Goal: Task Accomplishment & Management: Complete application form

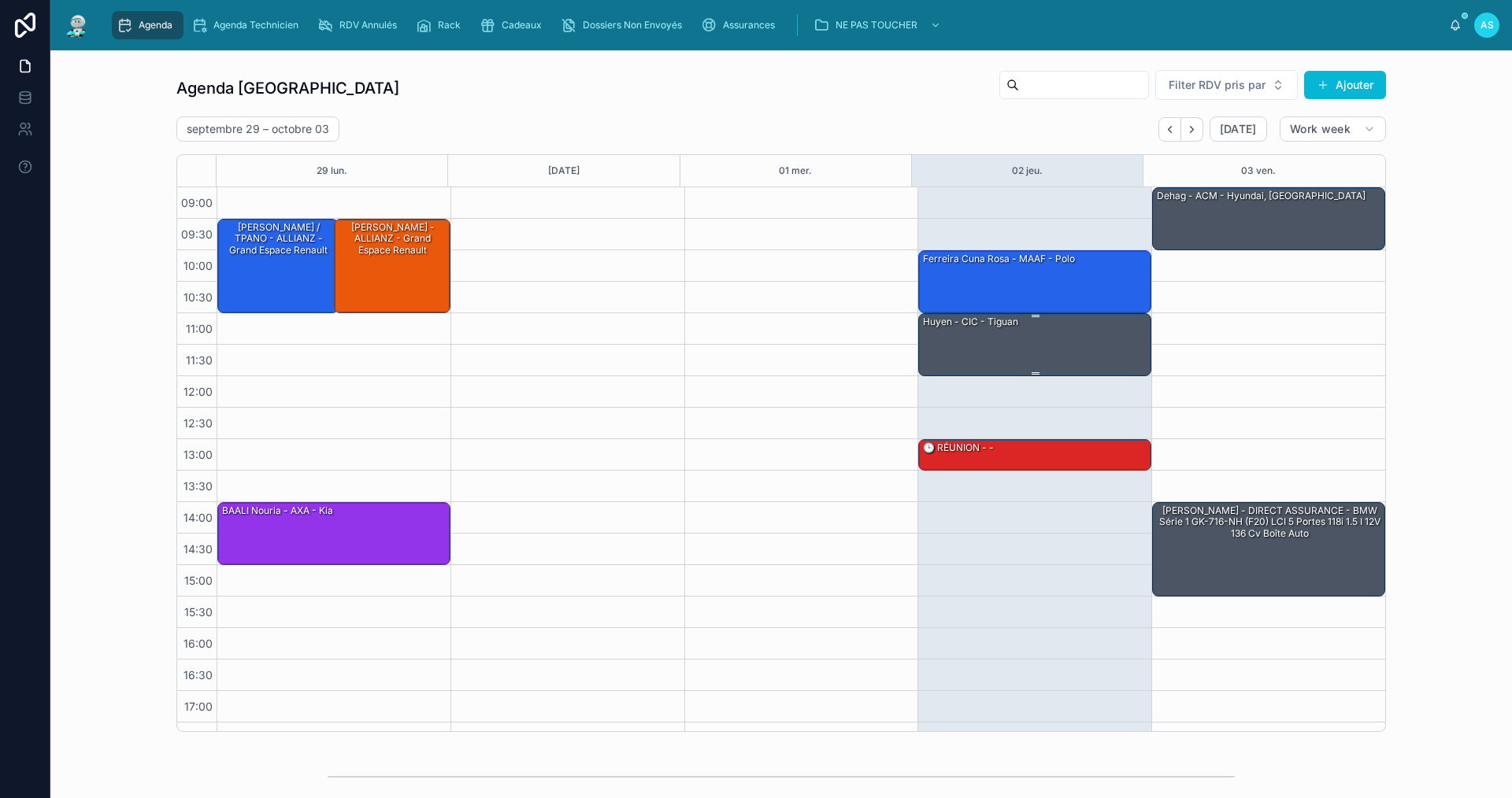
click at [1014, 335] on div "huyen - CIC - tiguan" at bounding box center [1035, 344] width 228 height 60
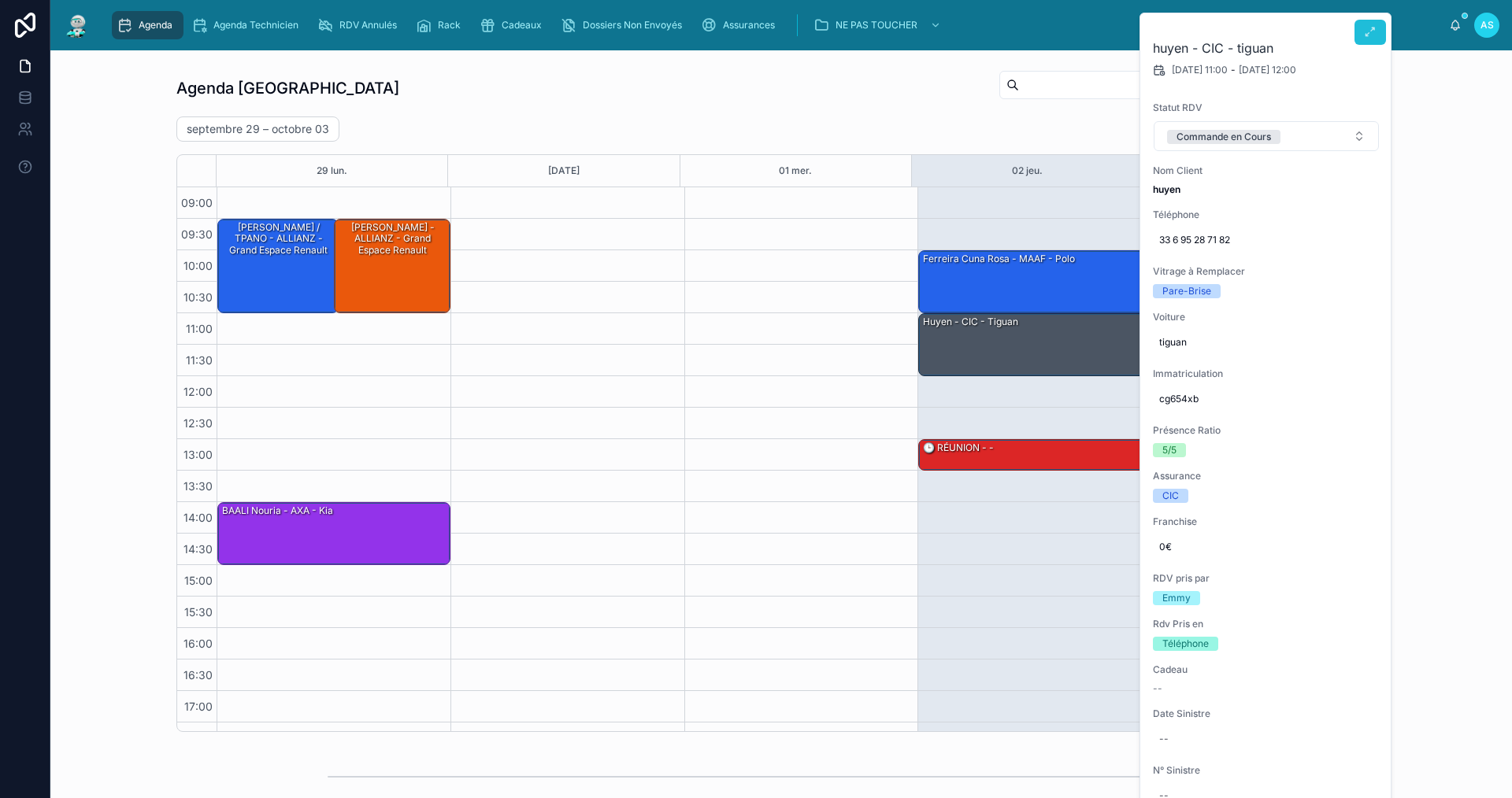
click at [1376, 37] on button at bounding box center [1369, 33] width 31 height 26
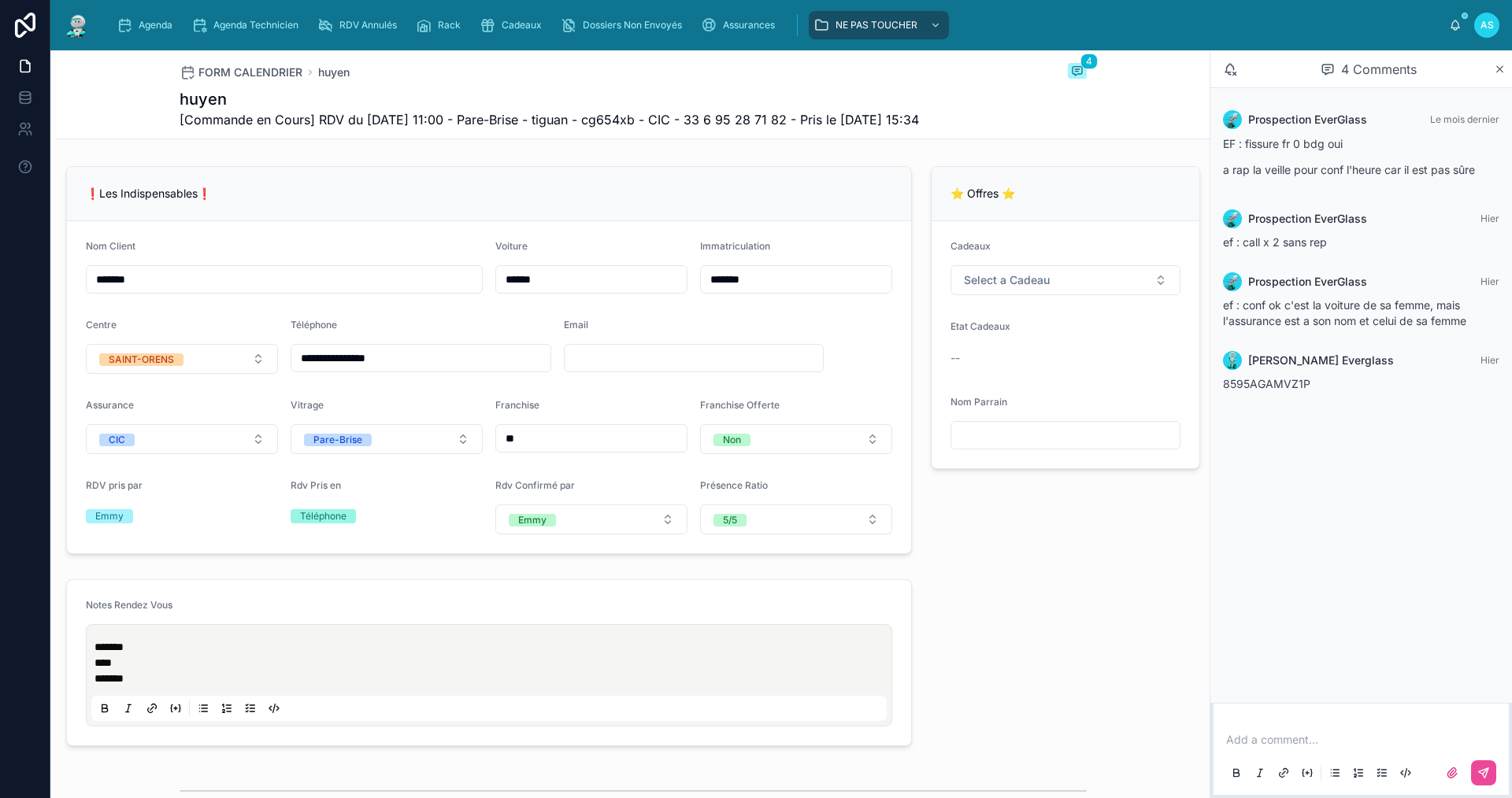
scroll to position [236, 0]
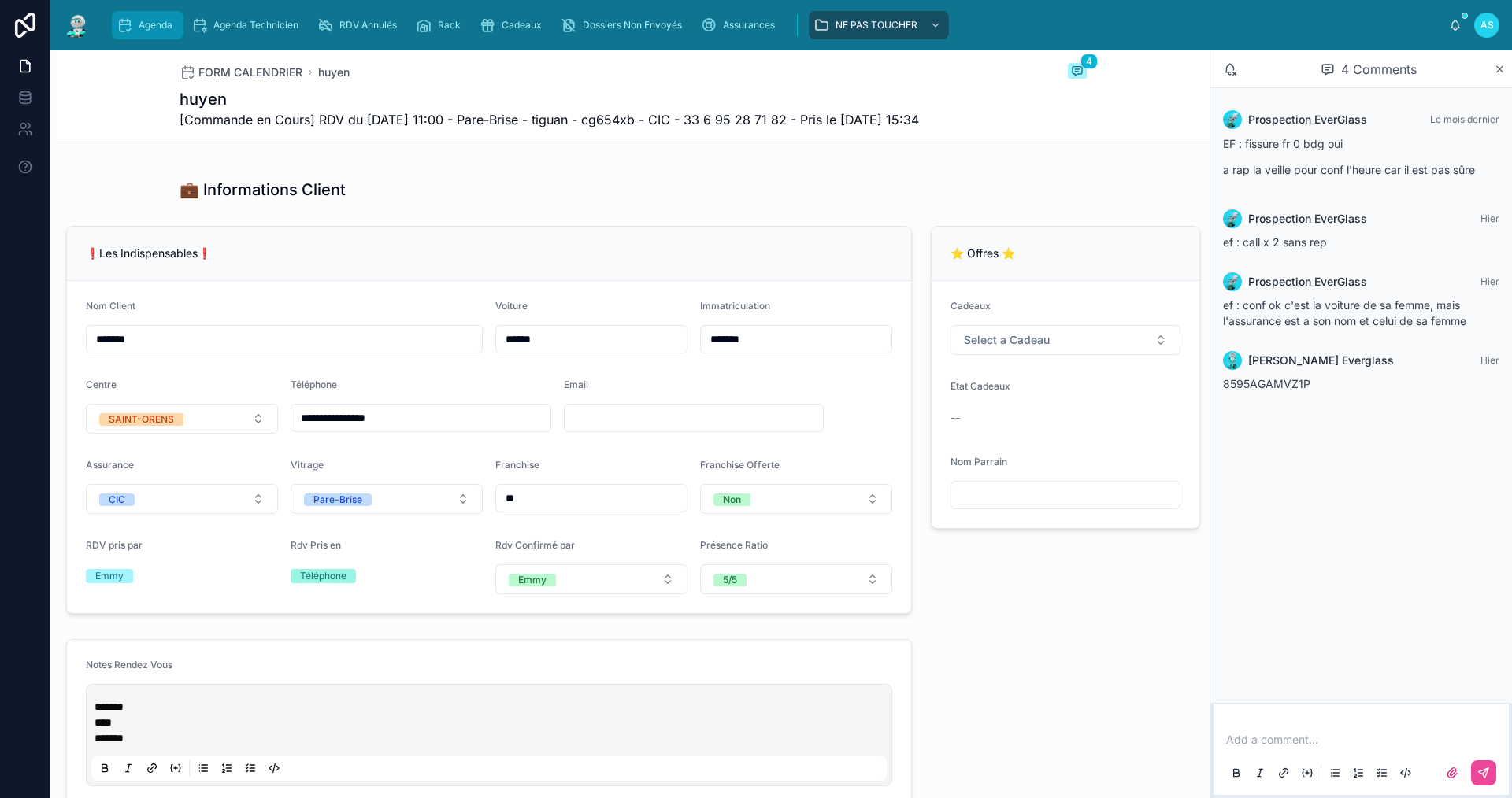
click at [123, 32] on div "Agenda" at bounding box center [148, 26] width 62 height 26
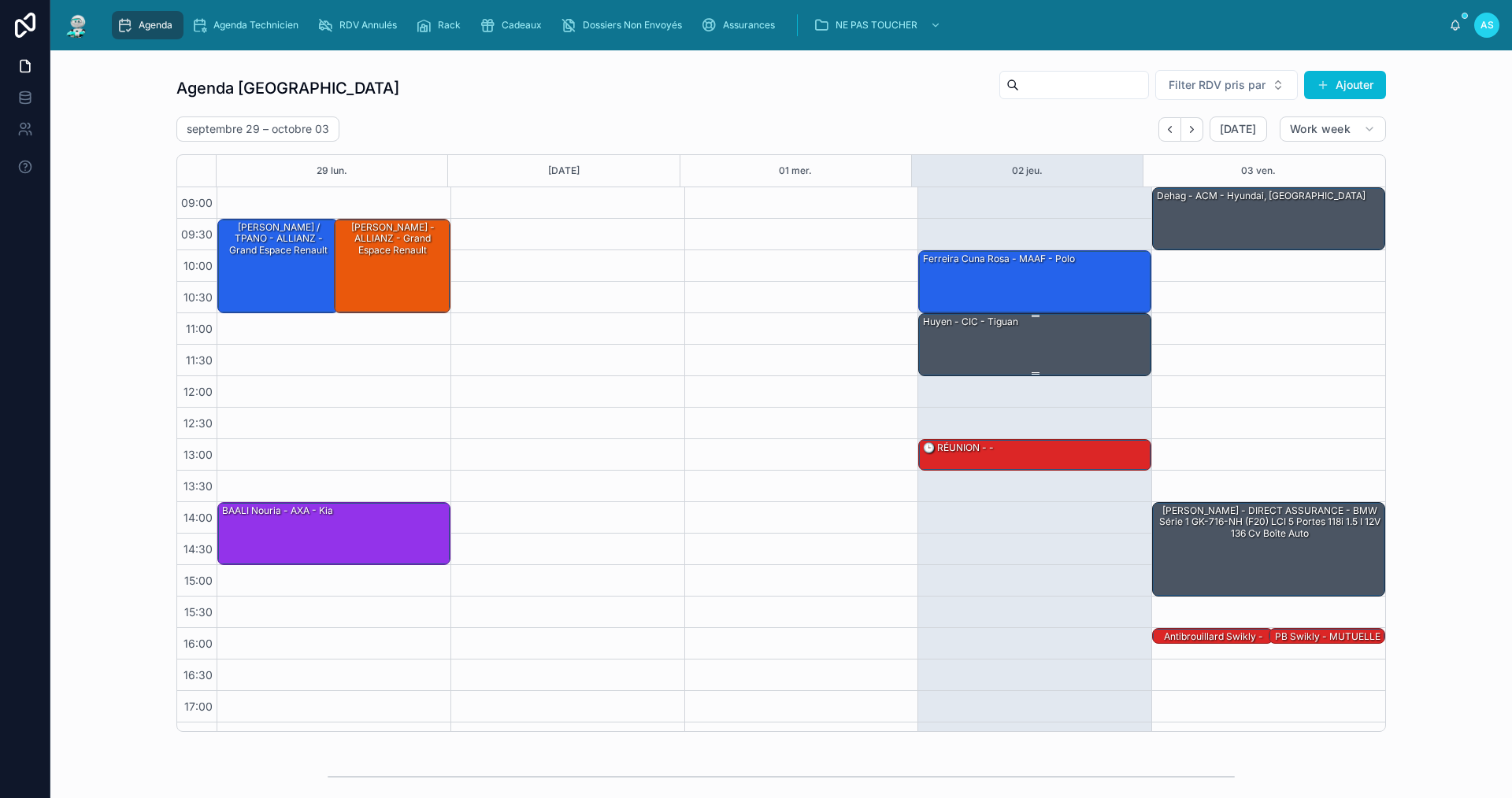
drag, startPoint x: 867, startPoint y: 42, endPoint x: 988, endPoint y: 336, distance: 317.9
click at [990, 336] on div "huyen - CIC - tiguan" at bounding box center [1035, 344] width 228 height 60
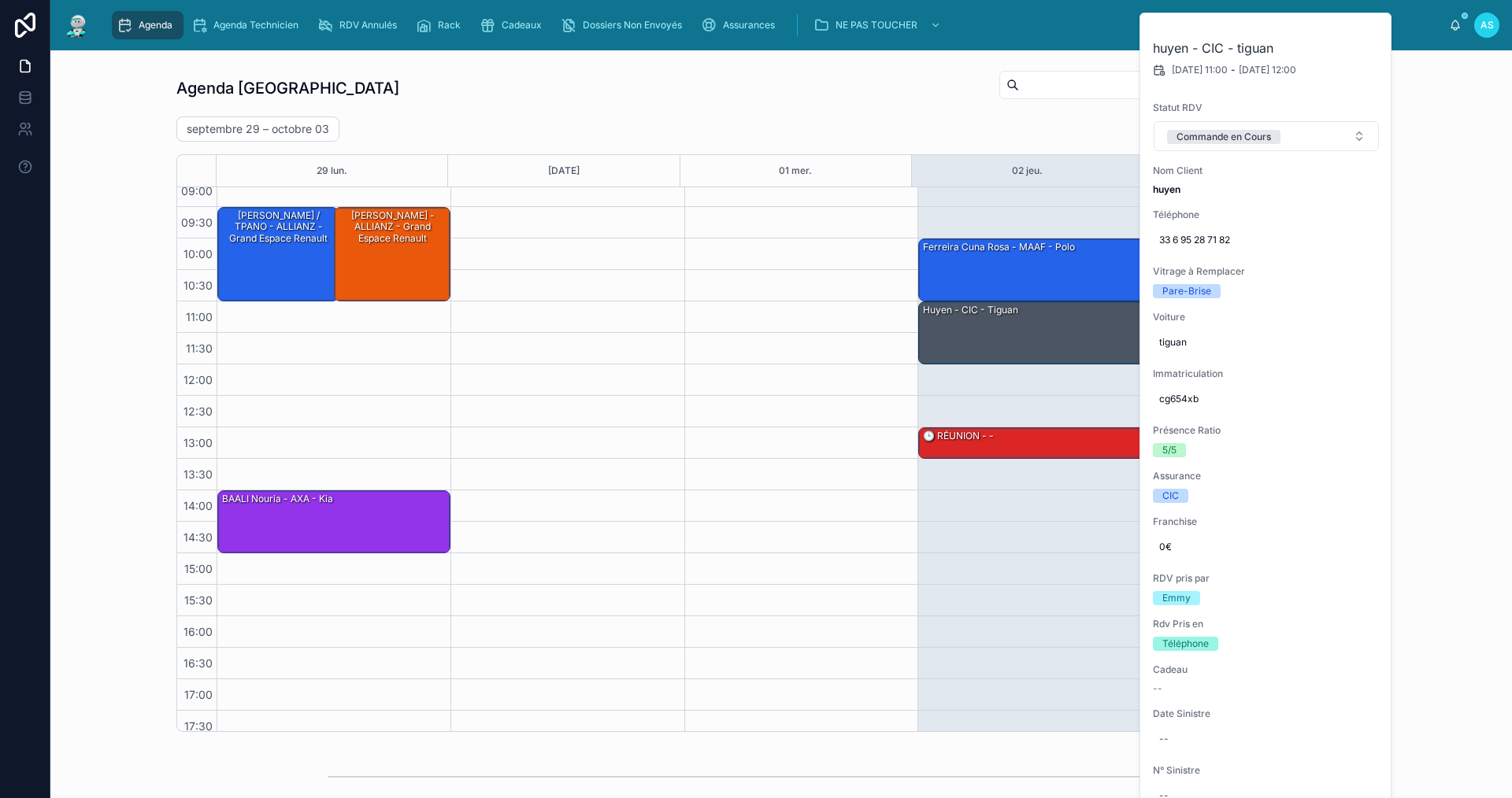
scroll to position [23, 0]
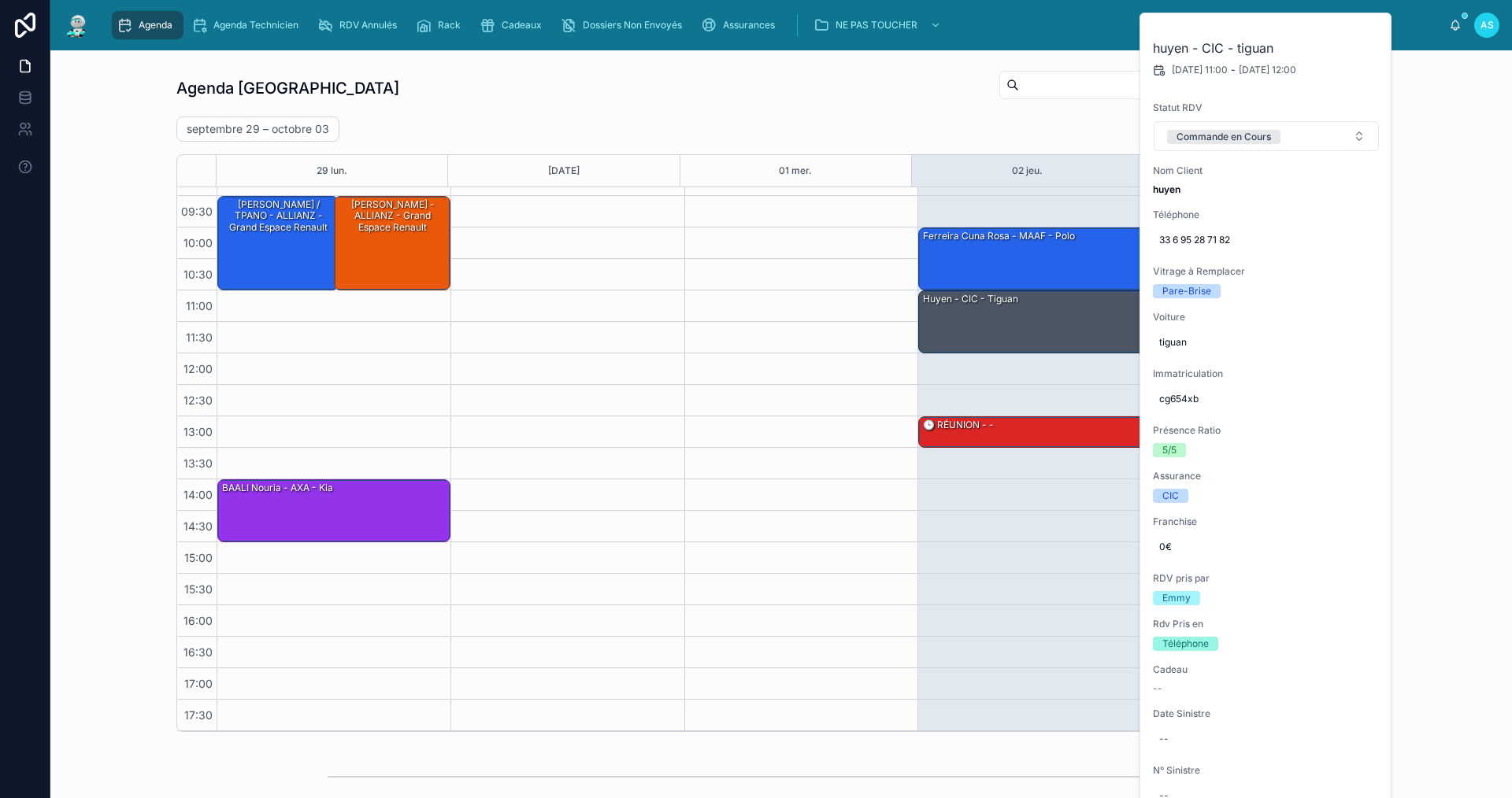
click at [1441, 398] on div "Agenda Saint-Orens Filter RDV pris par Ajouter [DATE] – [DATE] [DATE] Work week…" at bounding box center [781, 400] width 1436 height 675
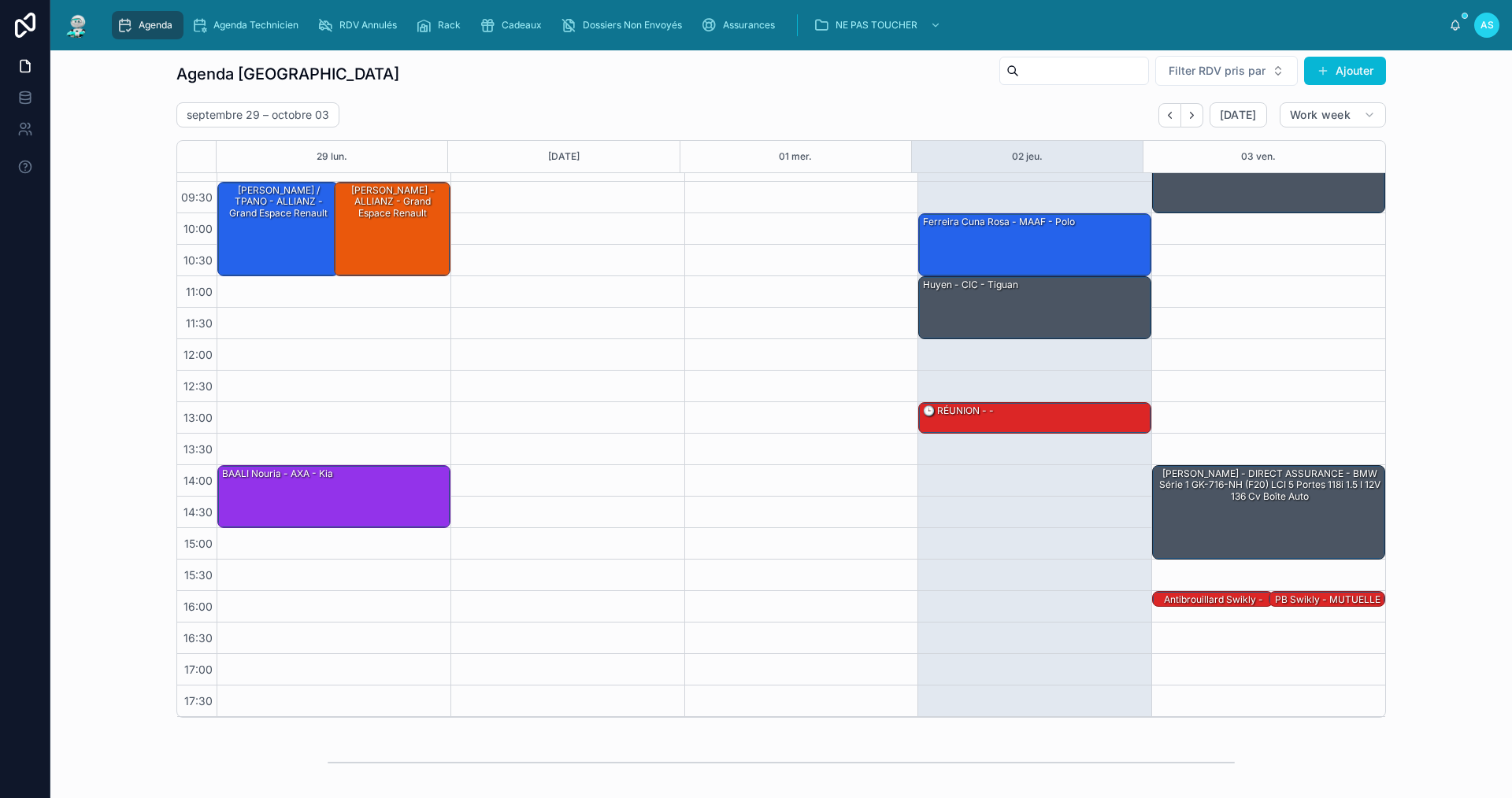
scroll to position [0, 0]
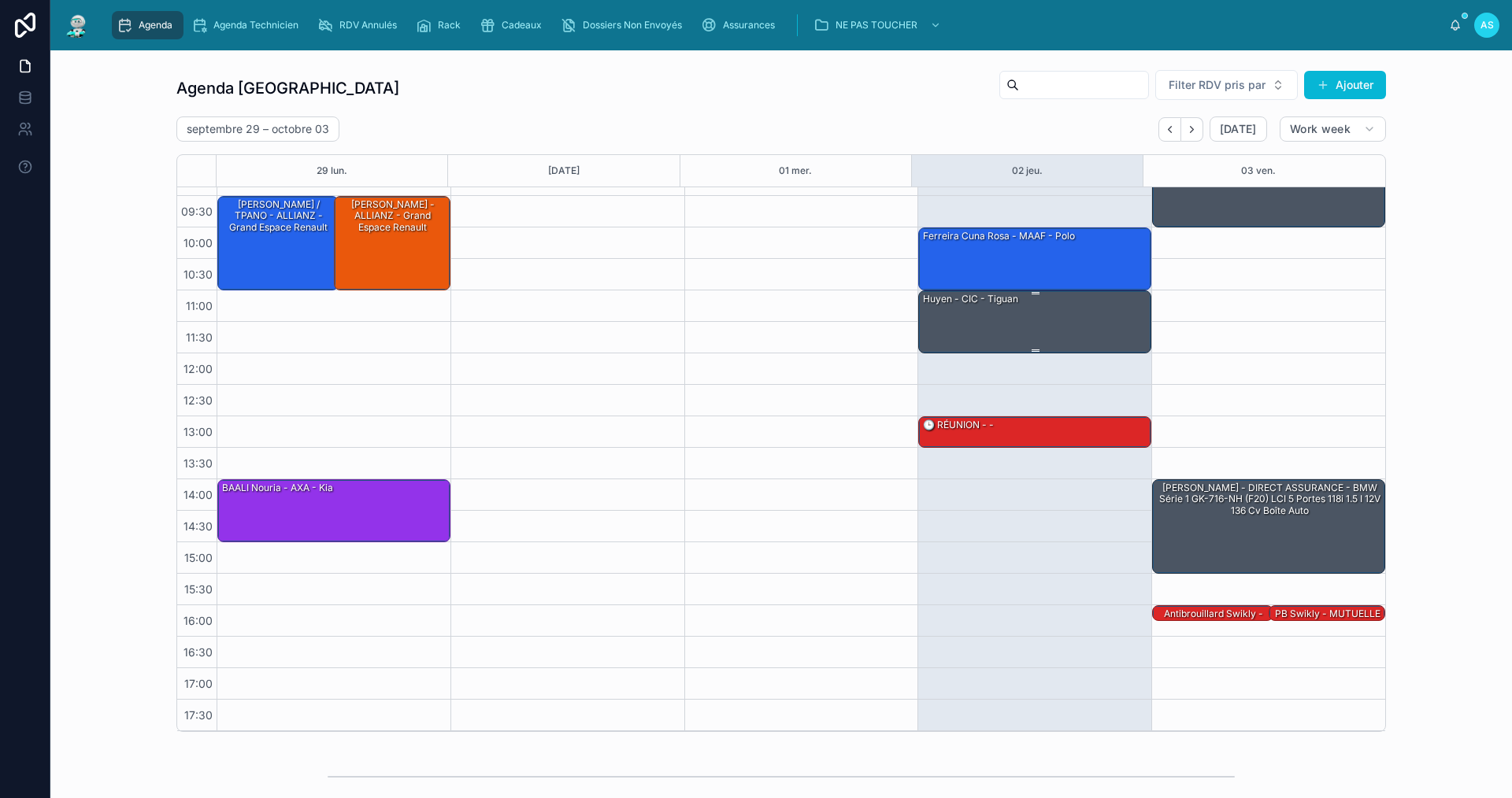
click at [935, 302] on div "huyen - CIC - tiguan" at bounding box center [970, 299] width 98 height 14
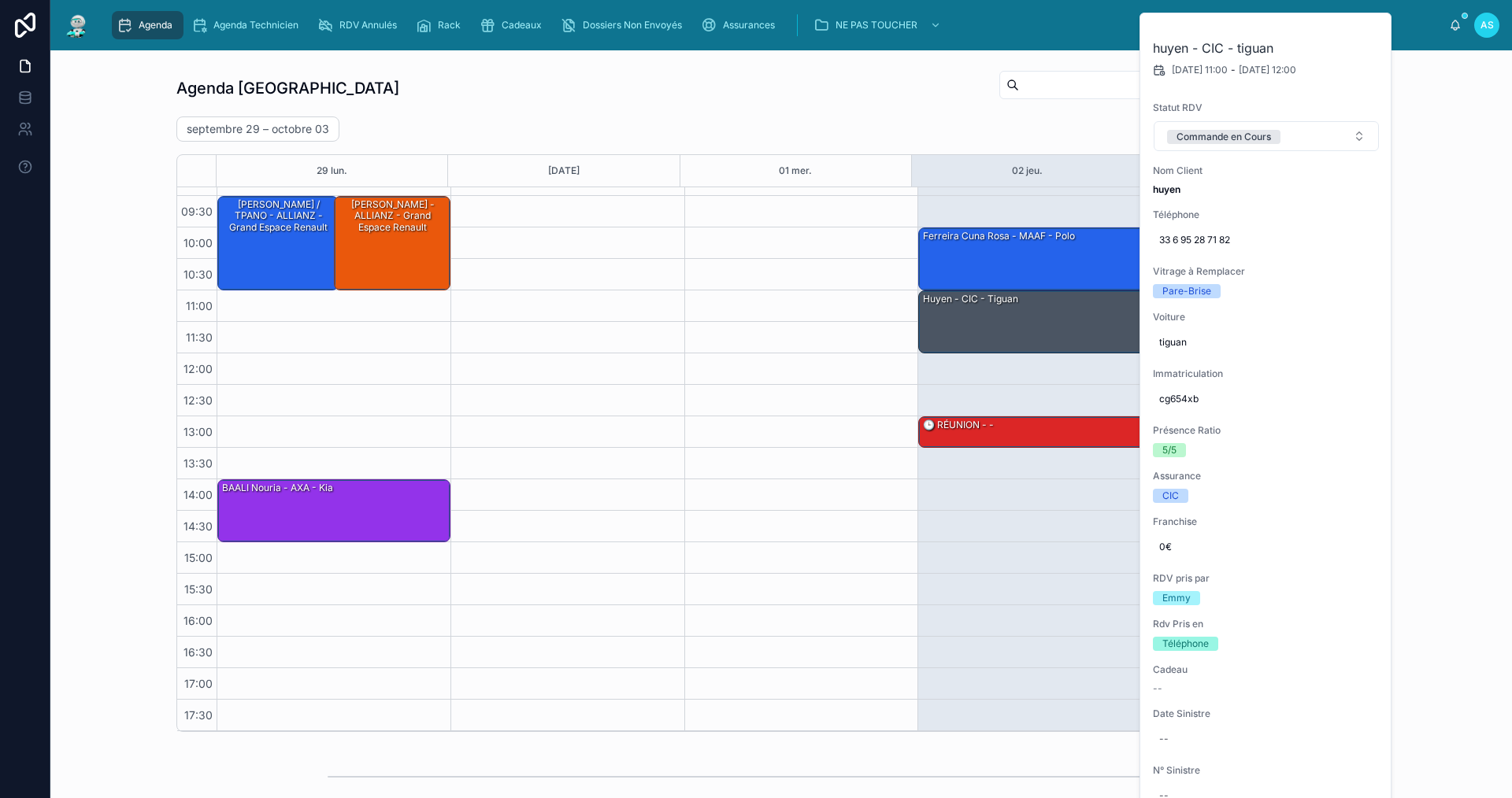
click at [892, 113] on div "Agenda Saint-Orens Filter RDV pris par Ajouter [DATE] – [DATE] [DATE] Work week…" at bounding box center [781, 400] width 1210 height 662
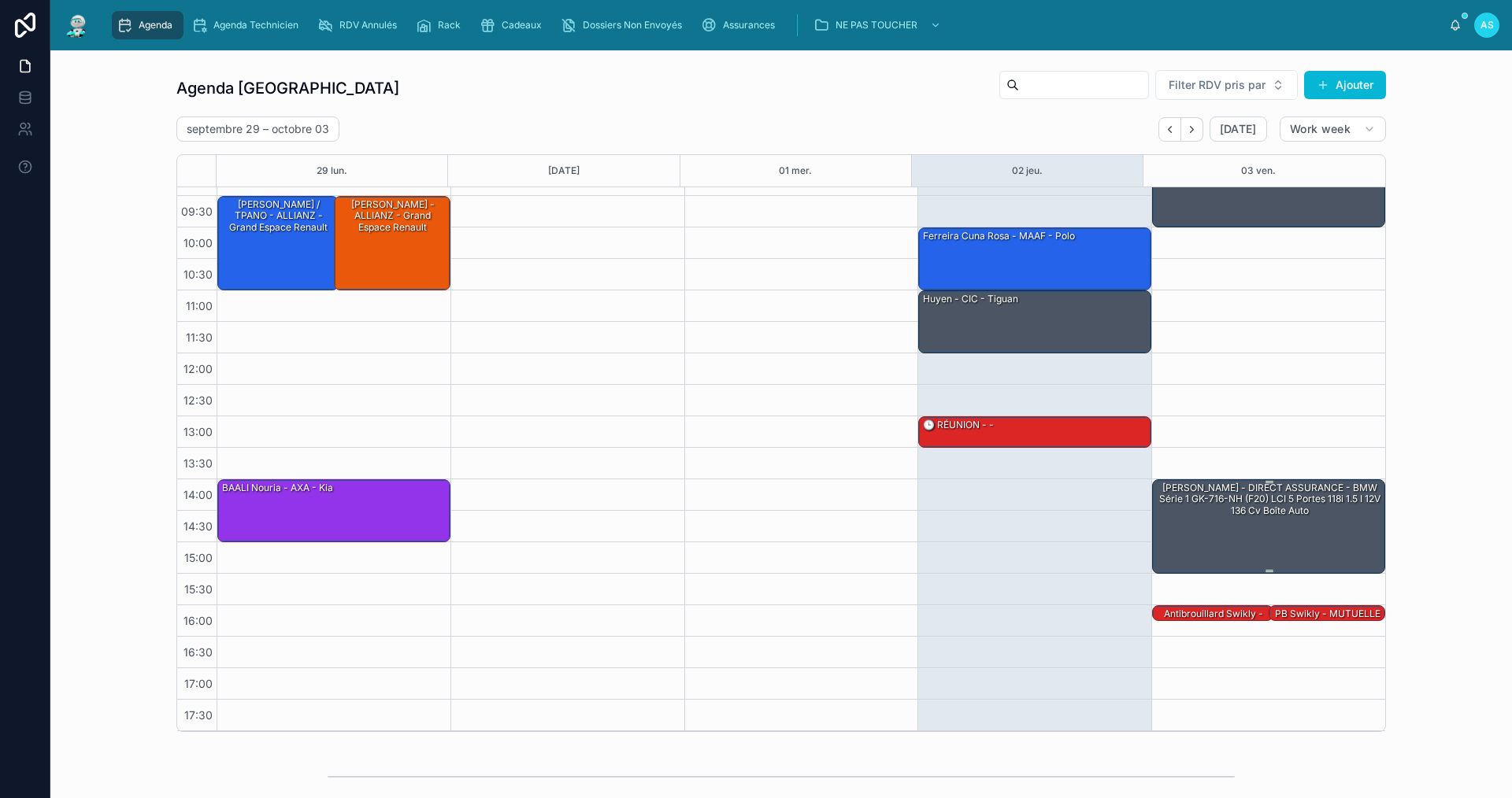
click at [1229, 502] on div "[PERSON_NAME] - DIRECT ASSURANCE - BMW Série 1 GK-716-NH (F20) LCI 5 portes 118…" at bounding box center [1270, 499] width 228 height 37
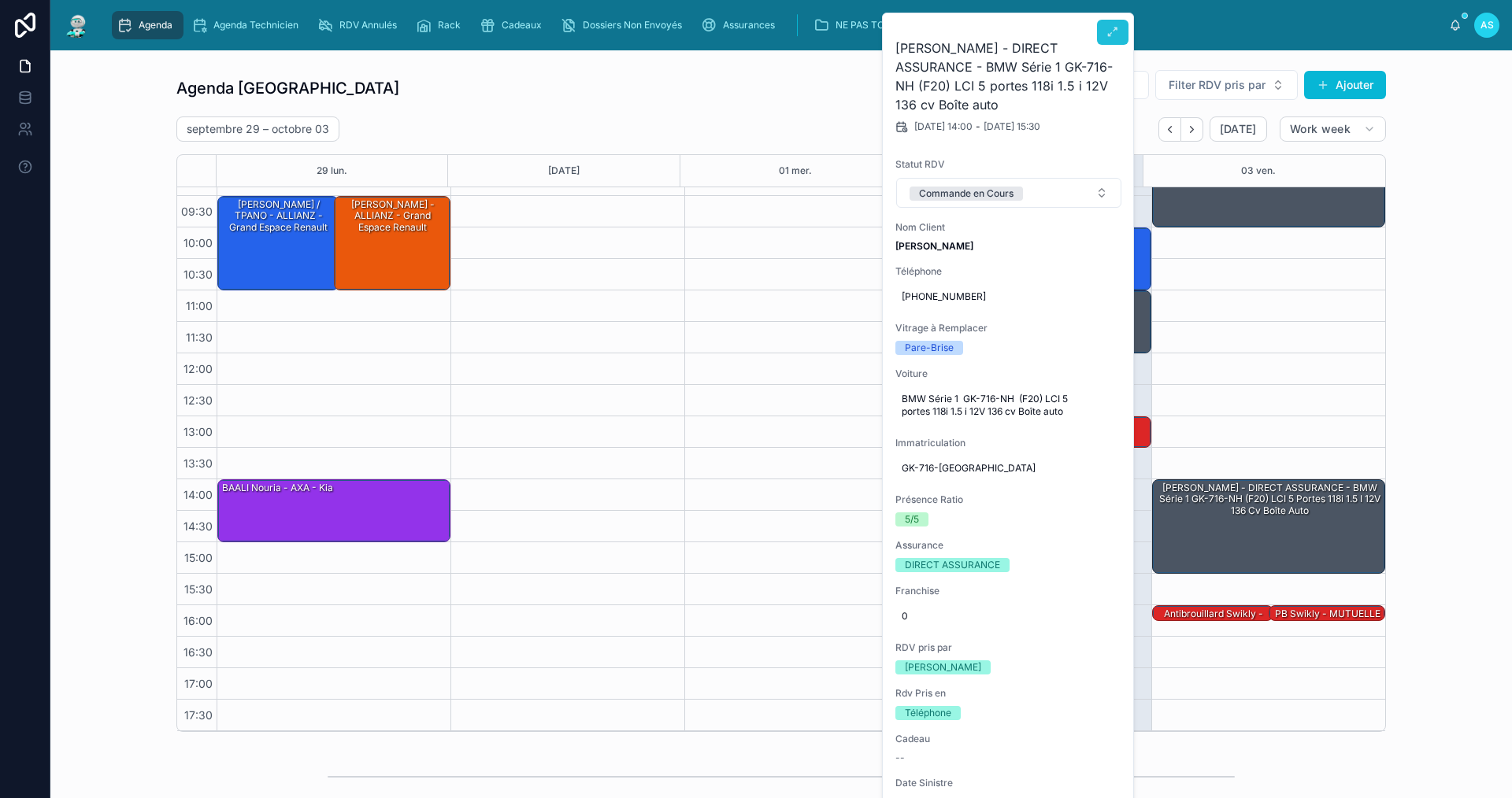
click at [1116, 31] on icon at bounding box center [1112, 33] width 13 height 13
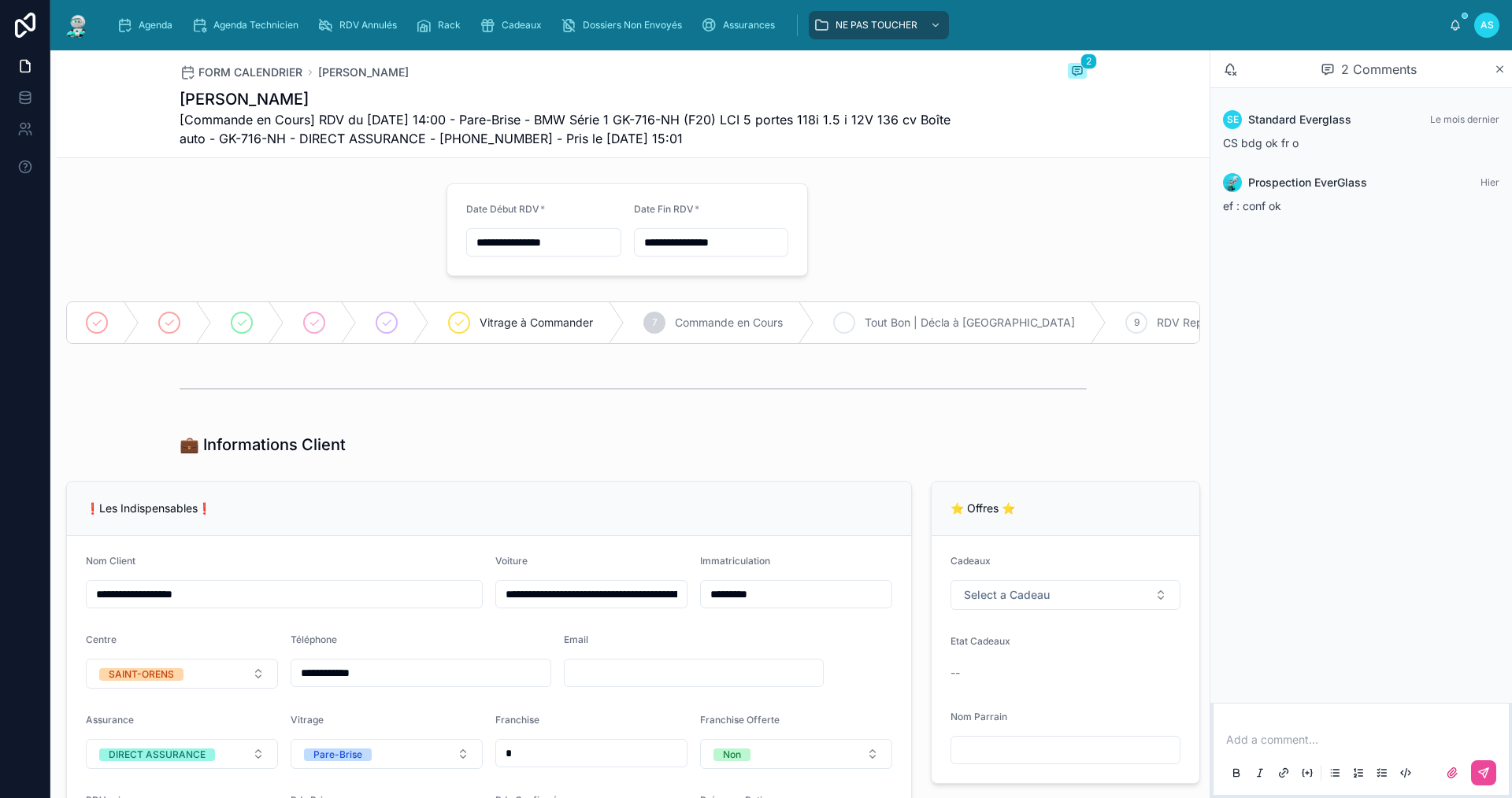
click at [877, 331] on div "8 Tout Bon | Décla à Faire" at bounding box center [960, 322] width 292 height 41
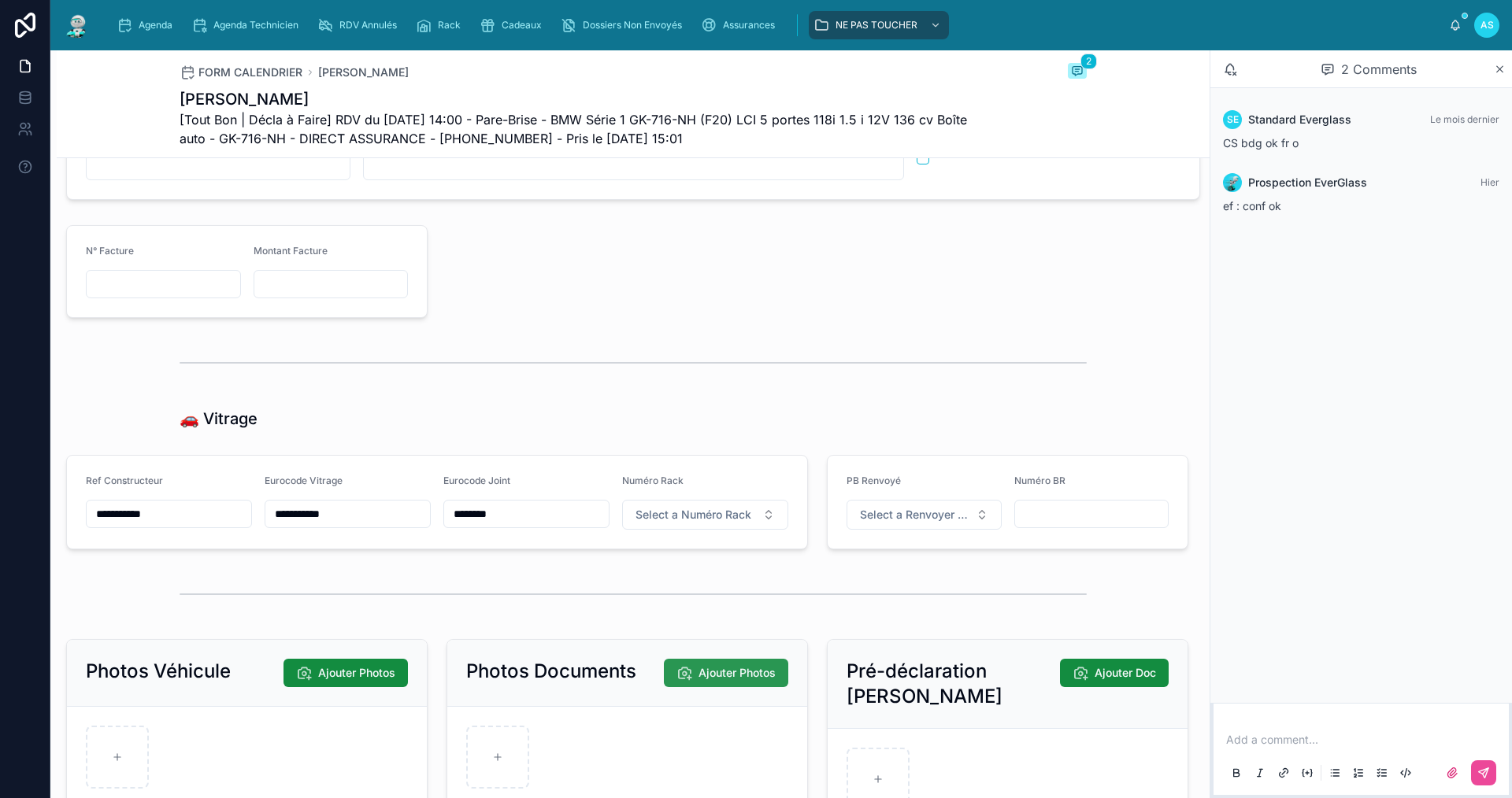
scroll to position [1810, 0]
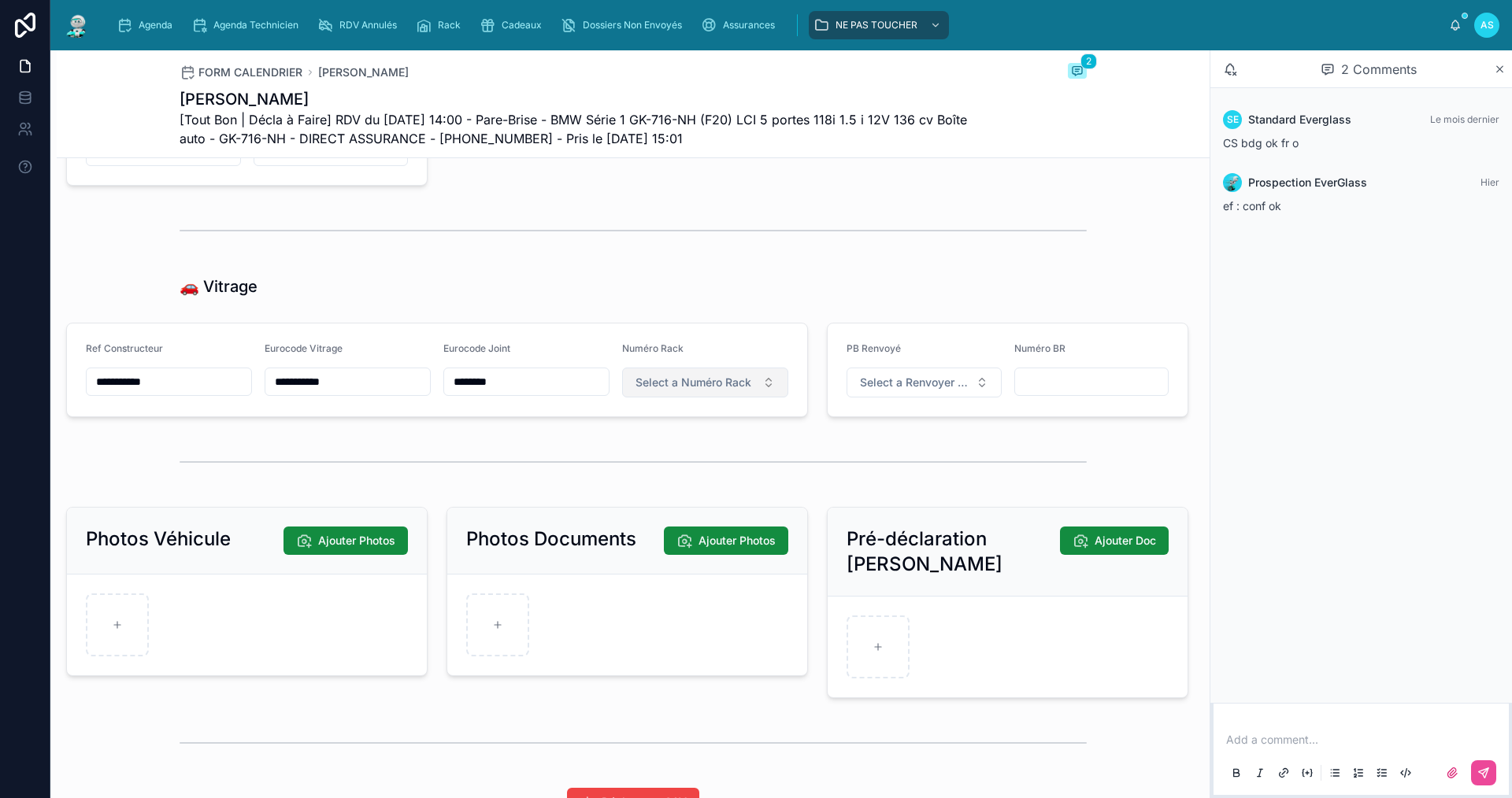
click at [725, 391] on span "Select a Numéro Rack" at bounding box center [693, 383] width 116 height 16
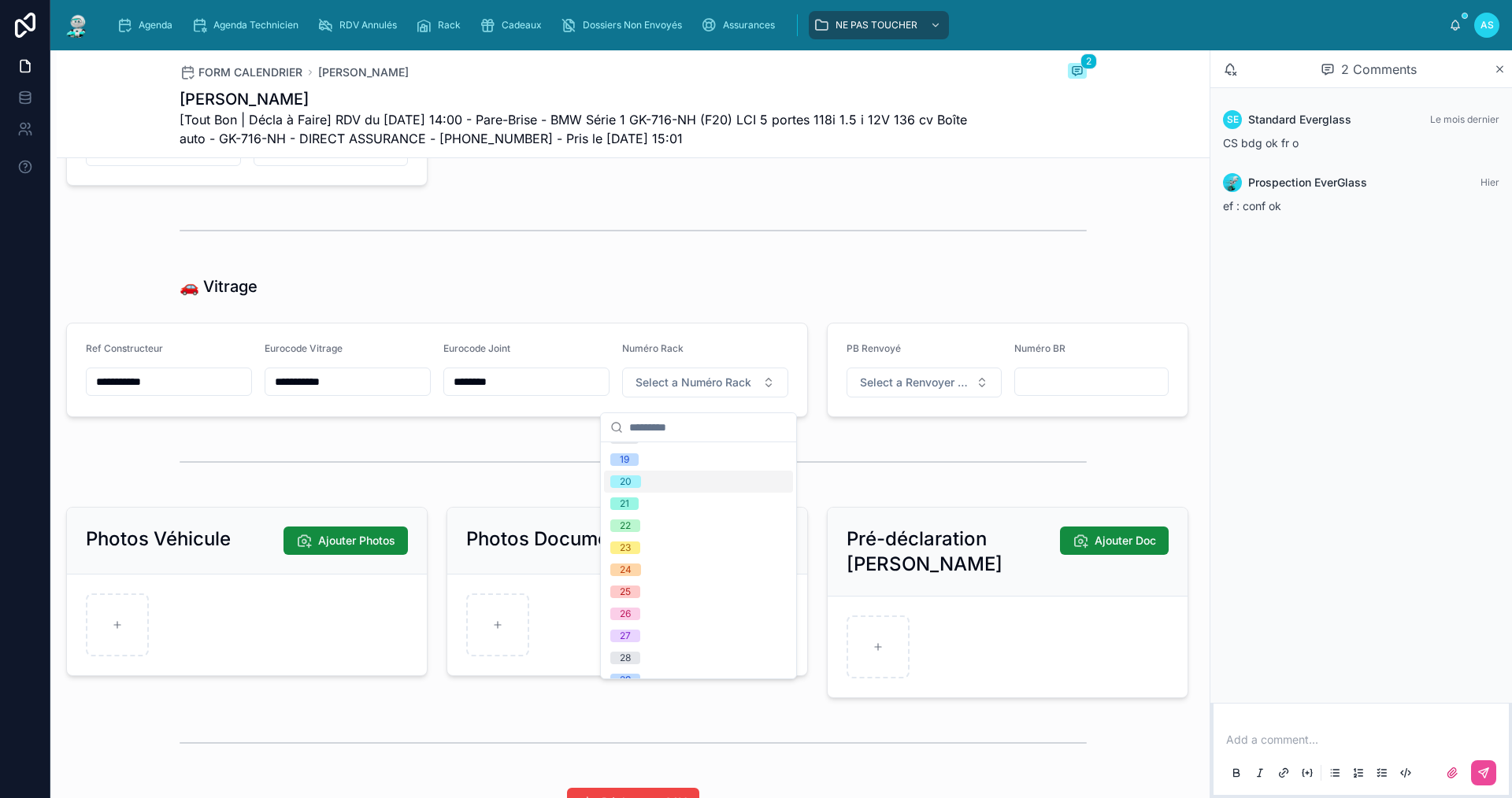
click at [656, 482] on div "20" at bounding box center [698, 482] width 189 height 22
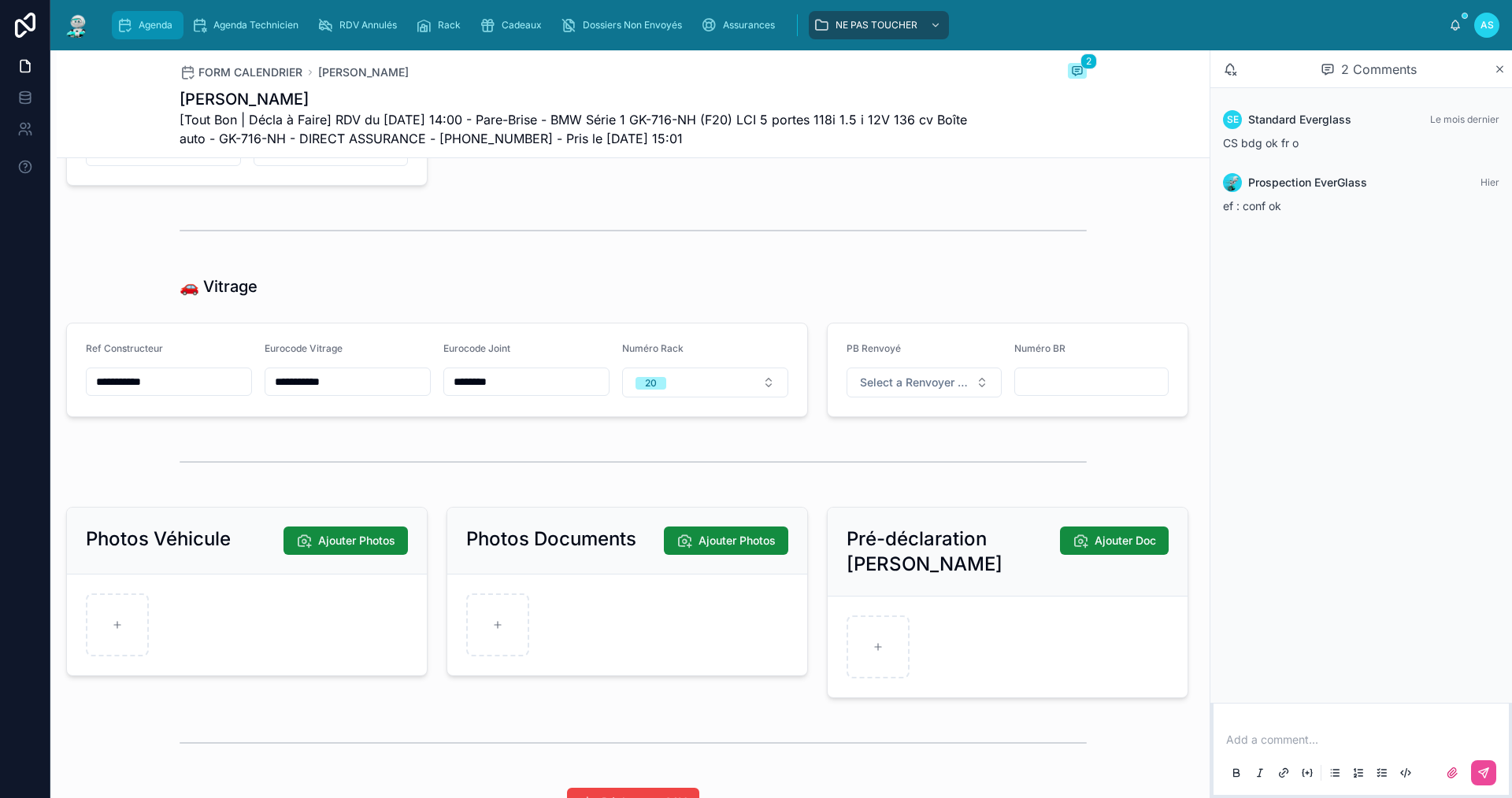
click at [144, 23] on span "Agenda" at bounding box center [156, 26] width 33 height 13
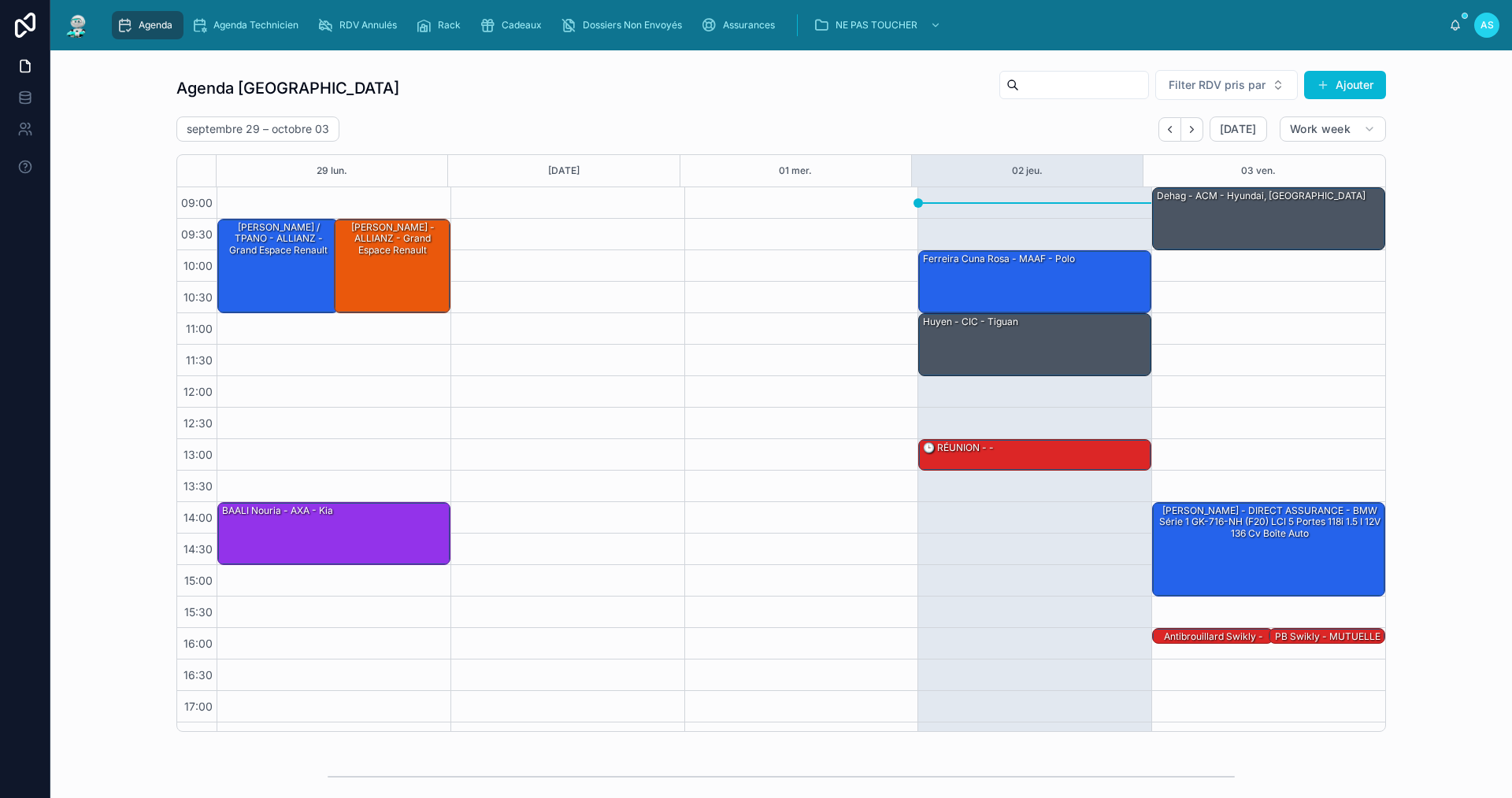
scroll to position [23, 0]
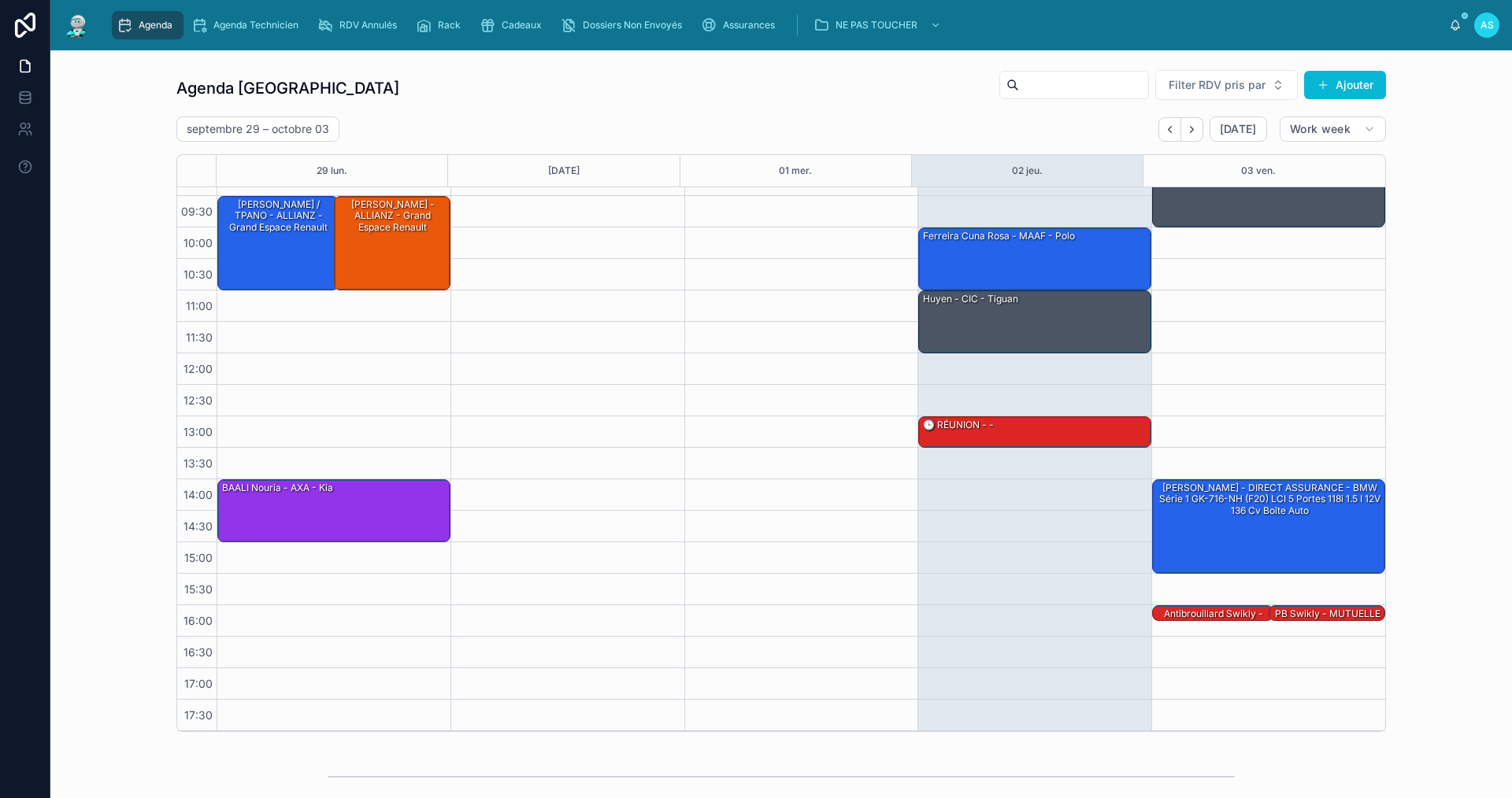
click at [662, 71] on div "Agenda Saint-Orens Filter RDV pris par [PERSON_NAME]" at bounding box center [781, 88] width 1210 height 37
click at [508, 27] on span "Cadeaux" at bounding box center [522, 26] width 40 height 13
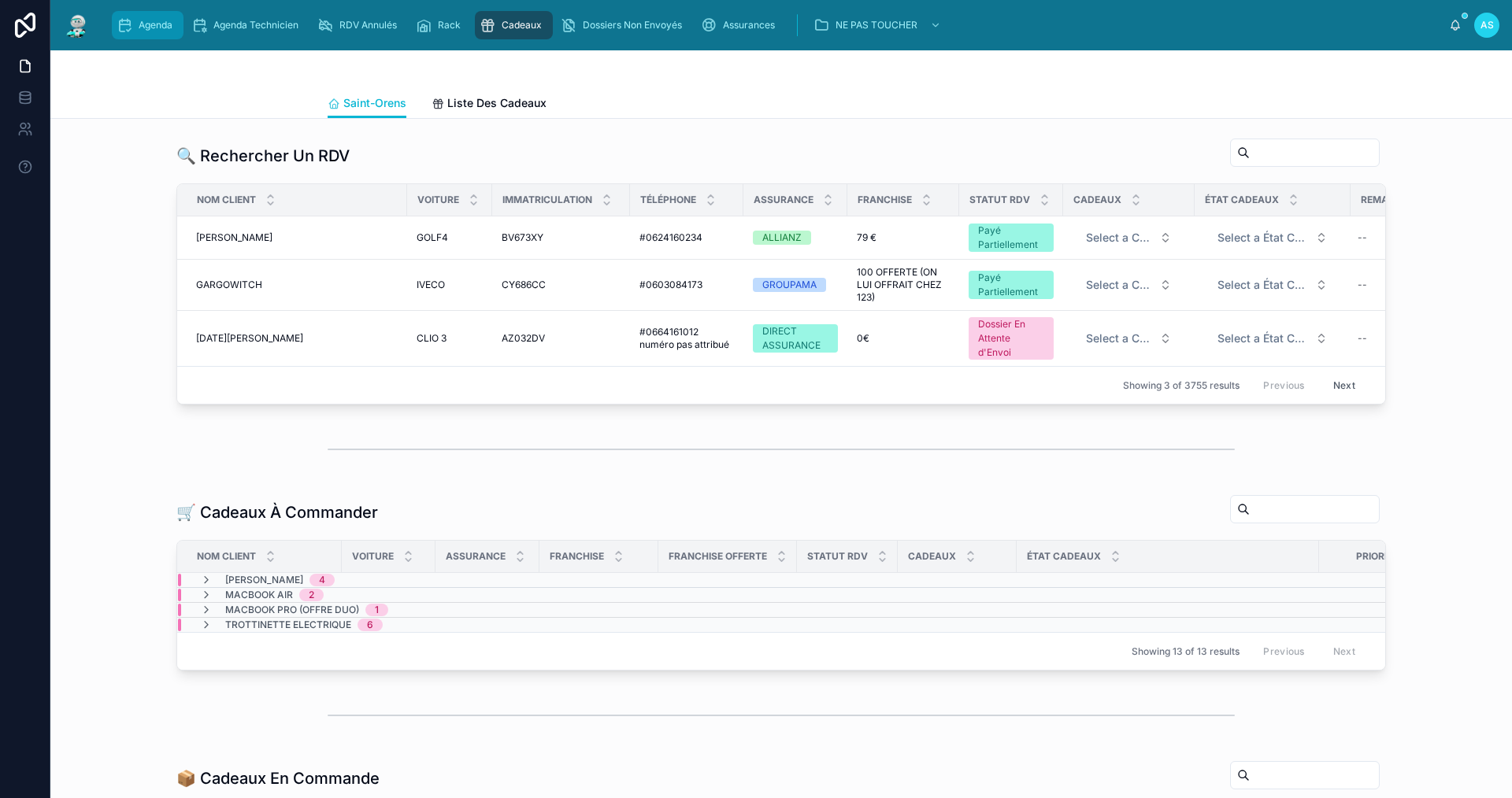
click at [171, 24] on span "Agenda" at bounding box center [156, 26] width 33 height 13
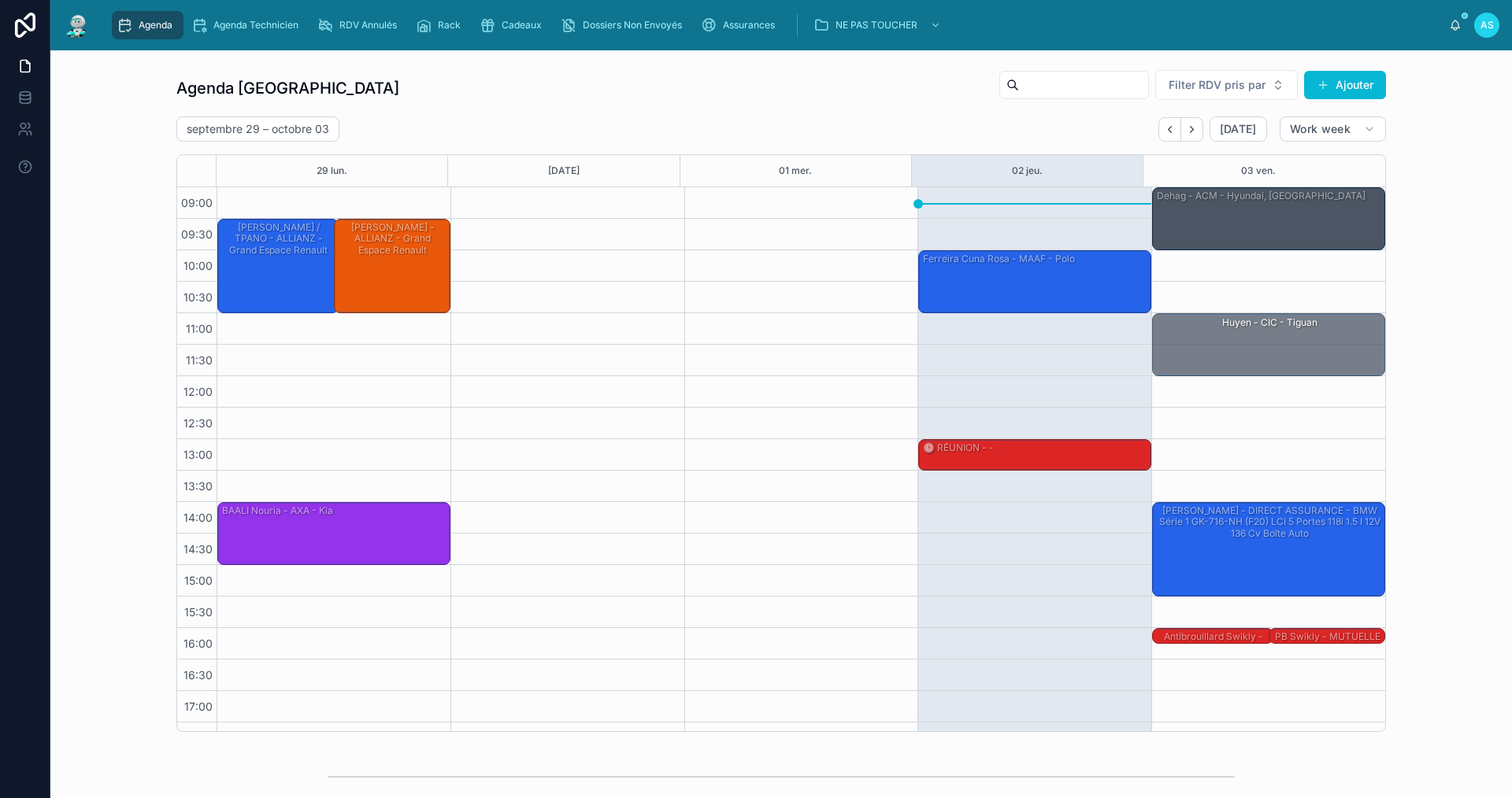
drag, startPoint x: 1070, startPoint y: 344, endPoint x: 1238, endPoint y: 348, distance: 168.0
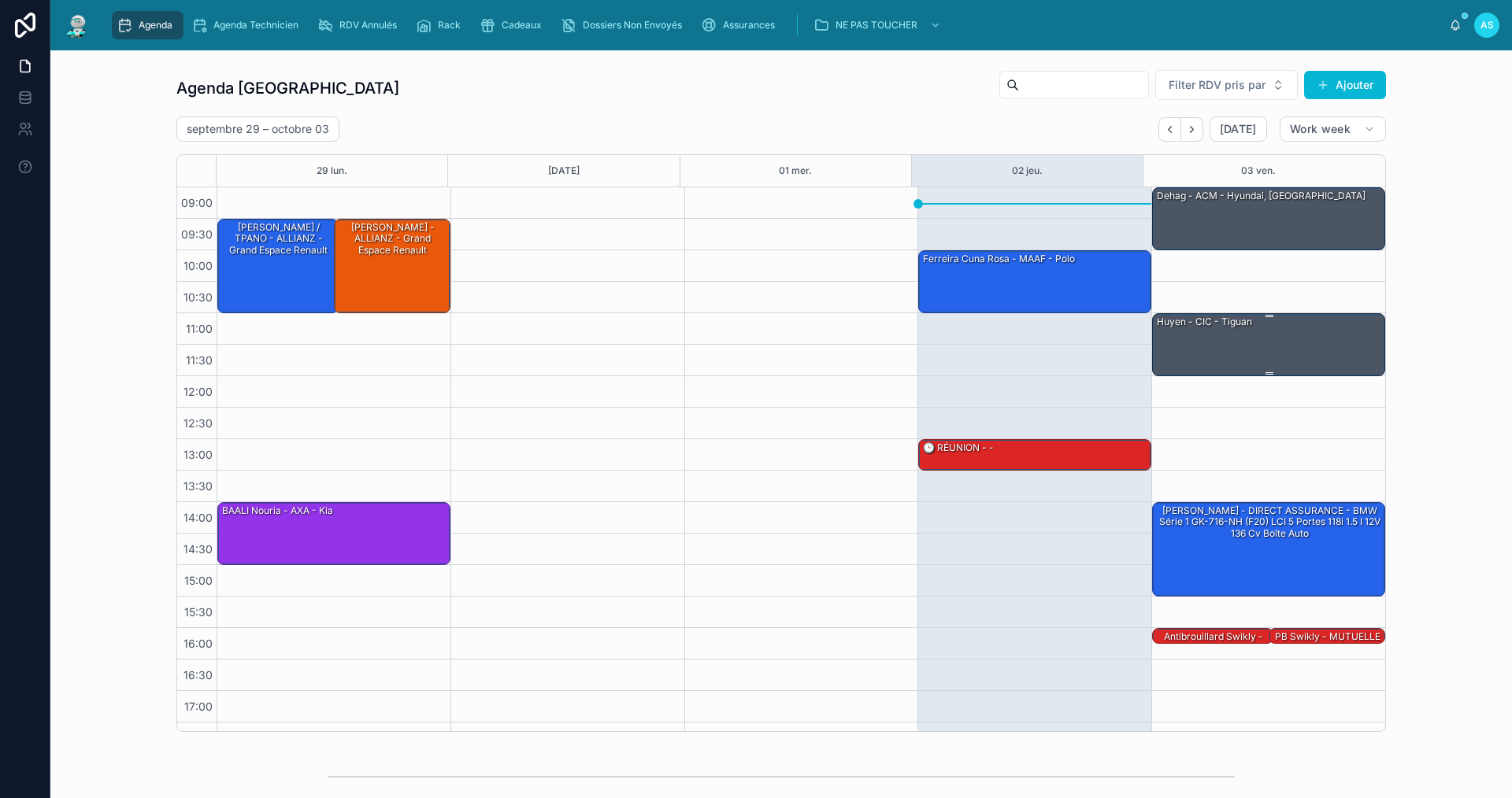
click at [1265, 344] on div "huyen - CIC - tiguan" at bounding box center [1270, 344] width 228 height 60
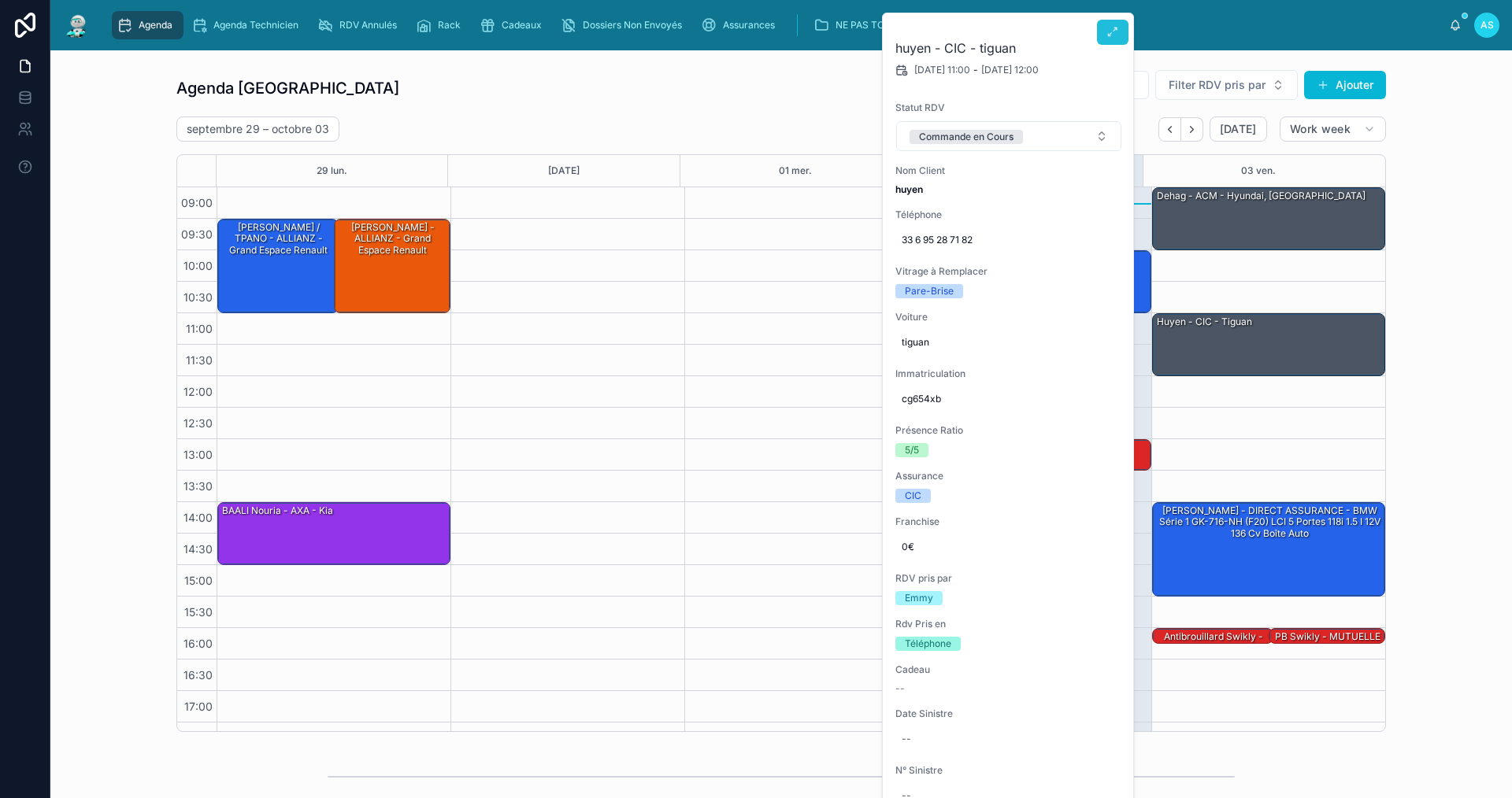
click at [1112, 34] on icon at bounding box center [1112, 33] width 13 height 13
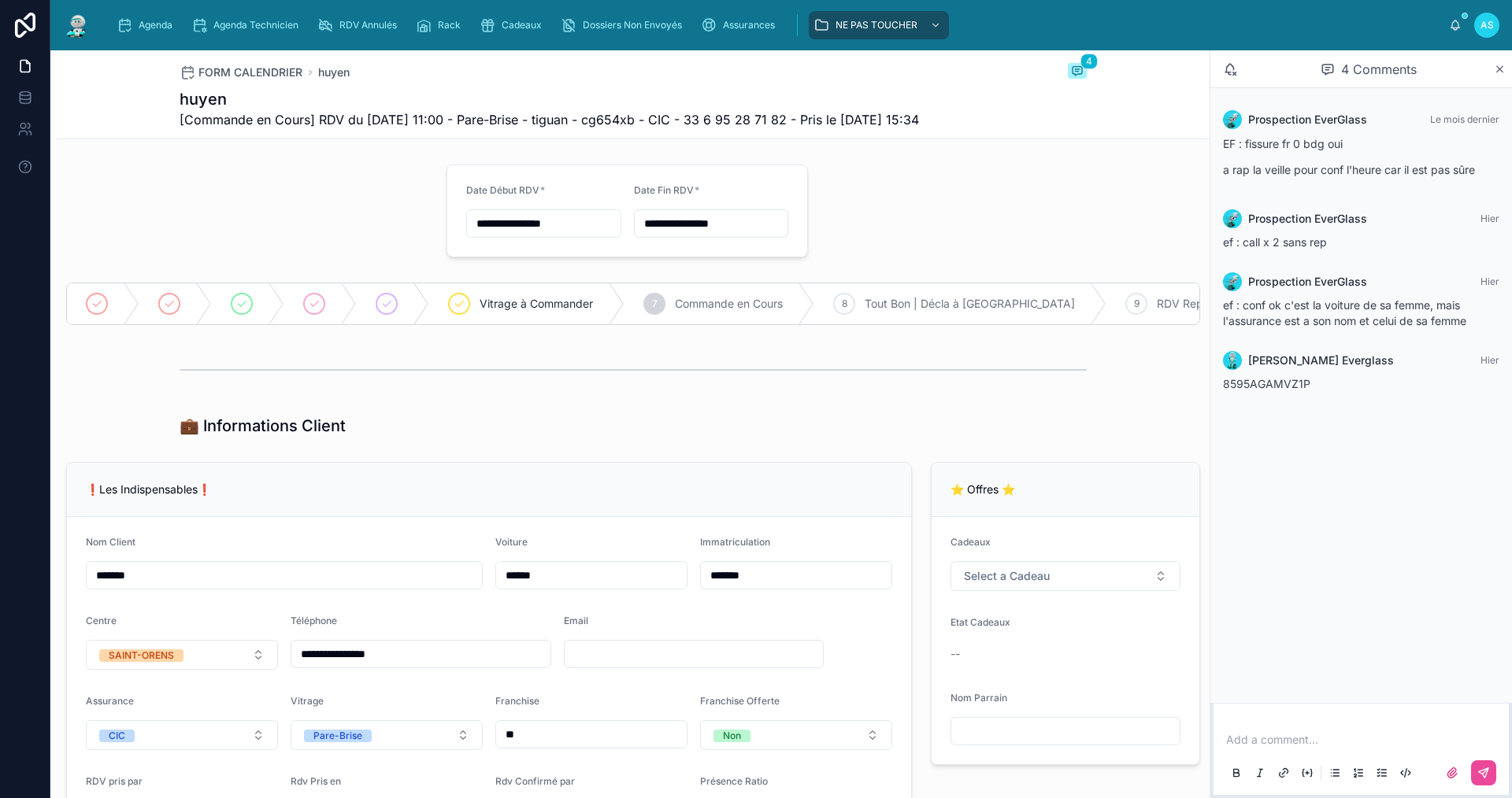
click at [1268, 749] on div "Add a comment..." at bounding box center [1361, 755] width 277 height 66
click at [1267, 745] on p at bounding box center [1364, 740] width 277 height 16
click at [1464, 776] on label at bounding box center [1452, 773] width 26 height 26
click at [0, 0] on input "file" at bounding box center [0, 0] width 0 height 0
click at [1490, 771] on button at bounding box center [1484, 773] width 26 height 26
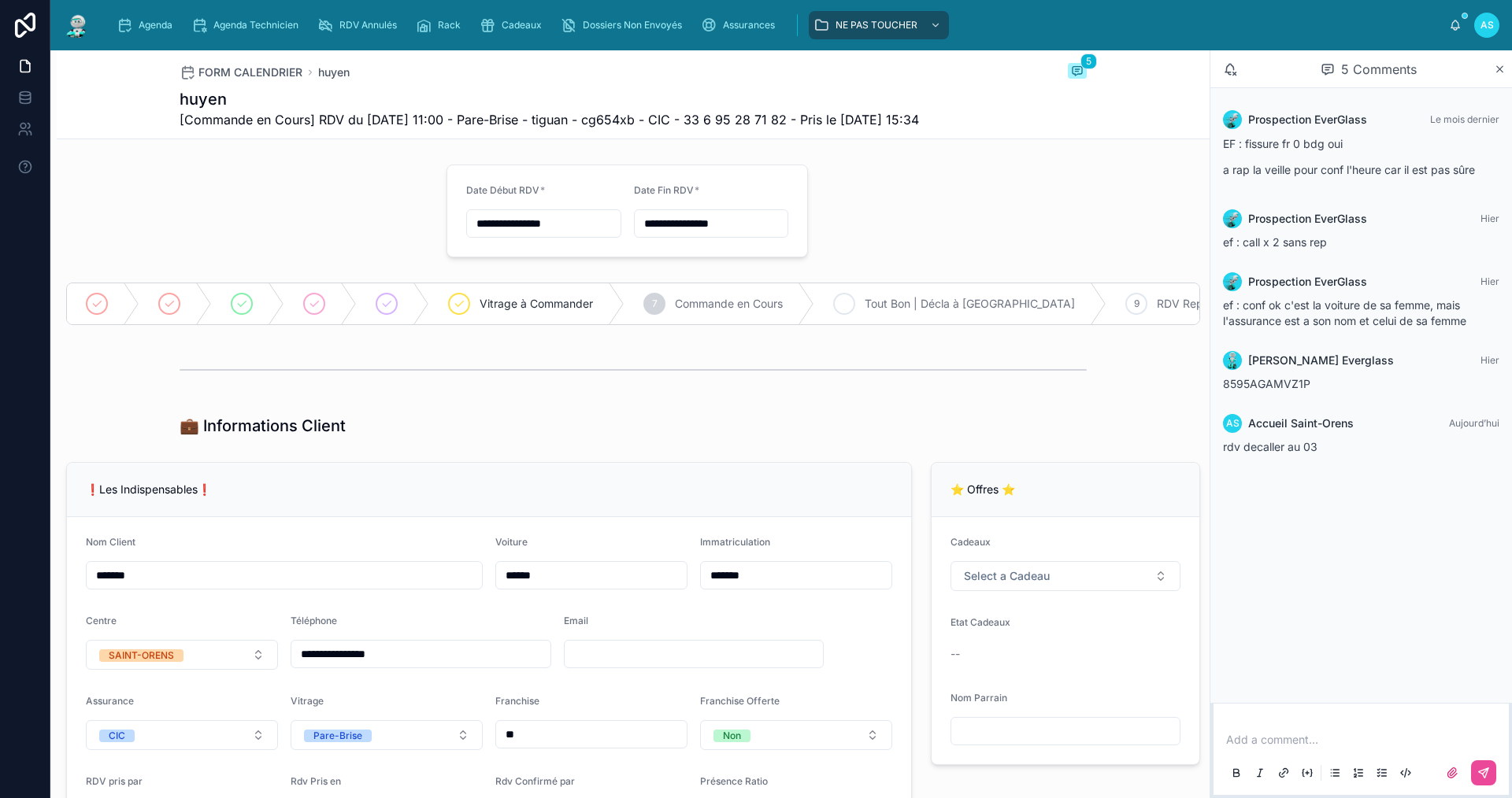
click at [892, 308] on span "Tout Bon | Décla à [GEOGRAPHIC_DATA]" at bounding box center [970, 304] width 211 height 16
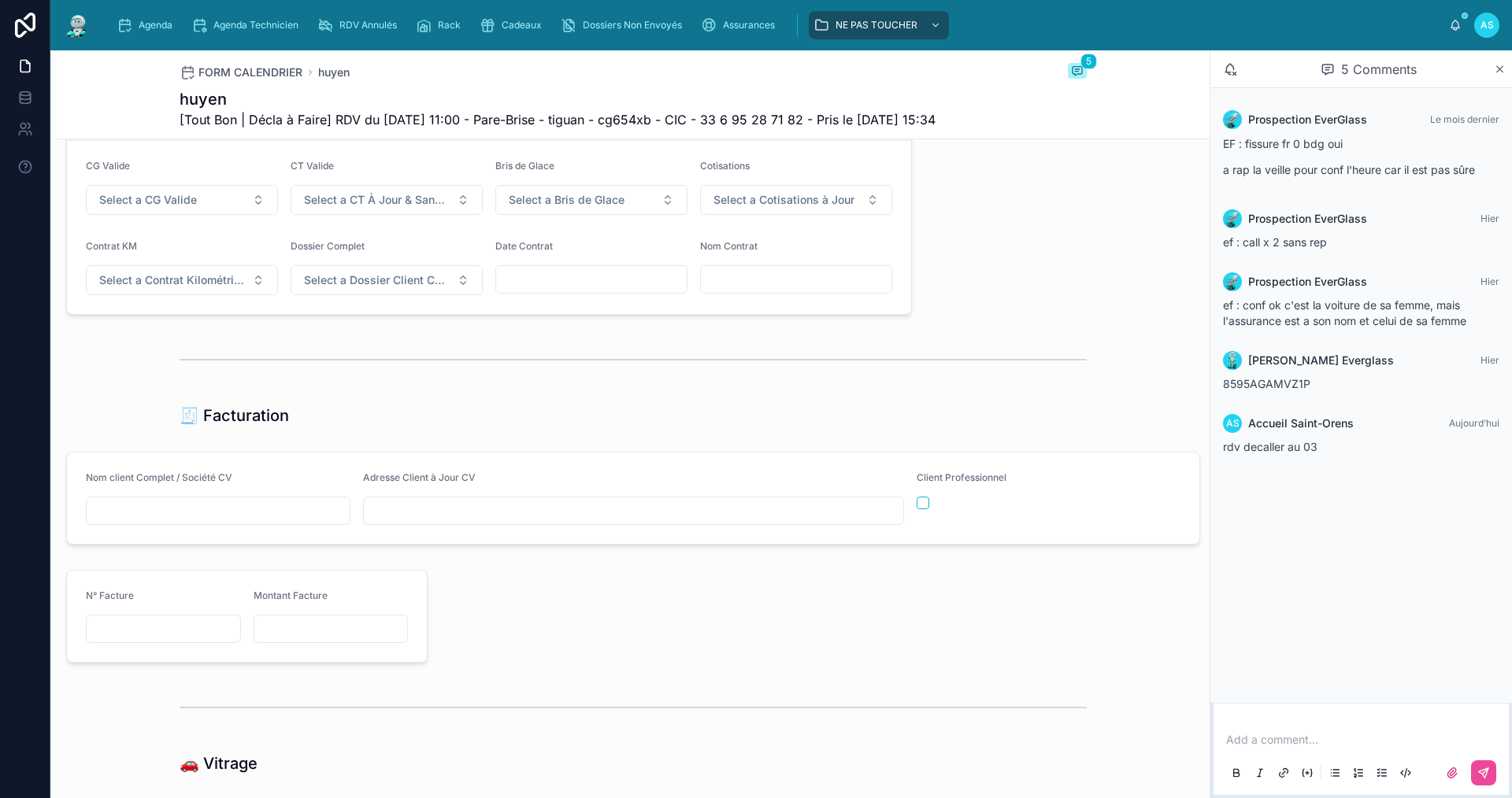
scroll to position [1515, 0]
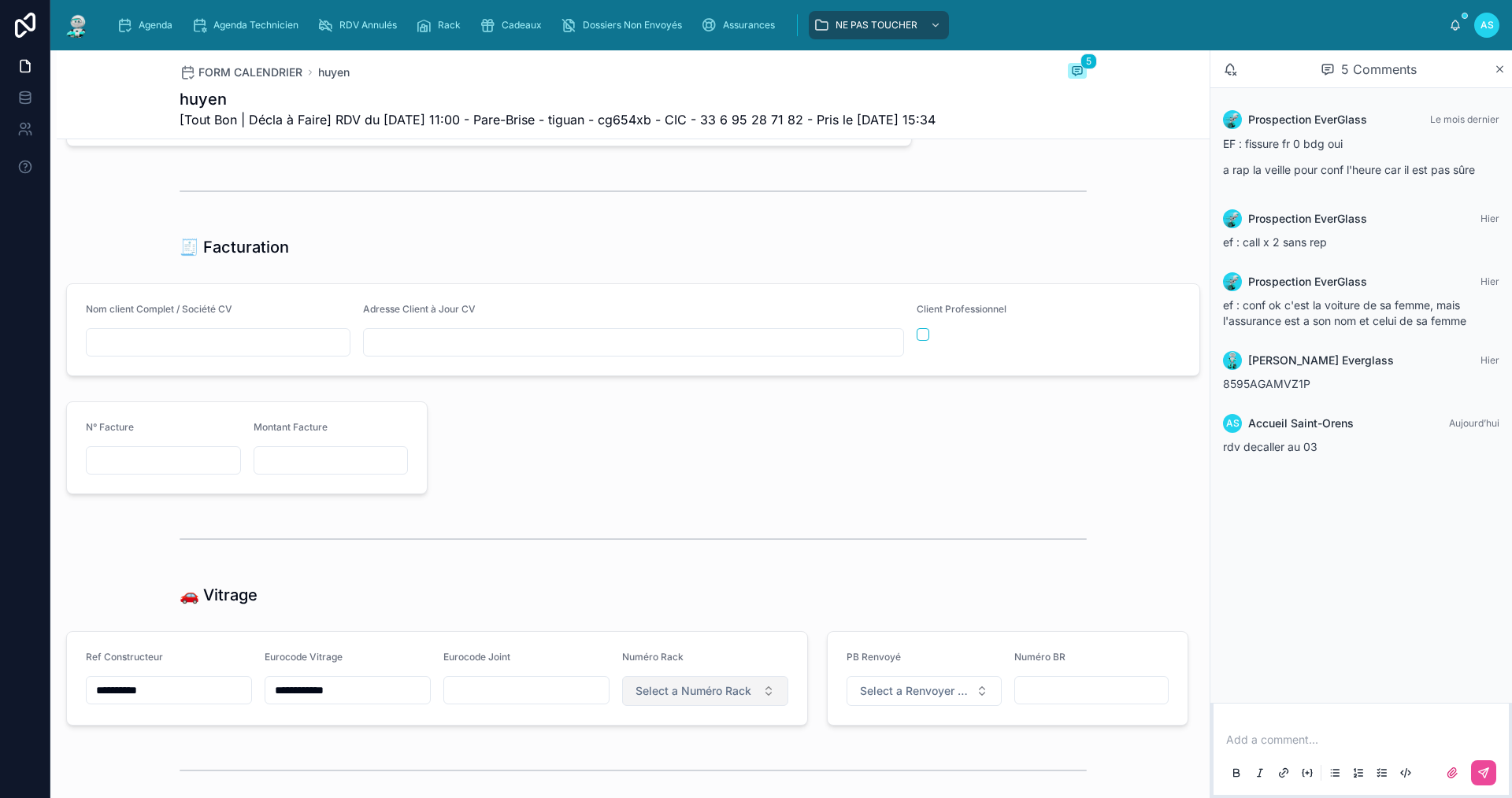
click at [730, 699] on span "Select a Numéro Rack" at bounding box center [693, 691] width 116 height 16
click at [643, 531] on div "21" at bounding box center [698, 529] width 189 height 22
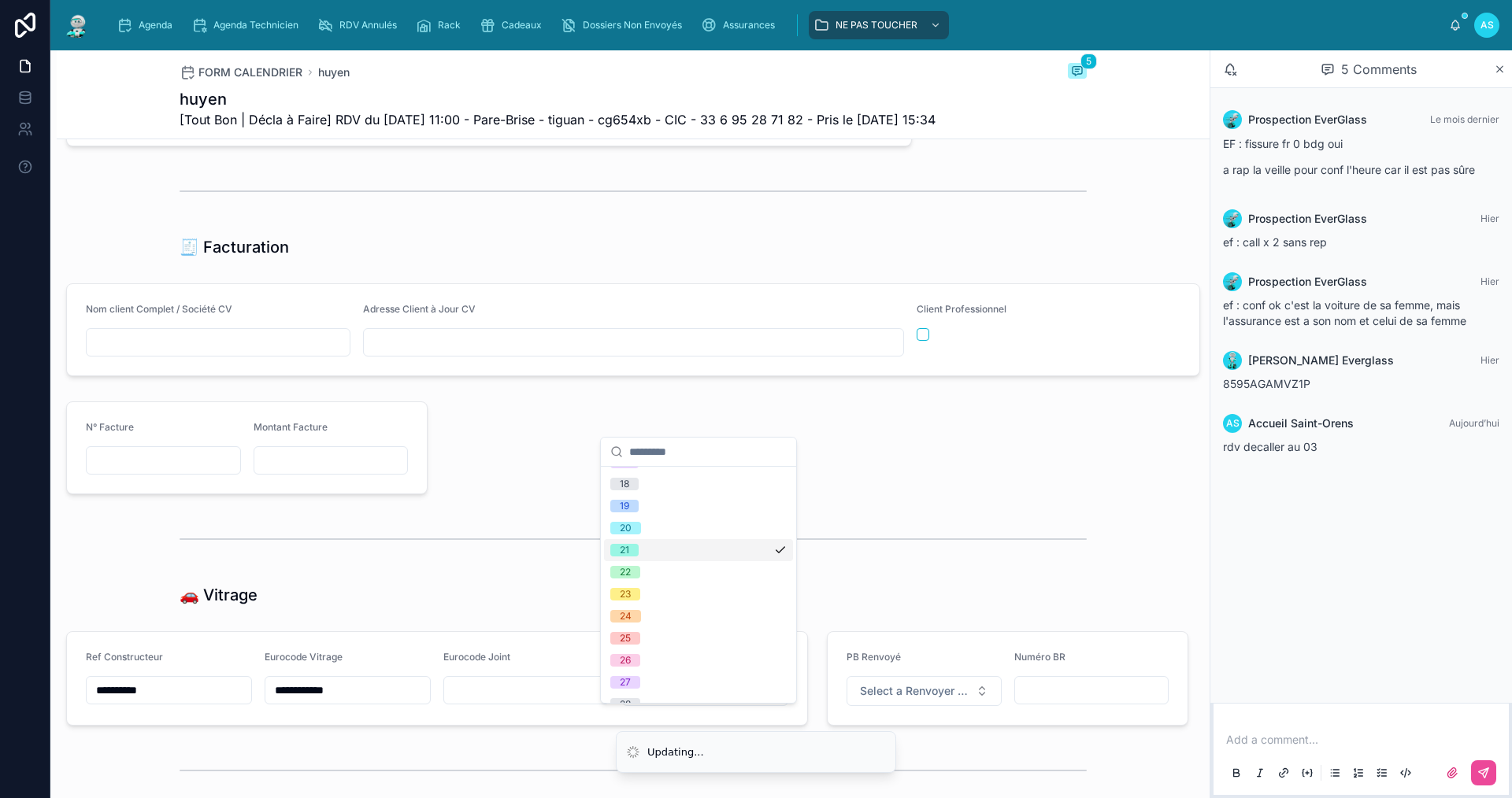
scroll to position [0, 0]
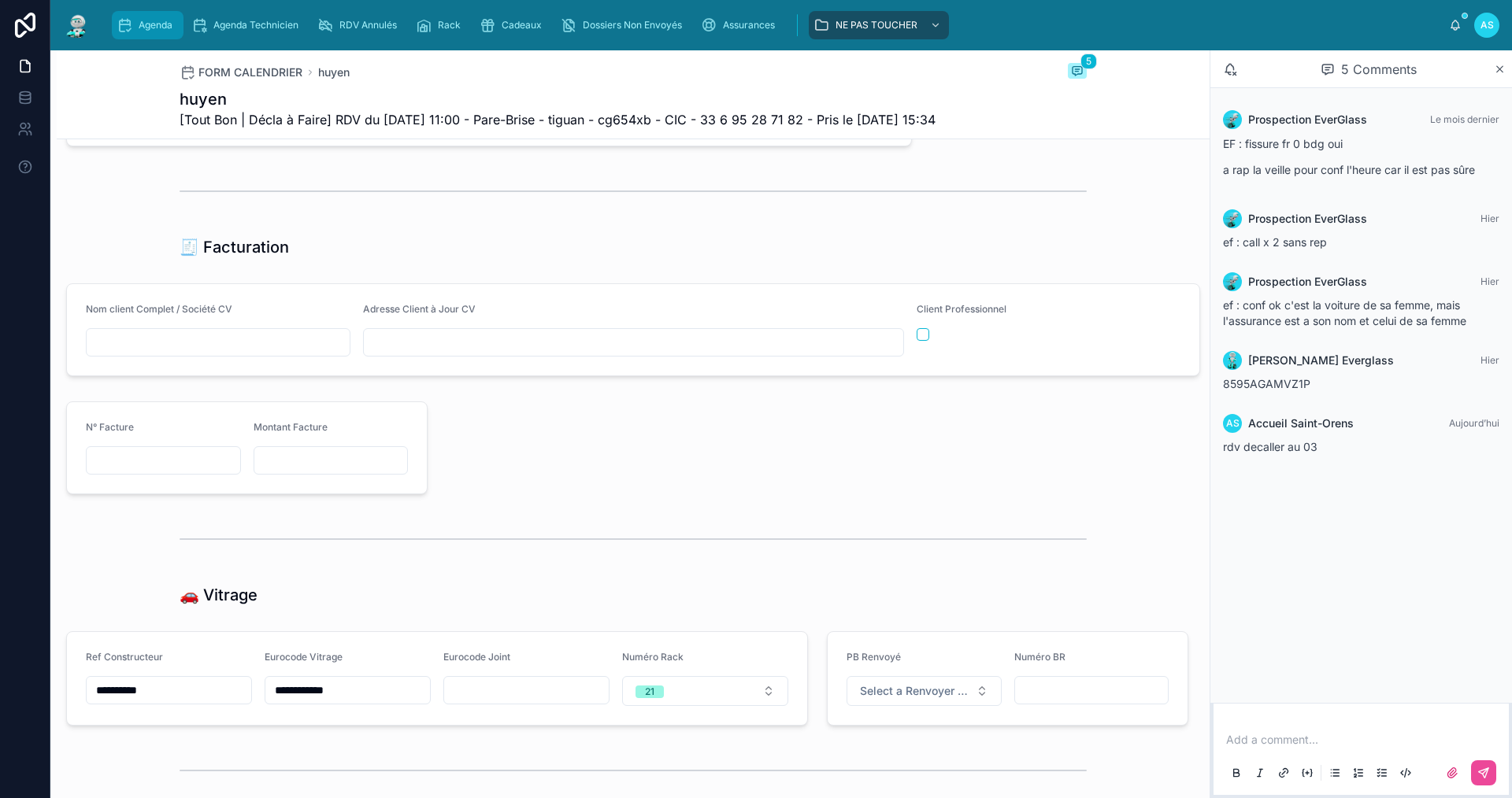
click at [139, 28] on span "Agenda" at bounding box center [156, 26] width 33 height 13
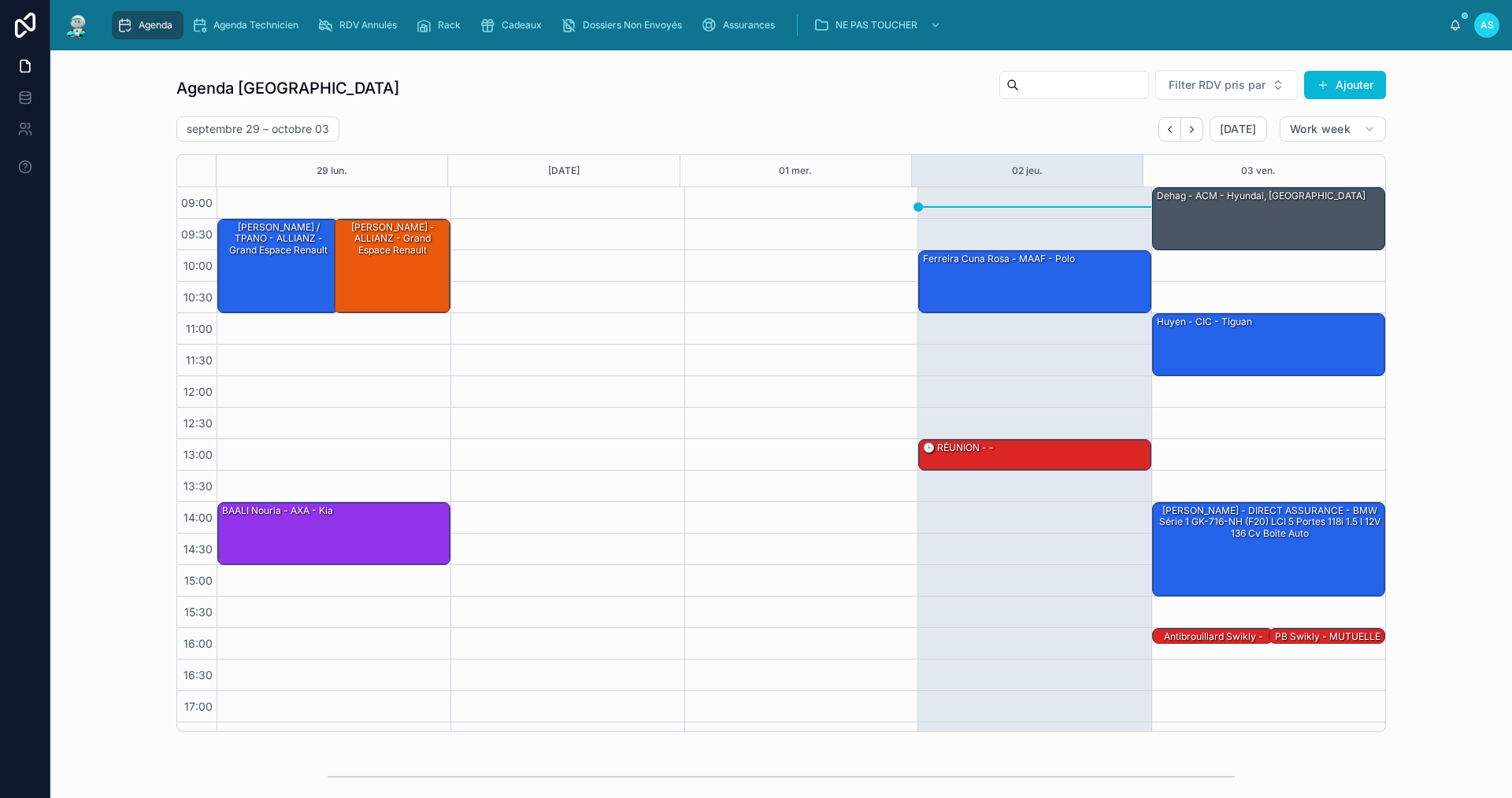
scroll to position [23, 0]
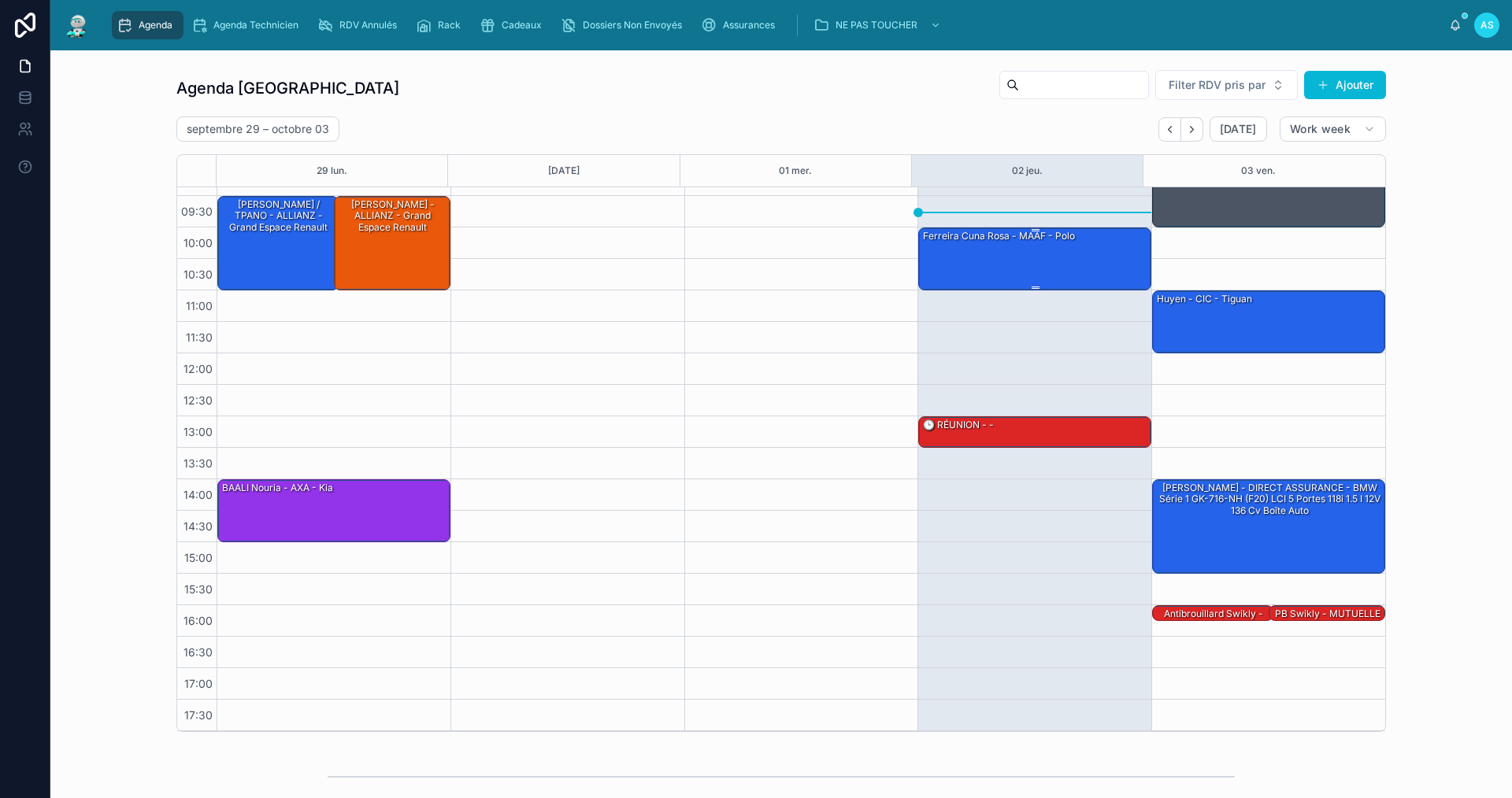
click at [1031, 249] on div "ferreira cuna rosa - MAAF - polo" at bounding box center [1035, 257] width 228 height 60
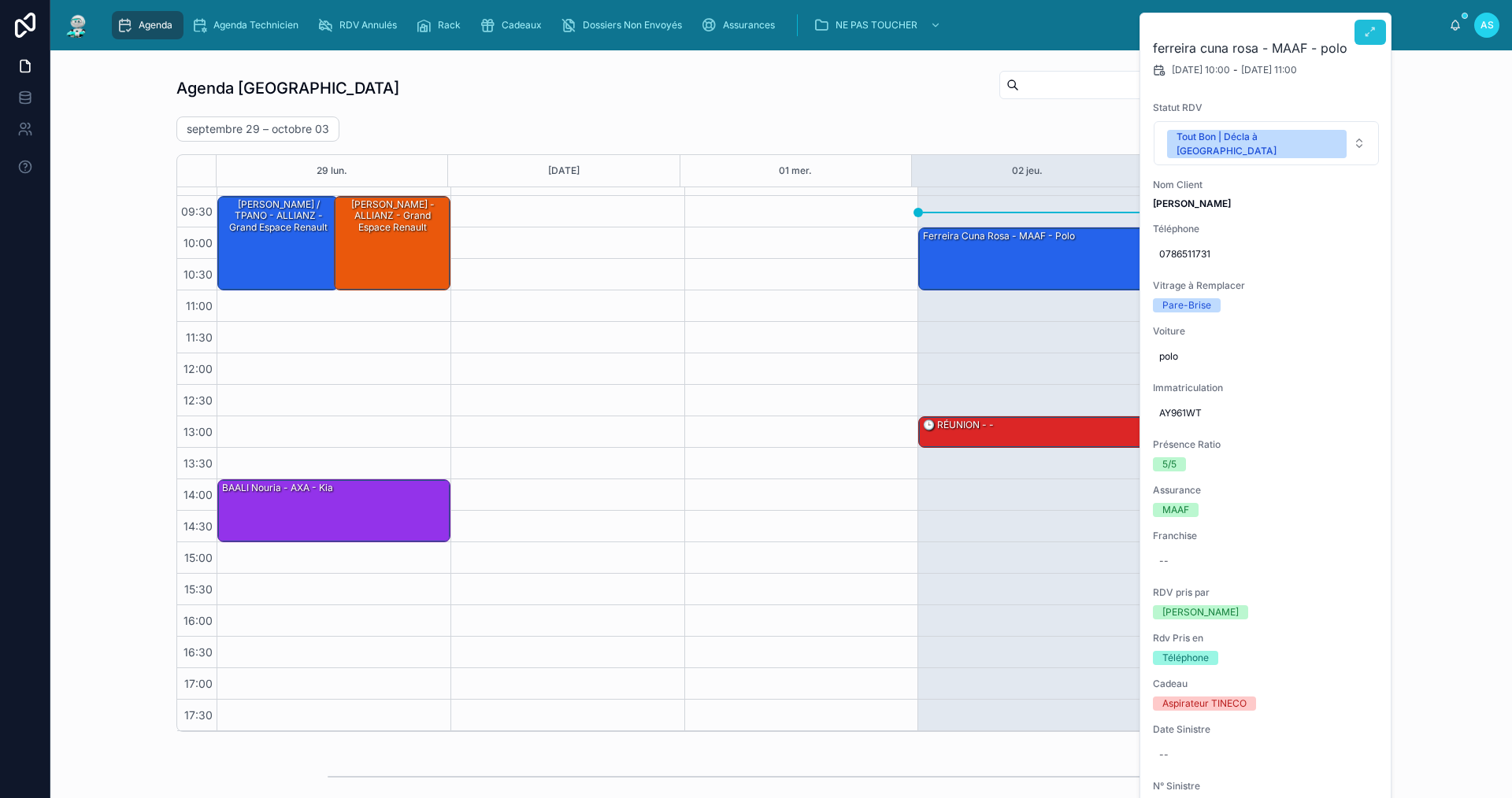
click at [1376, 30] on icon at bounding box center [1370, 33] width 13 height 13
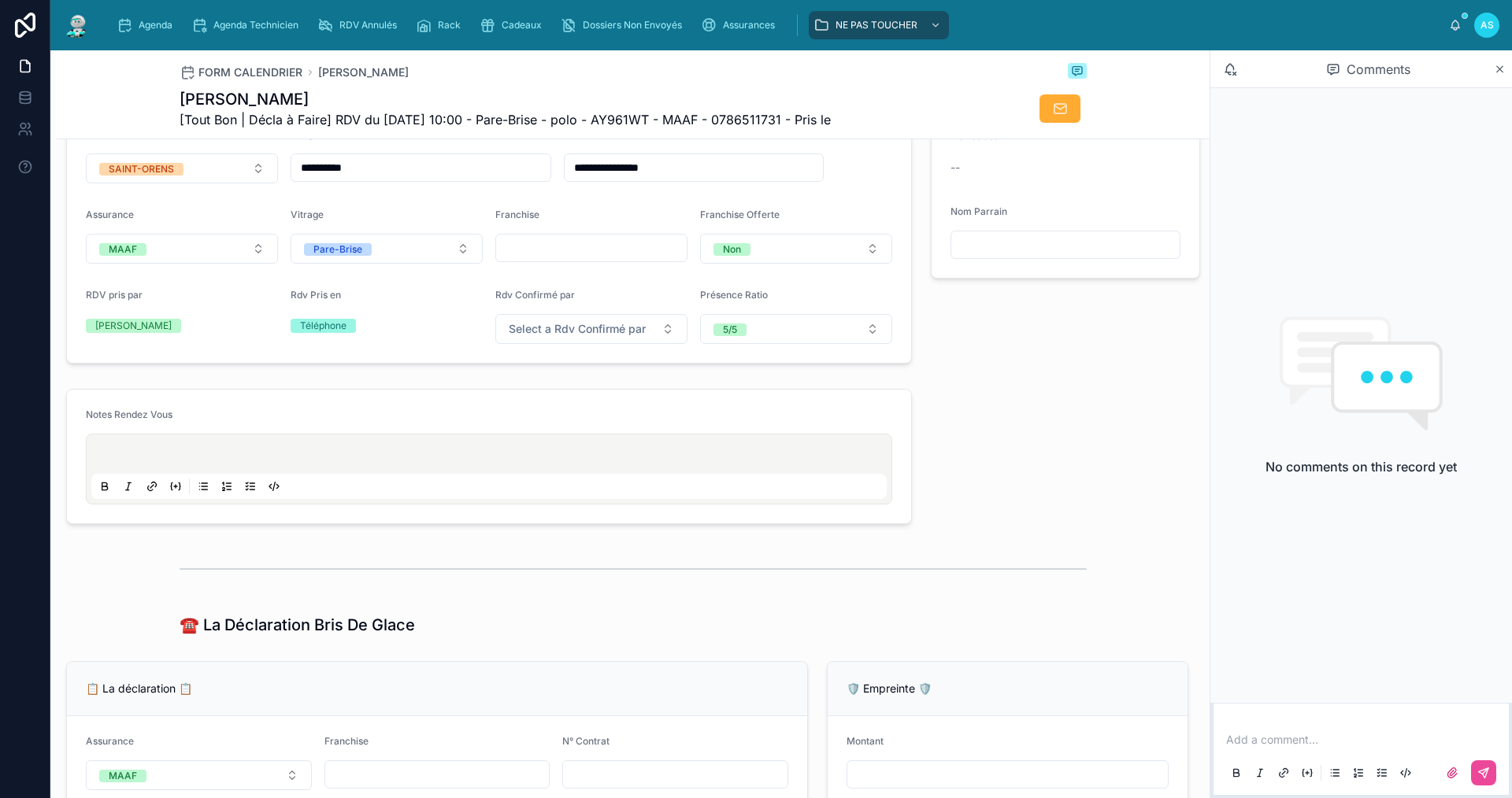
scroll to position [787, 0]
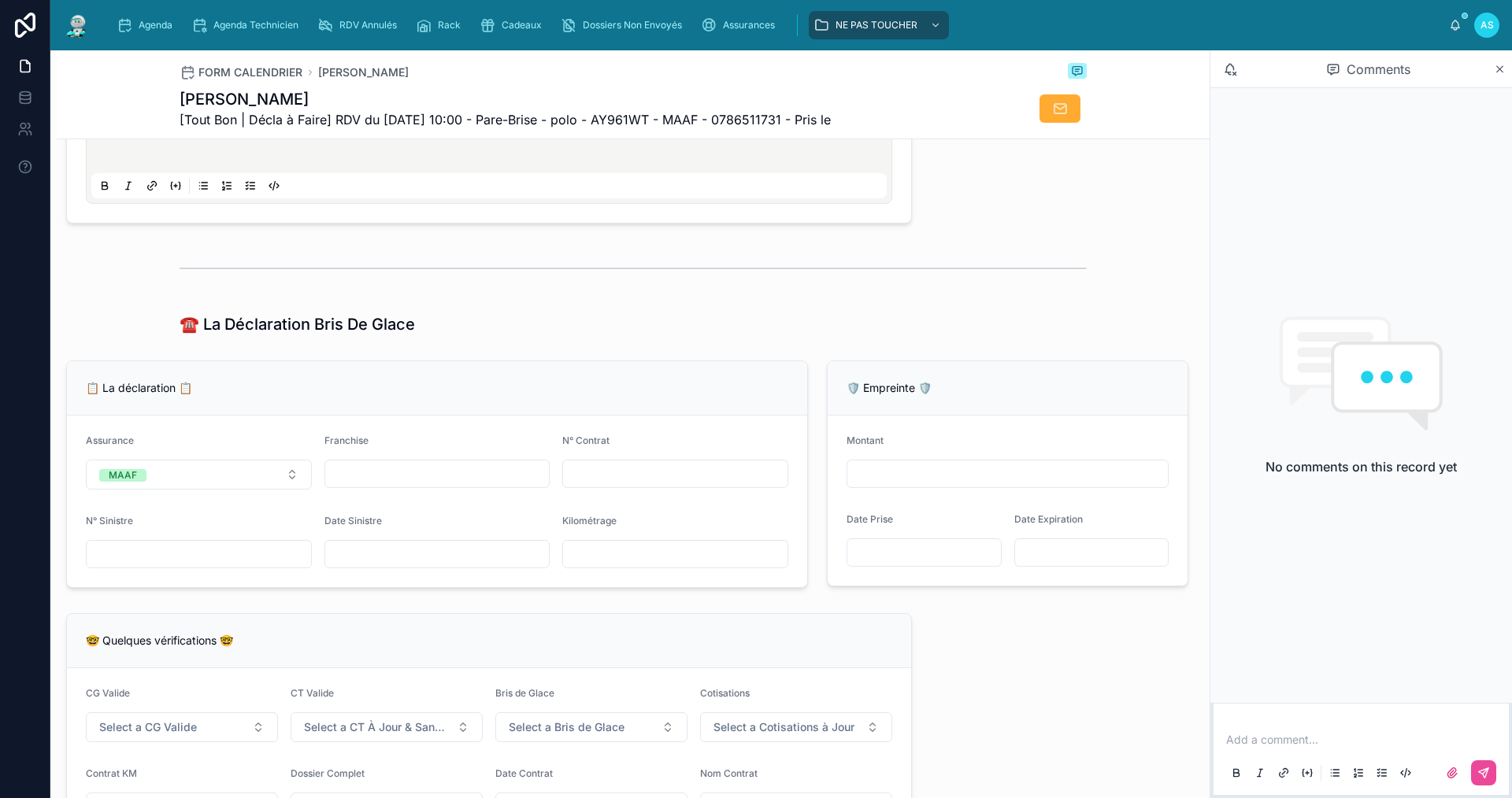
click at [592, 485] on input "text" at bounding box center [675, 474] width 224 height 22
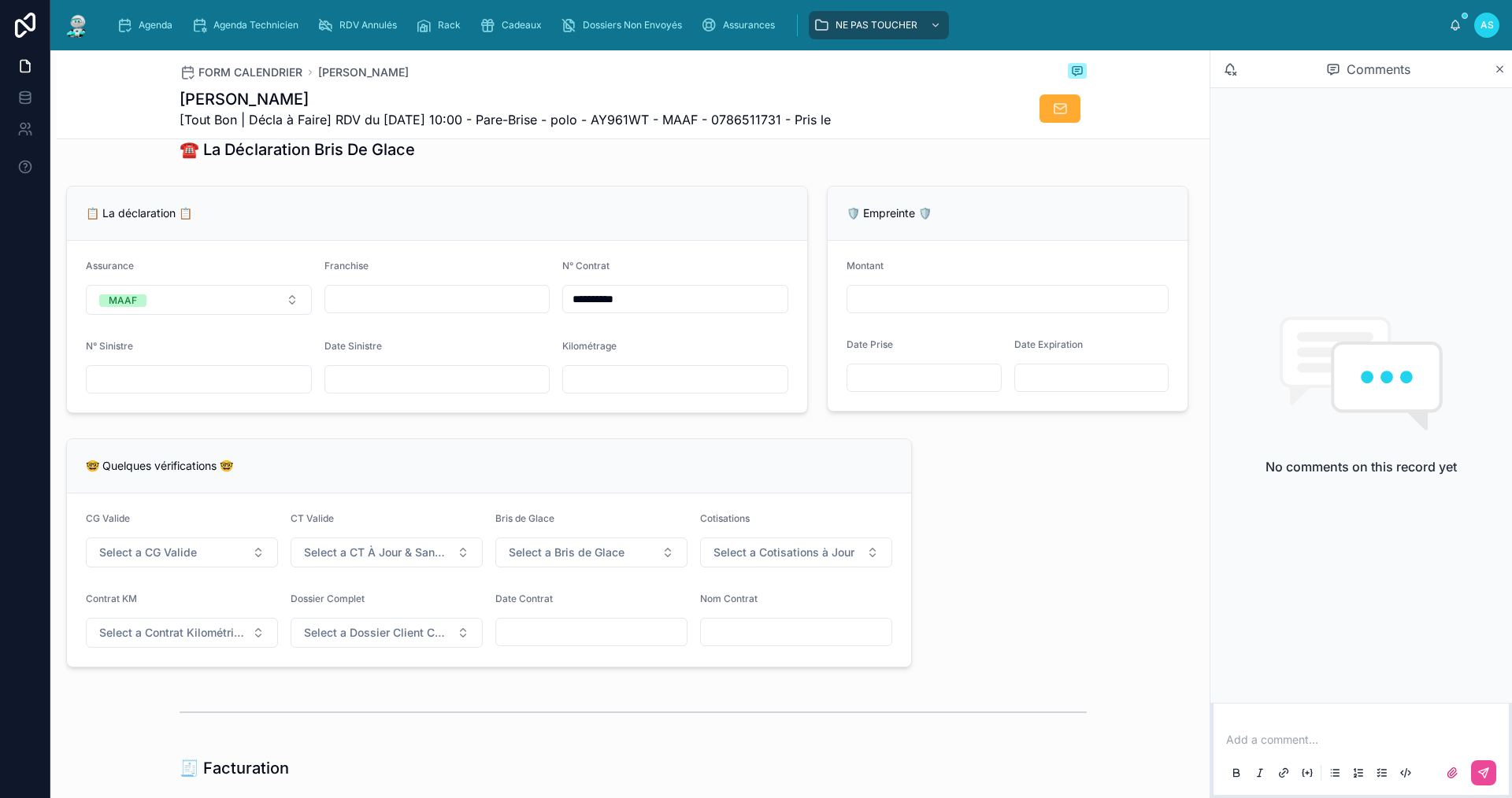
scroll to position [1024, 0]
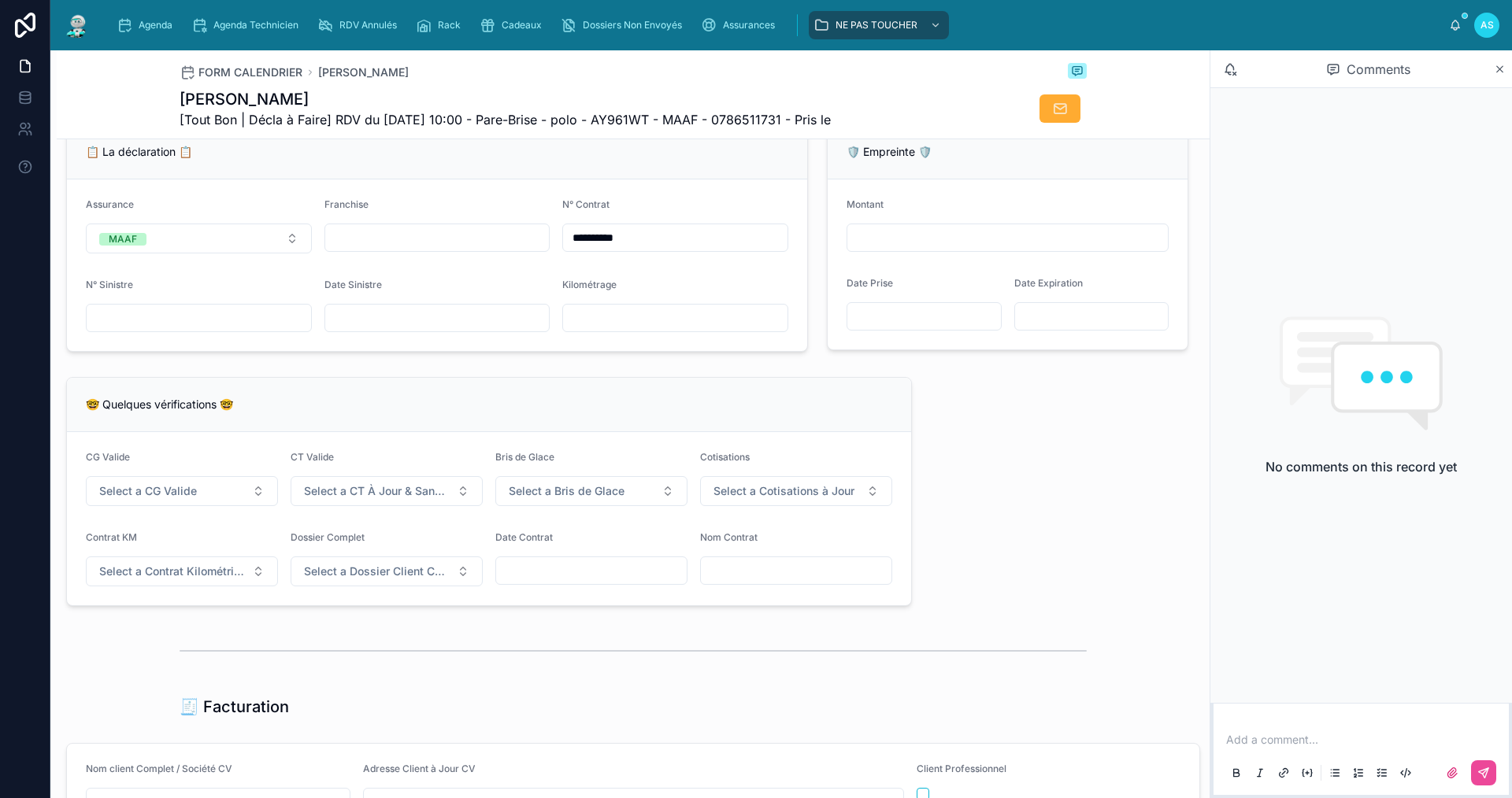
type input "**********"
click at [140, 482] on div "CG Valide Select a CG Valide" at bounding box center [182, 478] width 192 height 55
click at [158, 499] on span "Select a CG Valide" at bounding box center [148, 491] width 97 height 16
click at [182, 564] on div "✅ Oui" at bounding box center [181, 565] width 189 height 22
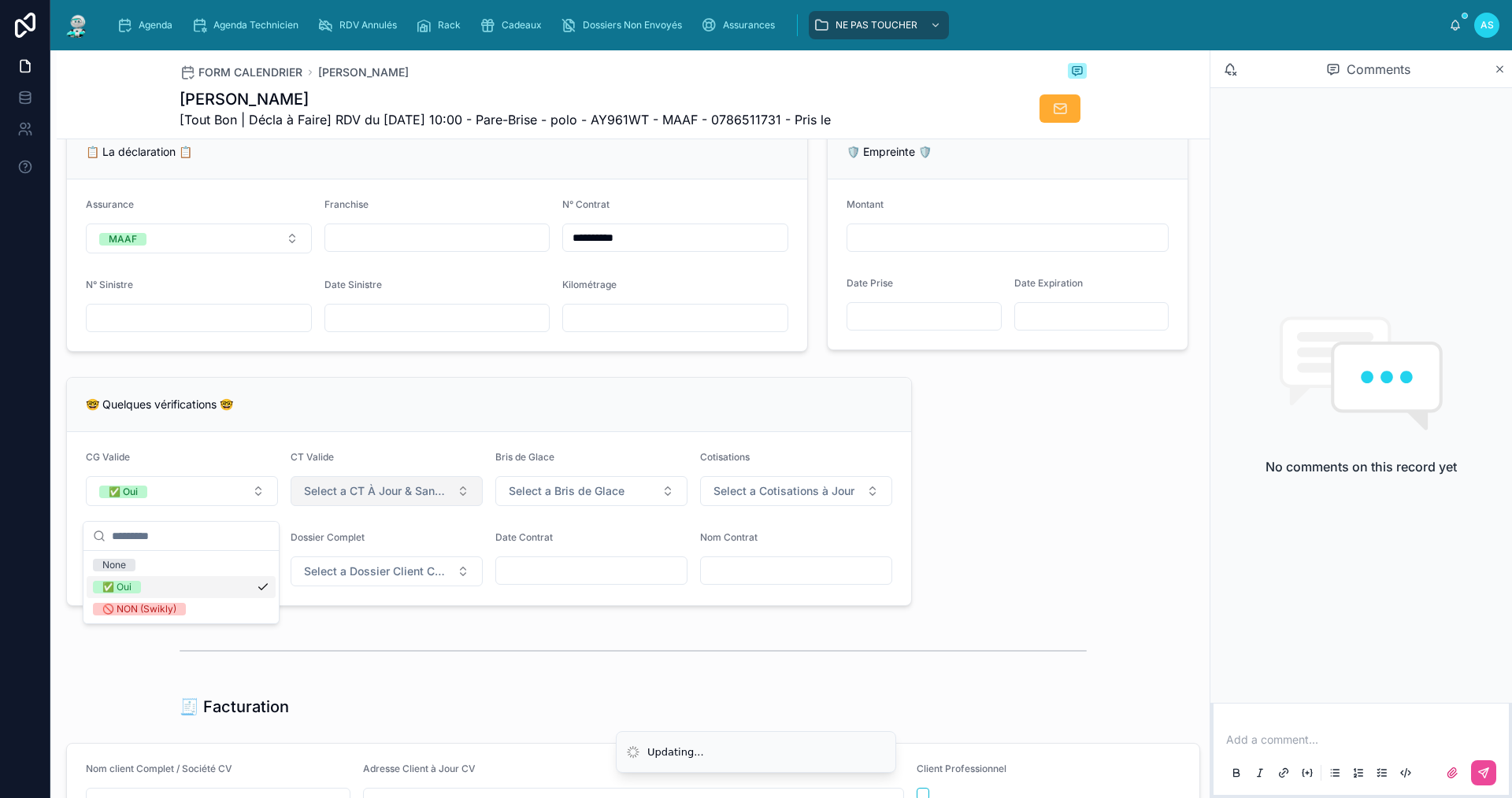
click at [331, 506] on button "Select a CT À Jour & Sans BDG" at bounding box center [386, 491] width 192 height 30
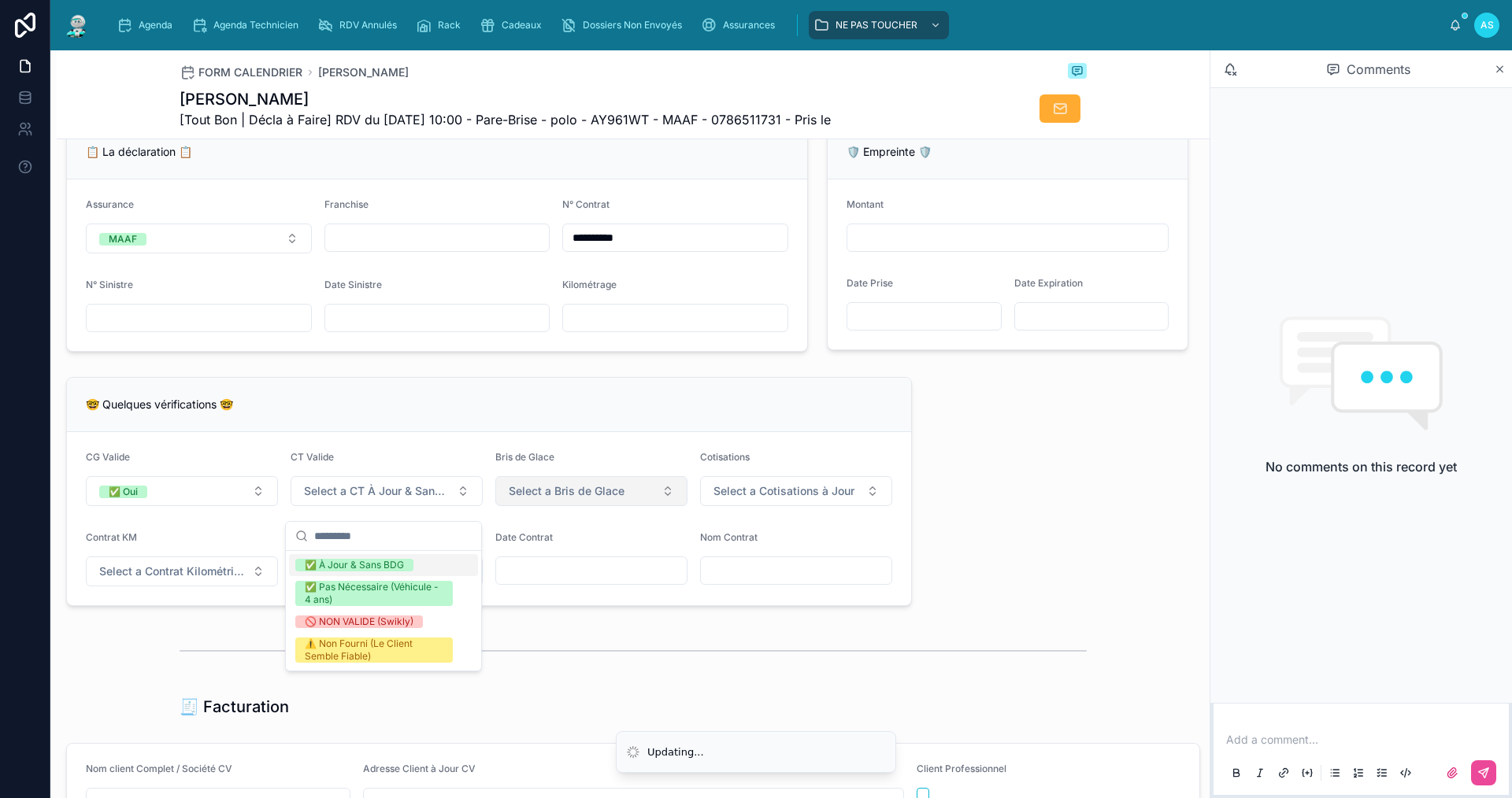
drag, startPoint x: 337, startPoint y: 564, endPoint x: 496, endPoint y: 512, distance: 167.3
click at [338, 565] on div "✅ À Jour & Sans BDG" at bounding box center [354, 565] width 99 height 13
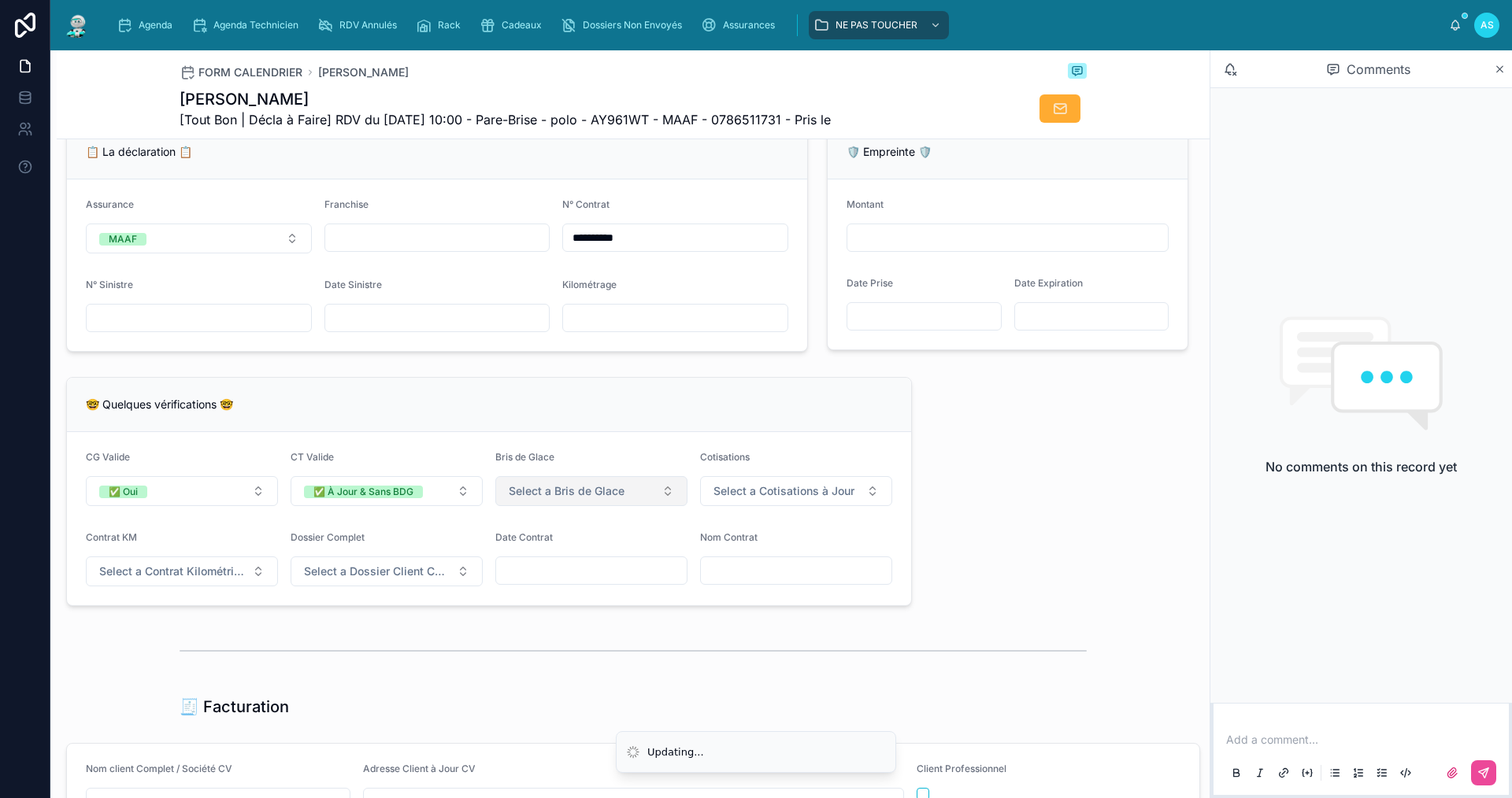
click at [528, 495] on span "Select a Bris de Glace" at bounding box center [566, 491] width 116 height 16
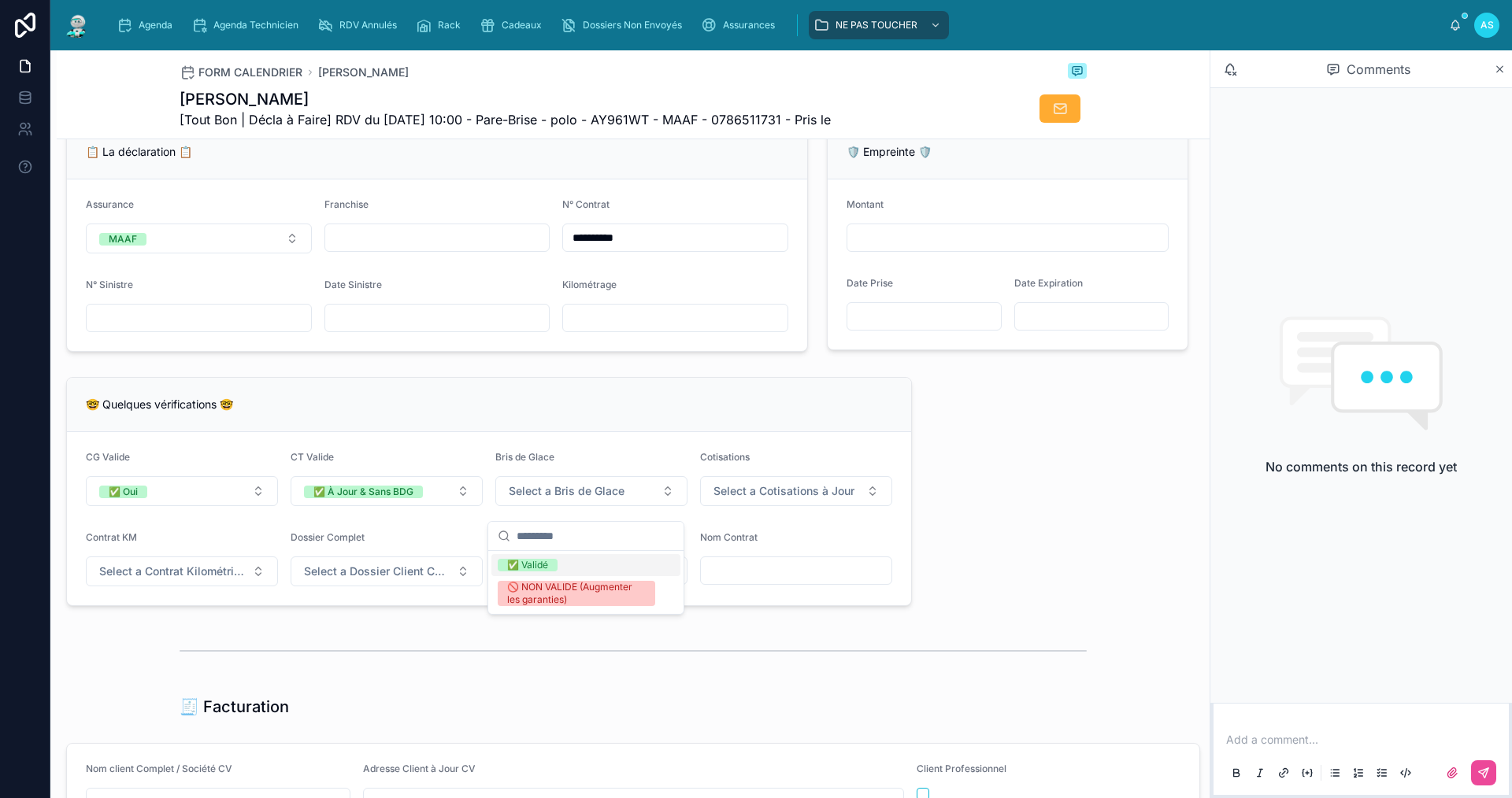
click at [526, 565] on div "✅ Validé" at bounding box center [527, 565] width 41 height 13
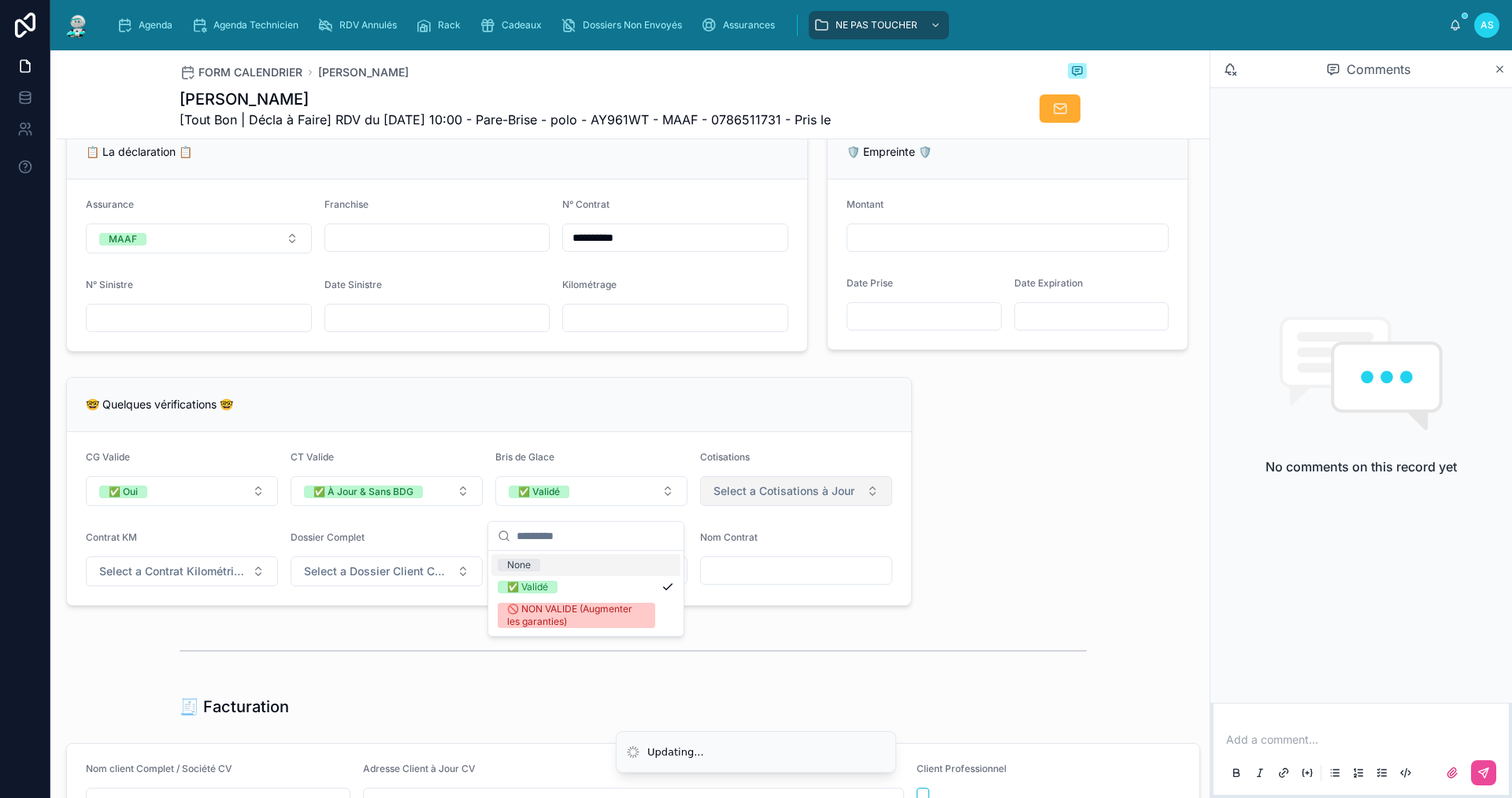
click at [700, 506] on button "Select a Cotisations à Jour" at bounding box center [796, 491] width 192 height 30
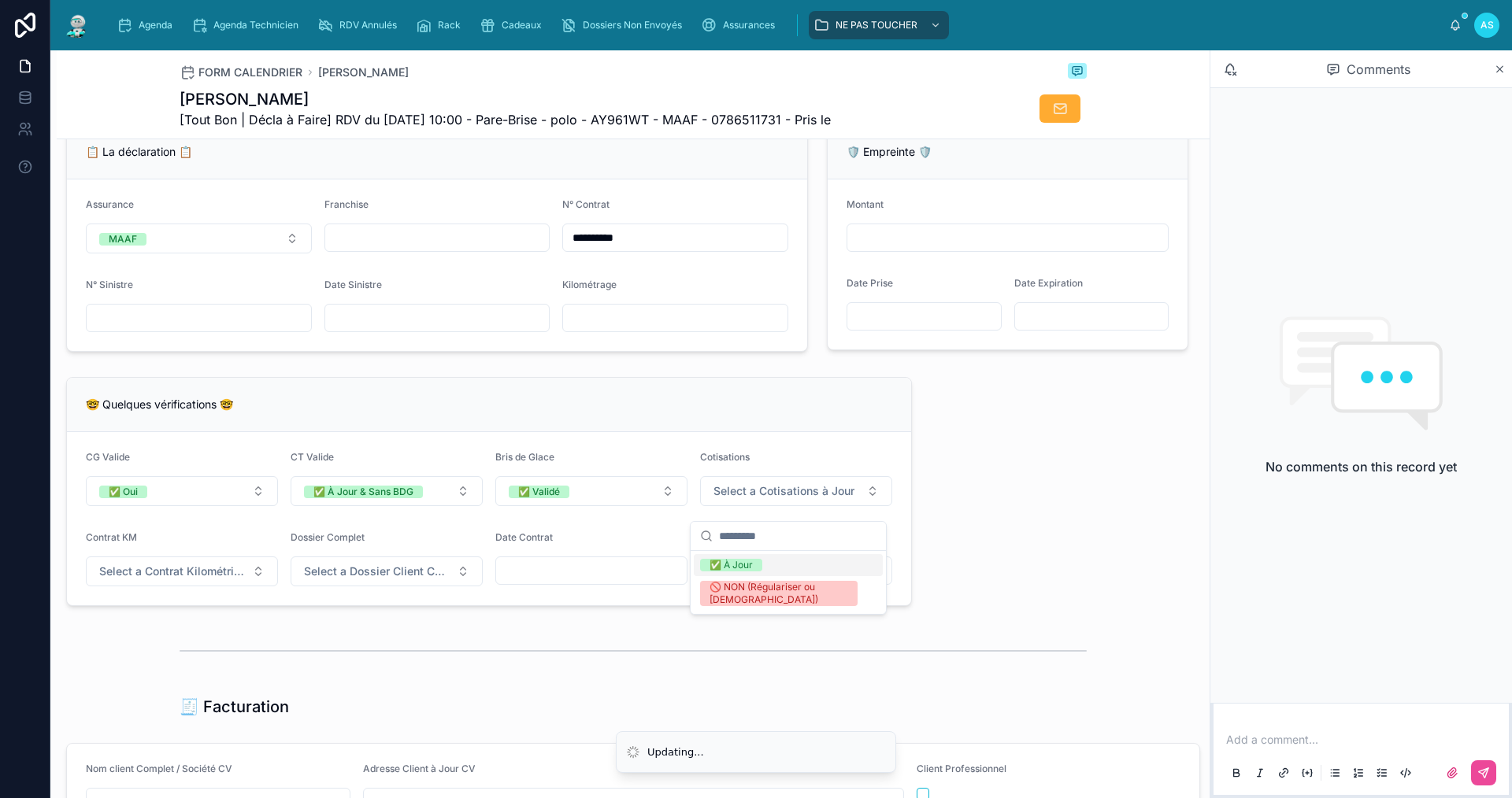
click at [724, 572] on div "✅ À Jour" at bounding box center [788, 565] width 189 height 22
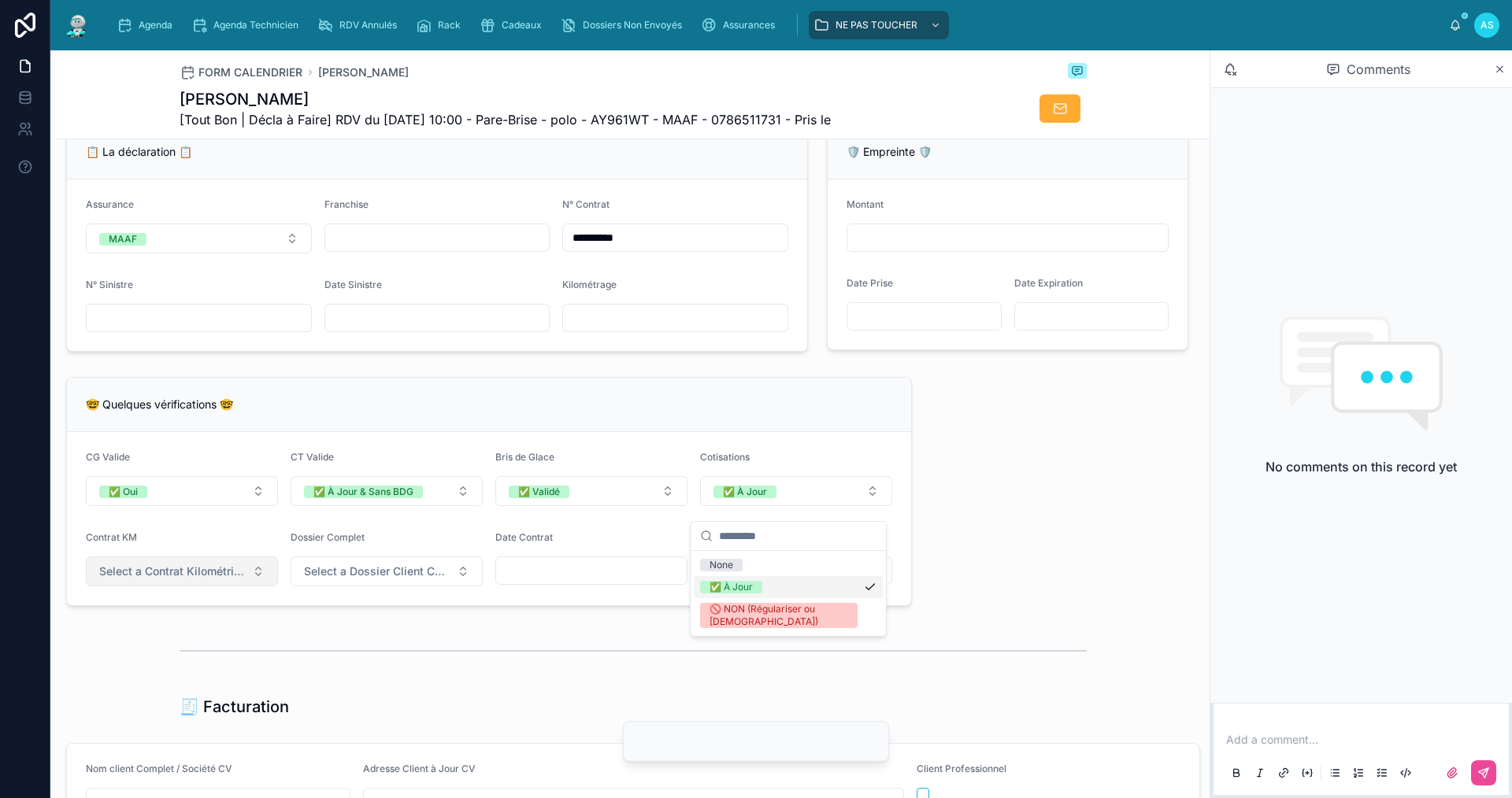
click at [237, 587] on button "Select a Contrat Kilométrique" at bounding box center [182, 572] width 192 height 30
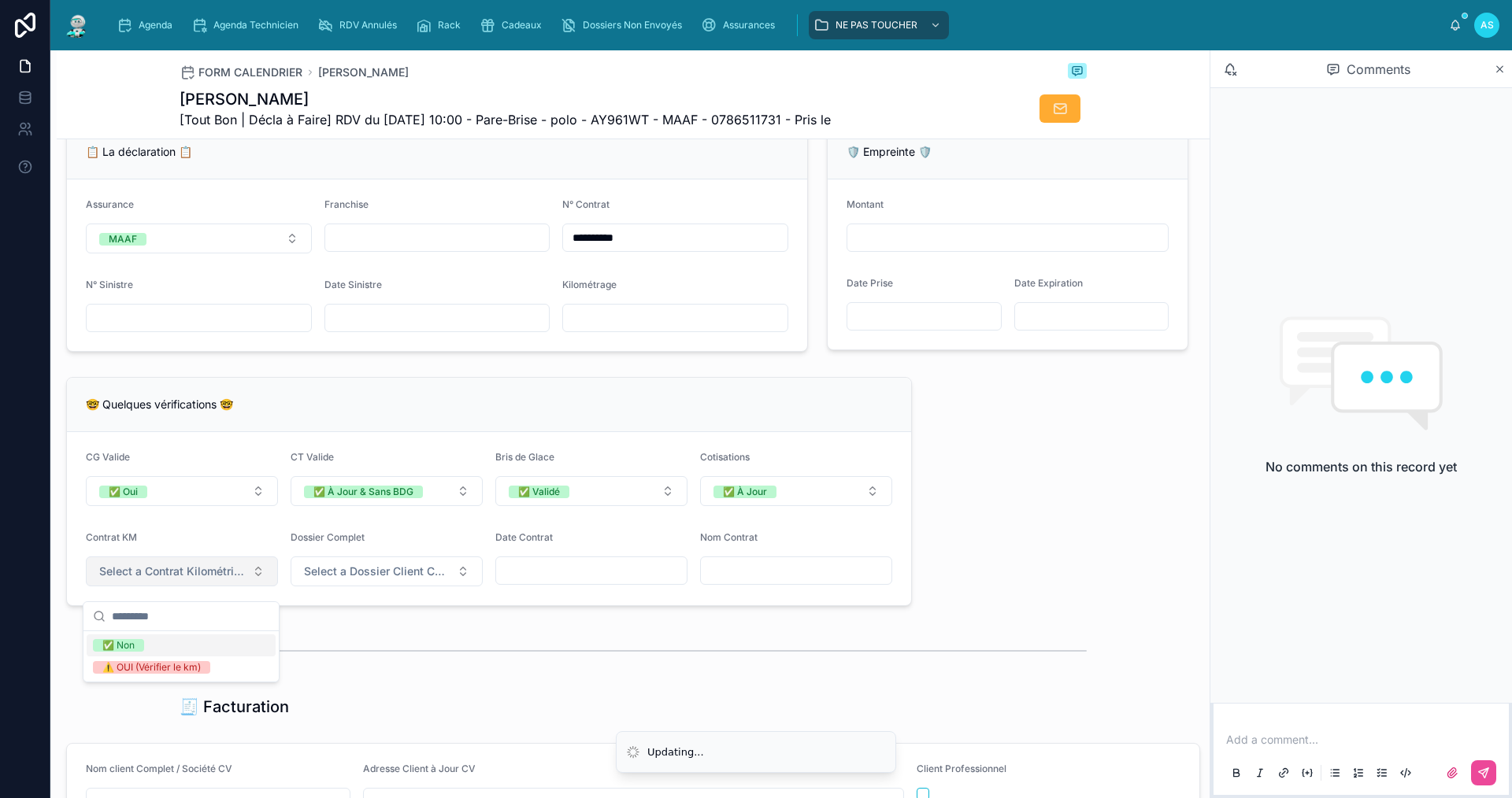
click at [238, 580] on span "Select a Contrat Kilométrique" at bounding box center [172, 572] width 147 height 16
click at [230, 580] on span "Select a Contrat Kilométrique" at bounding box center [172, 572] width 147 height 16
click at [212, 642] on div "✅ Non" at bounding box center [181, 646] width 189 height 22
click at [360, 580] on span "Select a Dossier Client Complet" at bounding box center [377, 572] width 147 height 16
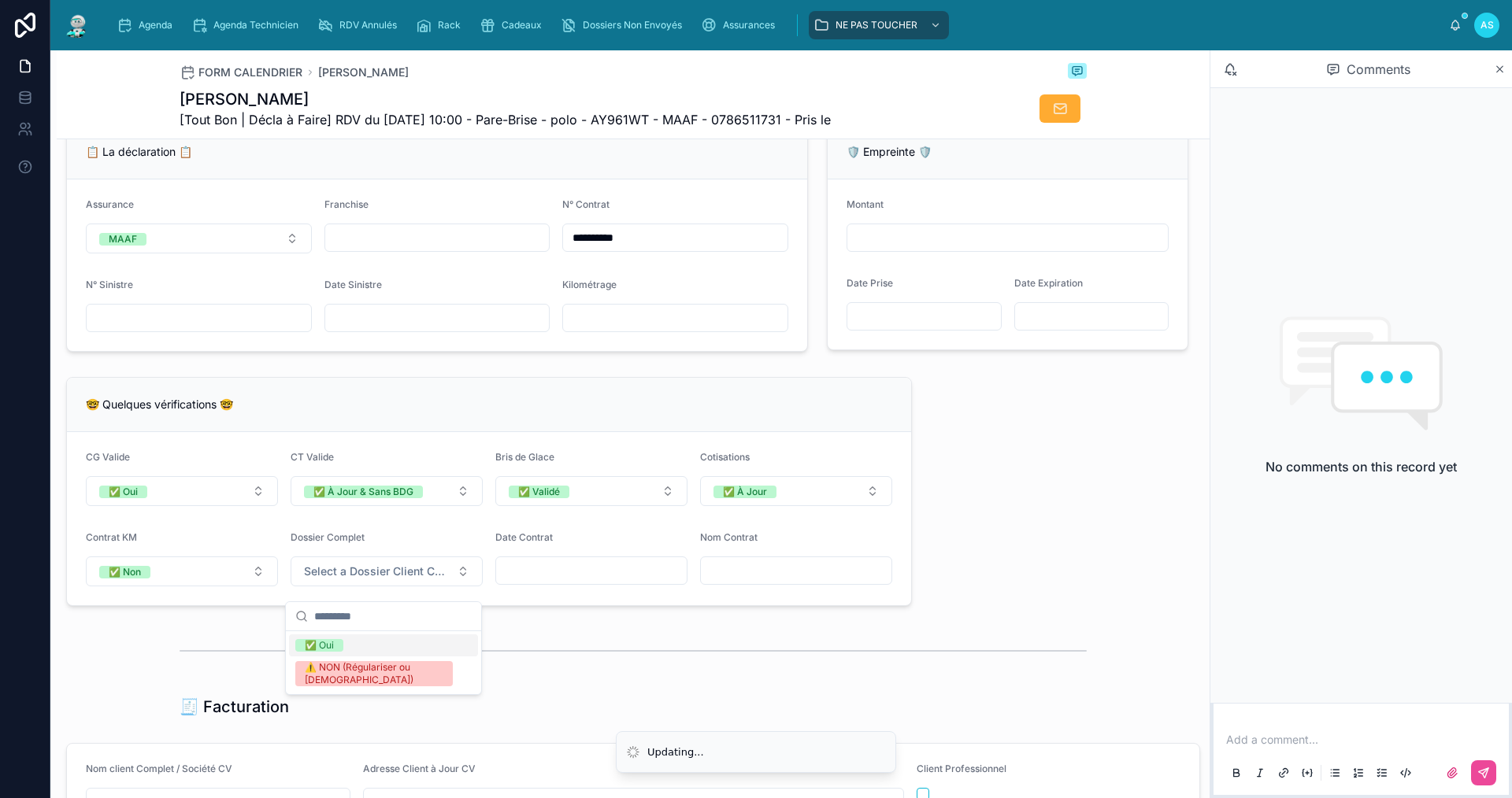
click at [360, 634] on div "✅ Oui ⚠️ NON (Régulariser ou Swikly)" at bounding box center [383, 662] width 195 height 63
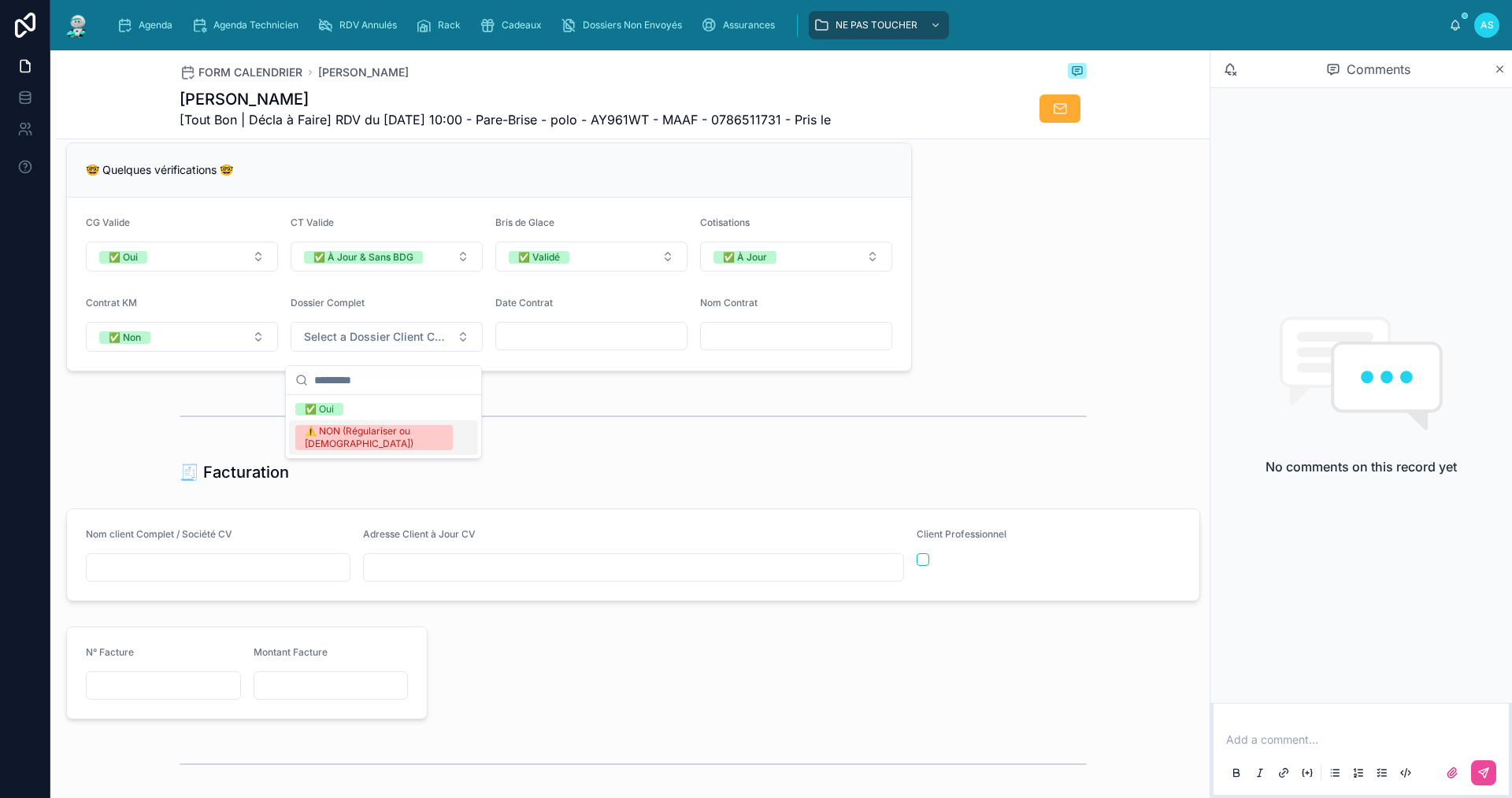
scroll to position [1260, 0]
click at [349, 403] on div "✅ Oui" at bounding box center [383, 410] width 189 height 22
click at [157, 577] on input "text" at bounding box center [219, 566] width 263 height 22
type input "**********"
click at [479, 577] on input "text" at bounding box center [633, 566] width 539 height 22
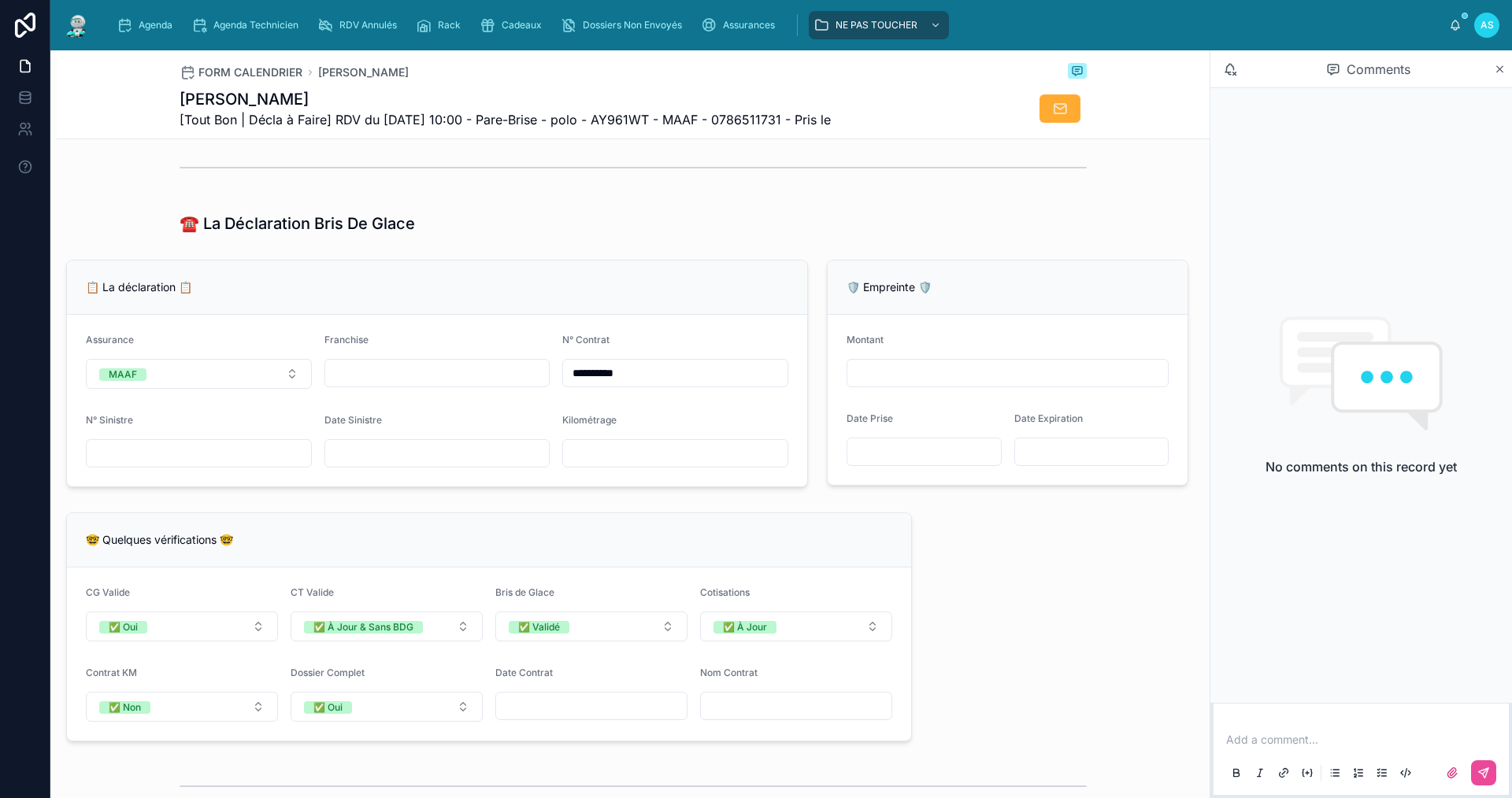
scroll to position [787, 0]
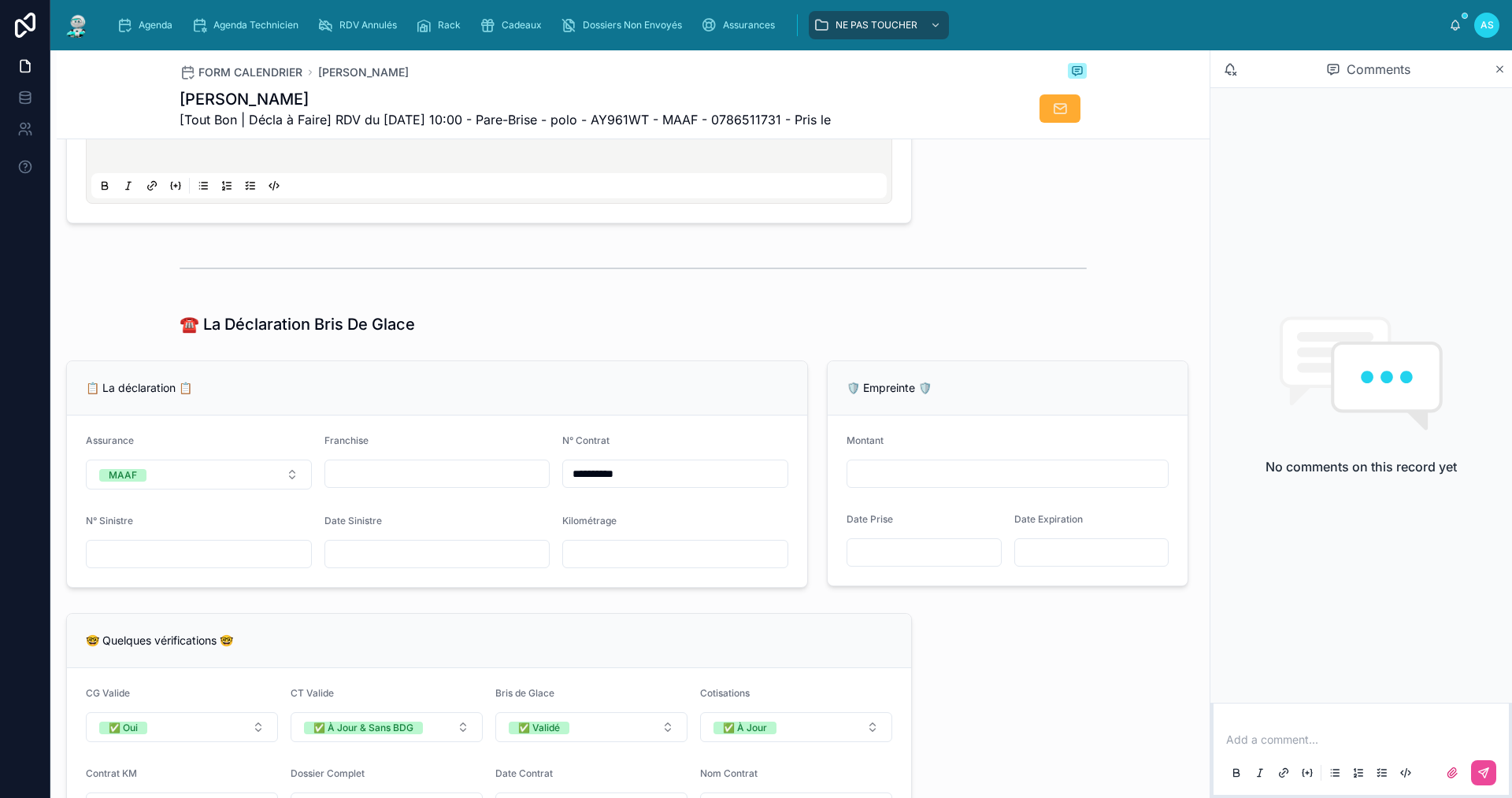
type input "**********"
click at [537, 25] on span "Cadeaux" at bounding box center [522, 26] width 40 height 13
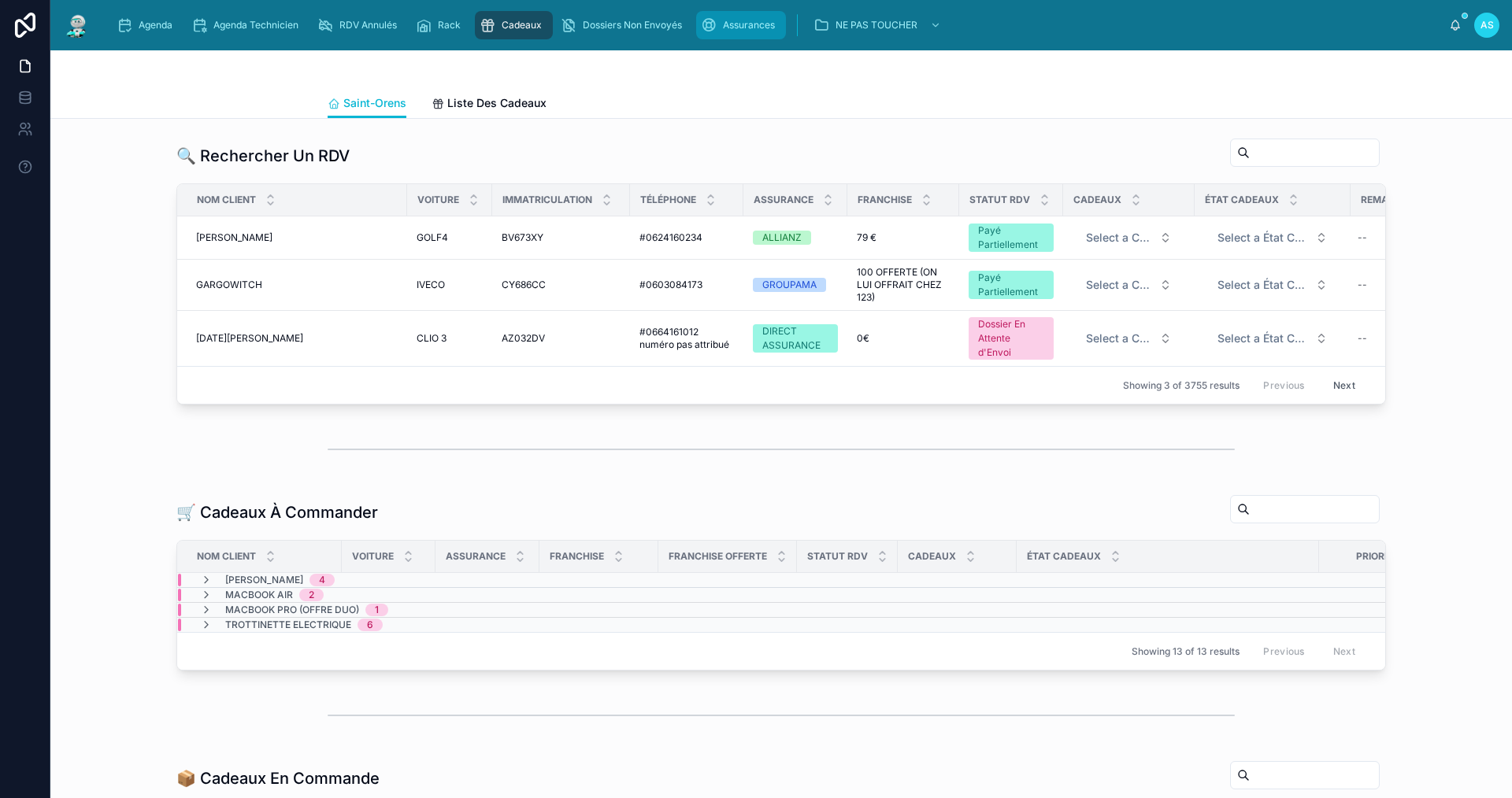
click at [735, 25] on span "Assurances" at bounding box center [748, 26] width 52 height 13
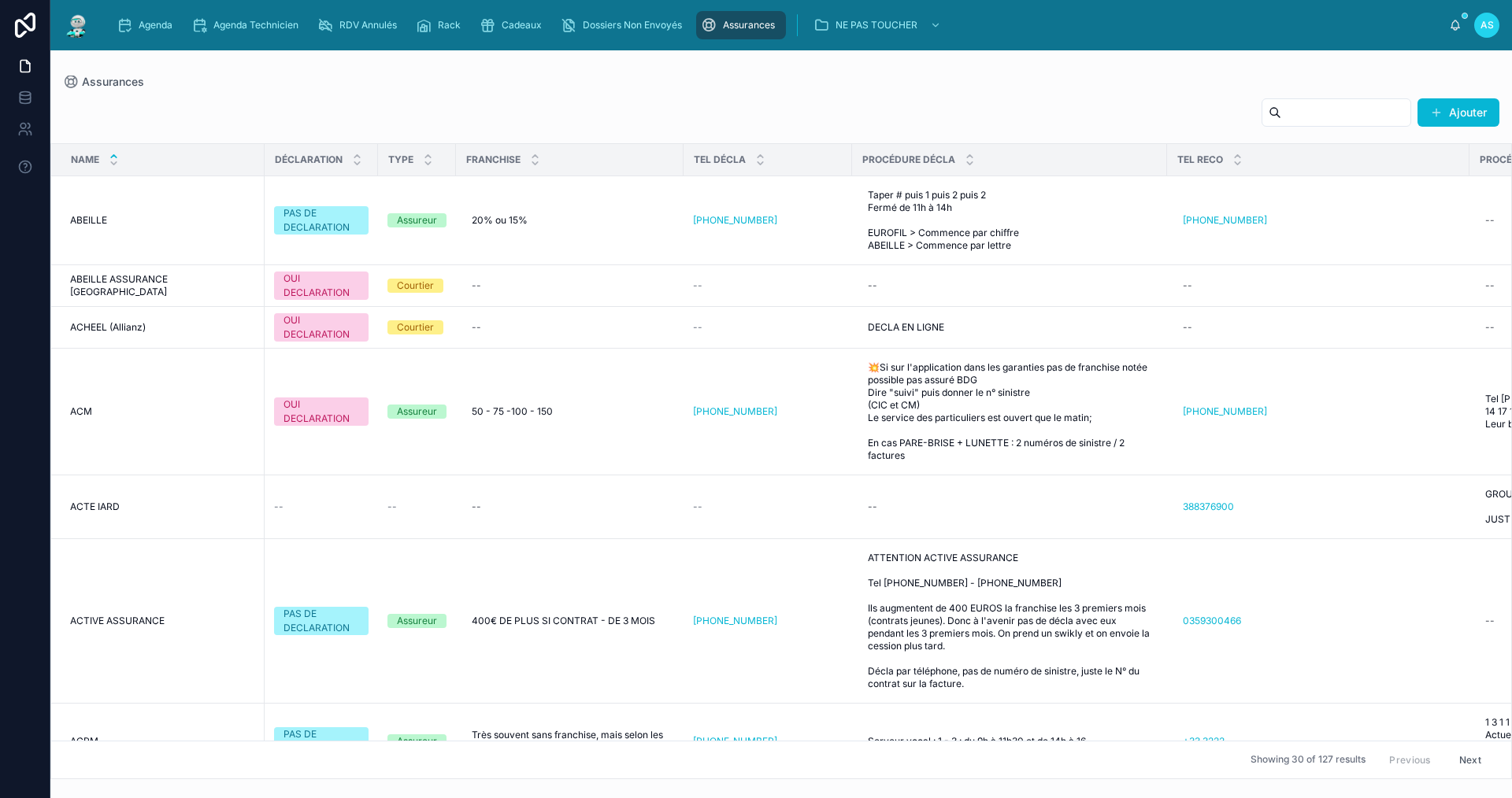
click at [1292, 109] on input "text" at bounding box center [1346, 112] width 129 height 22
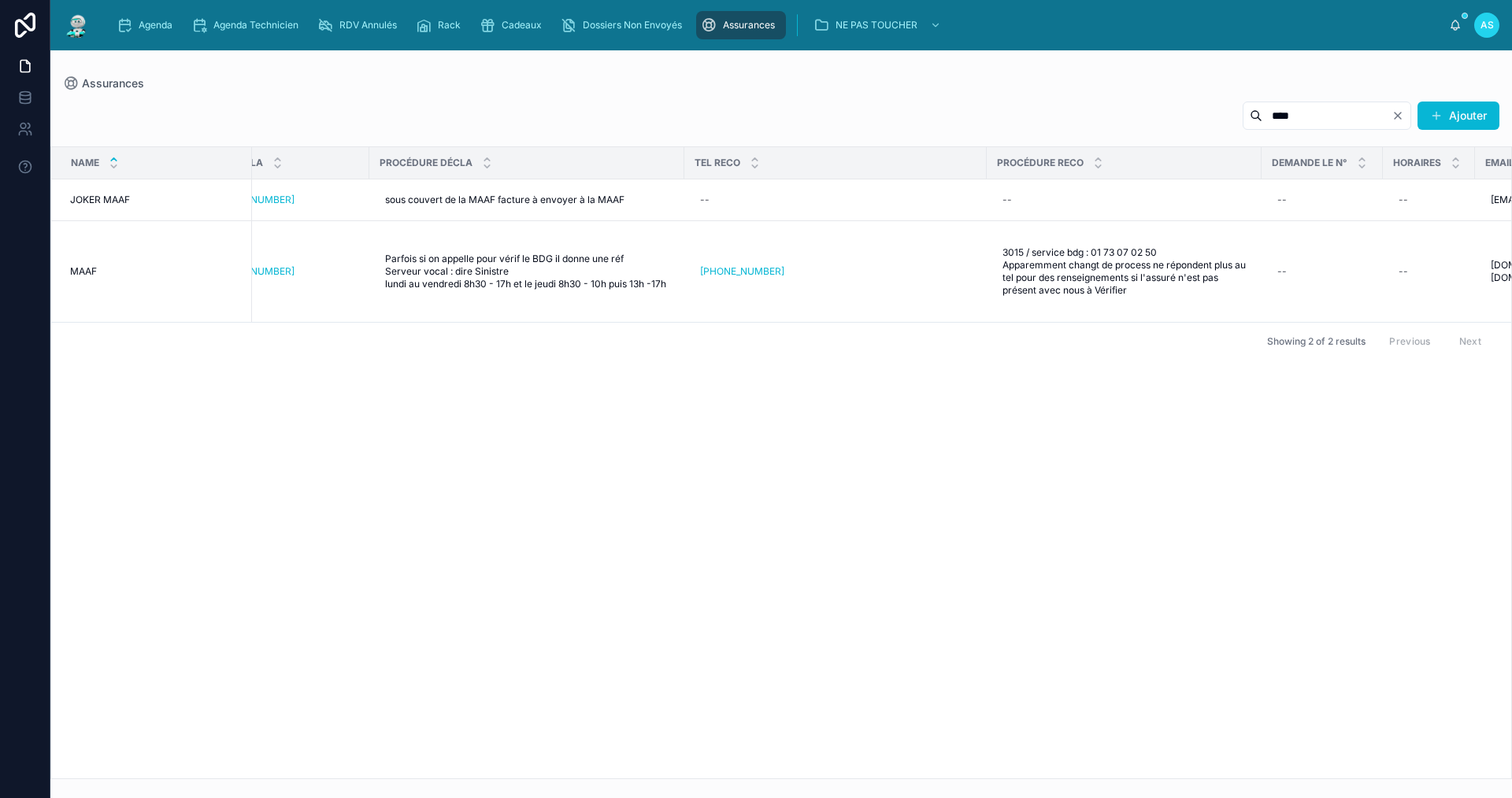
scroll to position [0, 459]
type input "****"
click at [124, 22] on icon "scrollable content" at bounding box center [124, 26] width 16 height 16
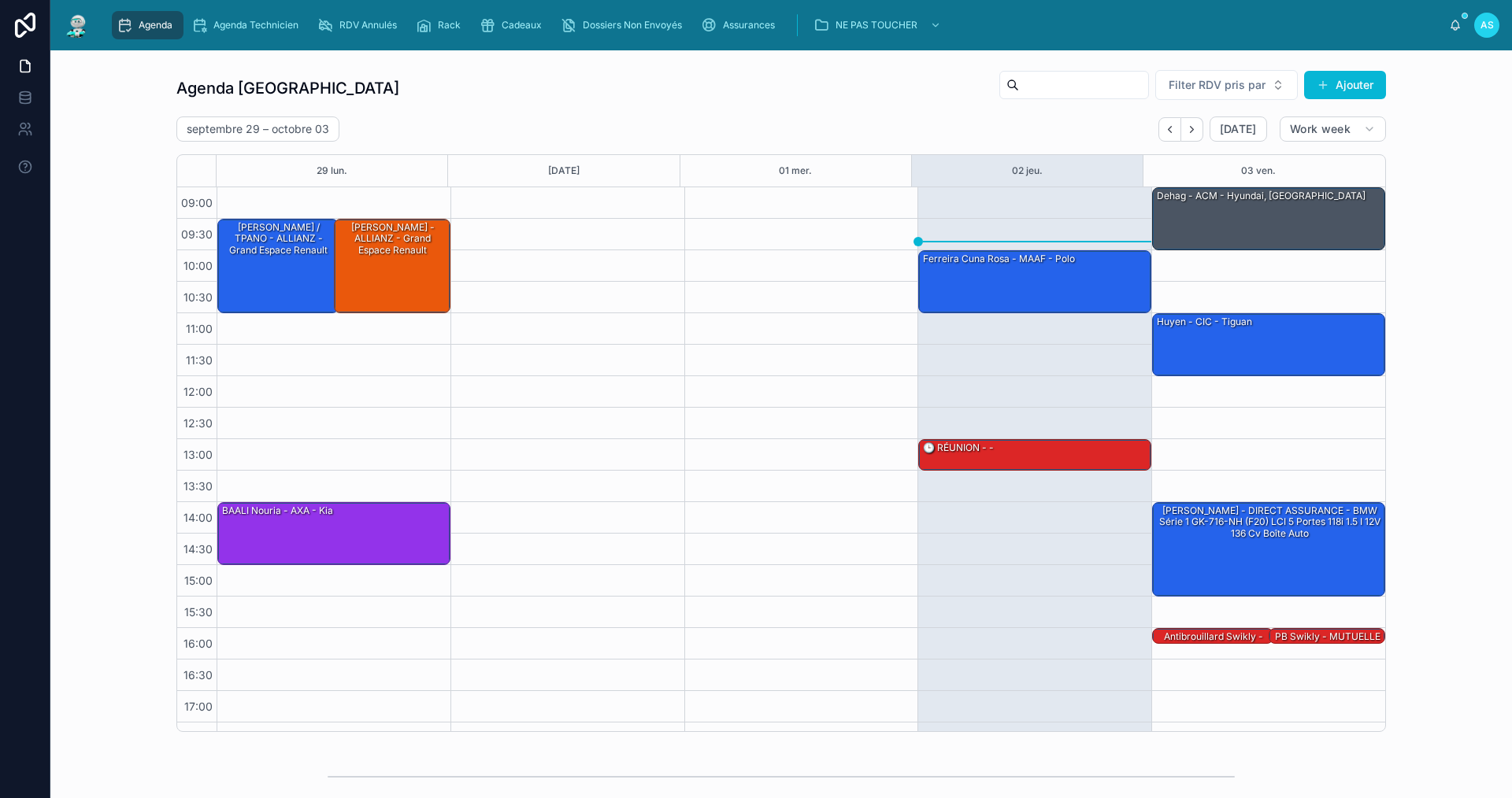
scroll to position [23, 0]
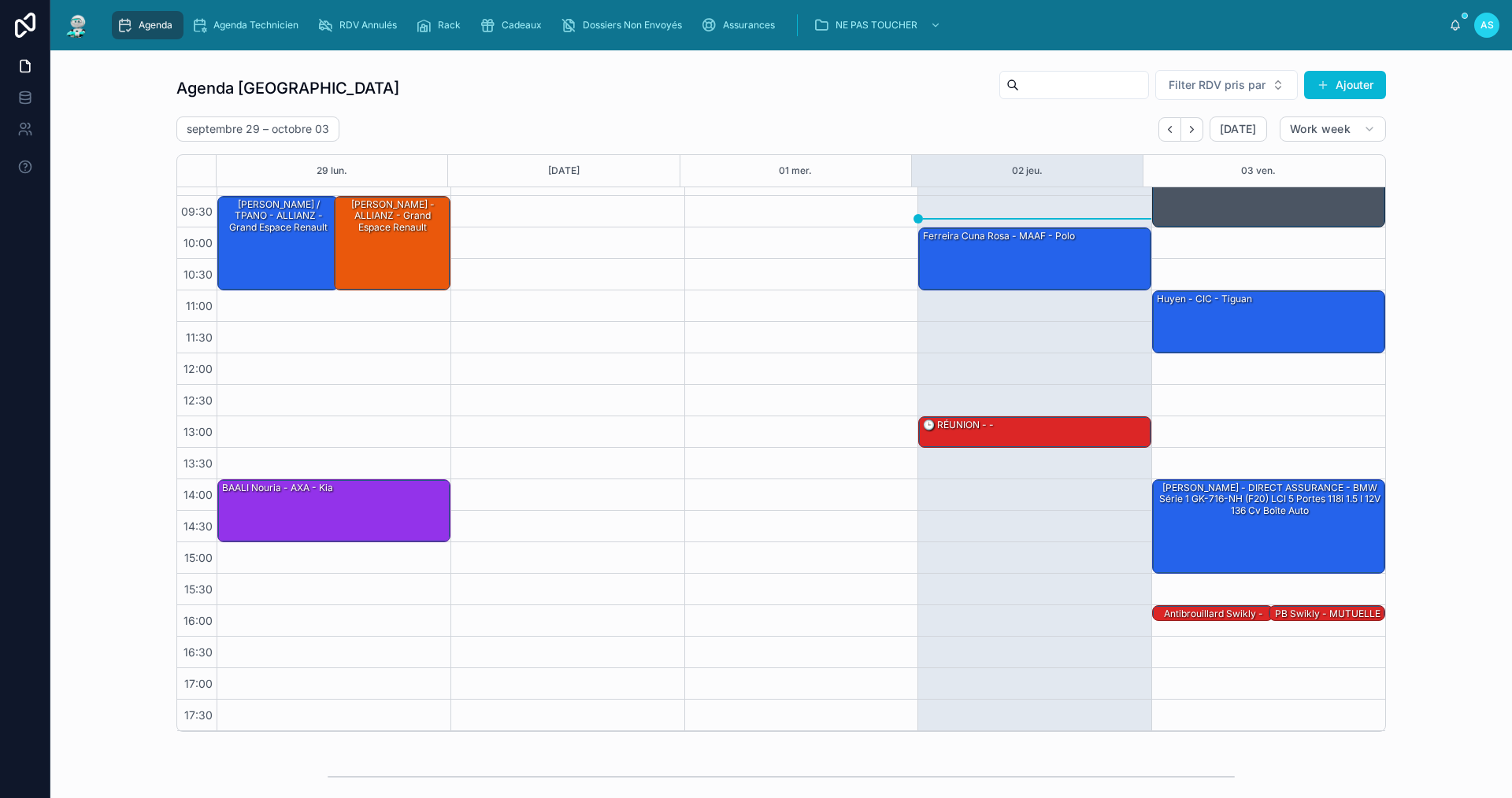
drag, startPoint x: 1141, startPoint y: 408, endPoint x: 1074, endPoint y: 407, distance: 67.0
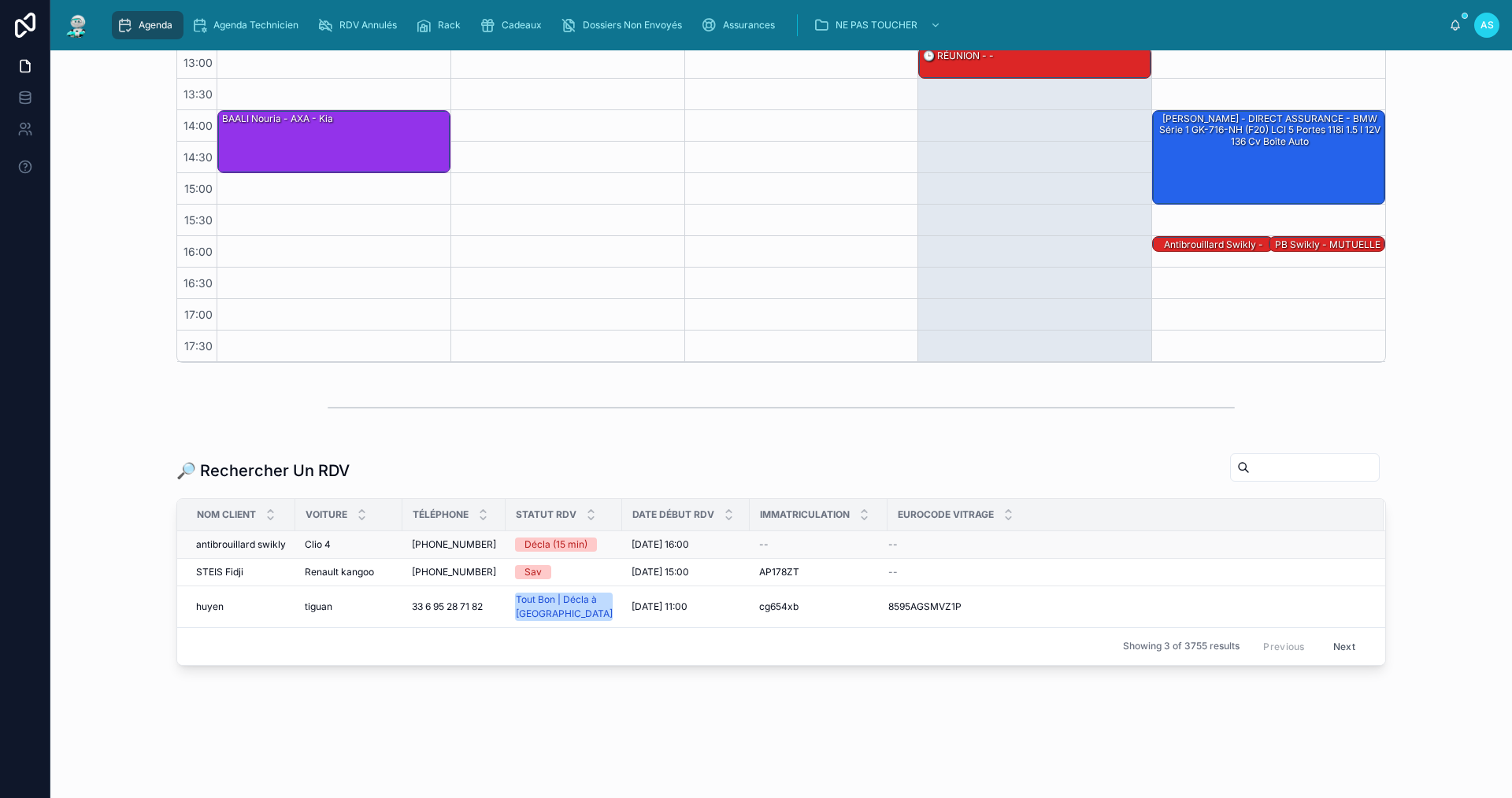
click at [286, 548] on td "antibrouillard swikly antibrouillard swikly" at bounding box center [236, 544] width 118 height 28
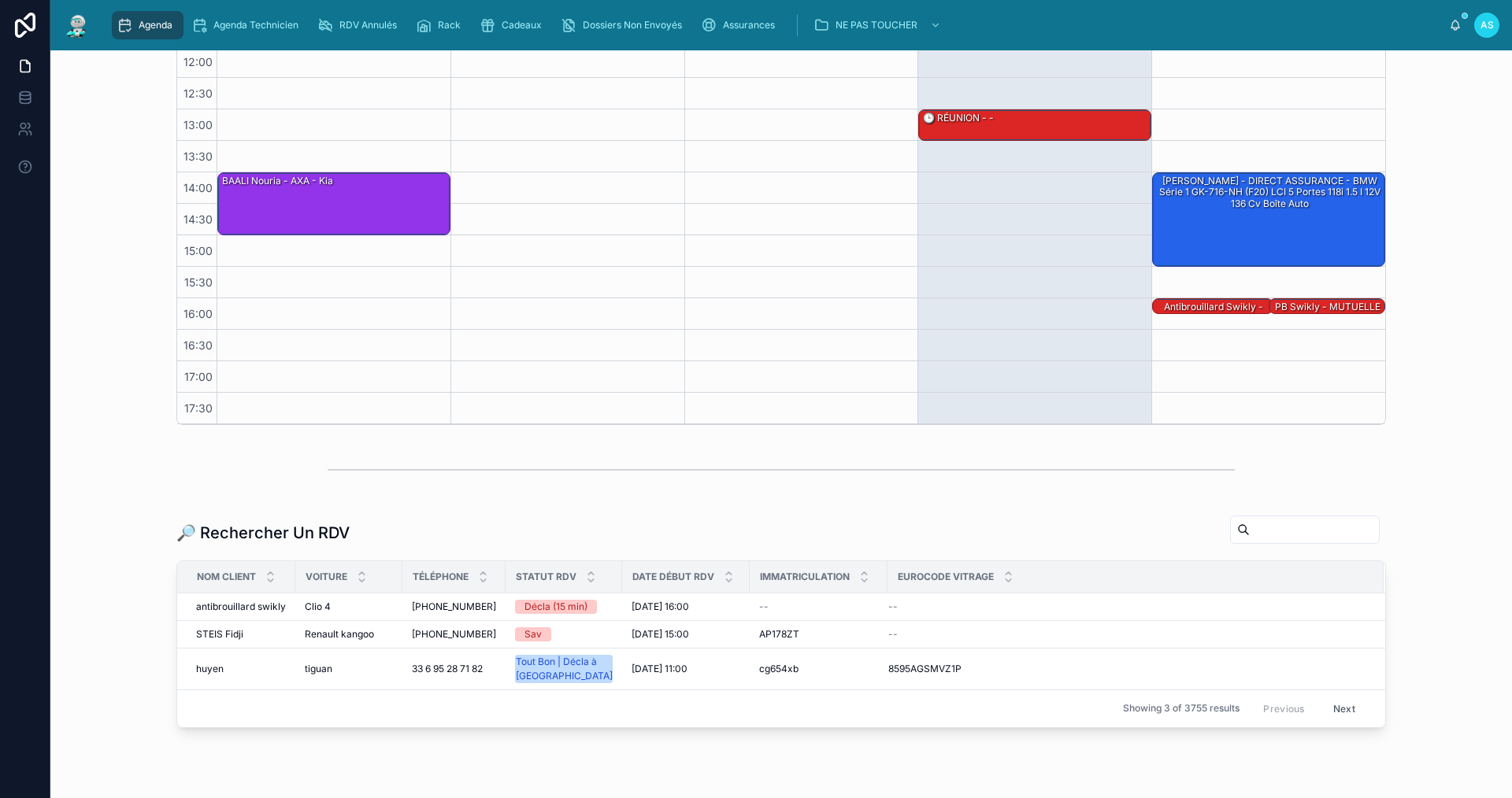
scroll to position [212, 0]
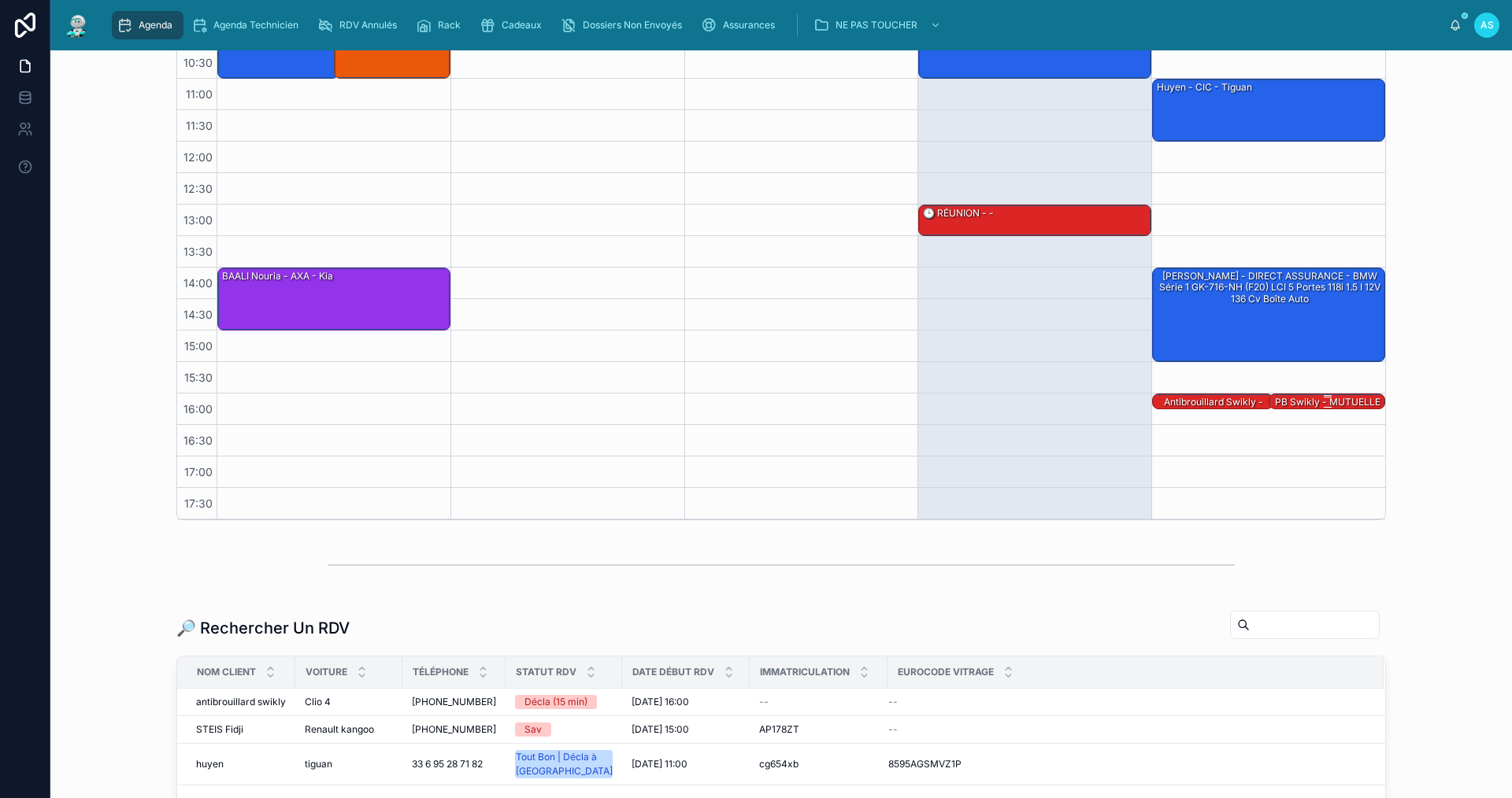
click at [1279, 402] on div "PB swikly - MUTUELLE DE POITIERS - Clio 4" at bounding box center [1328, 408] width 112 height 26
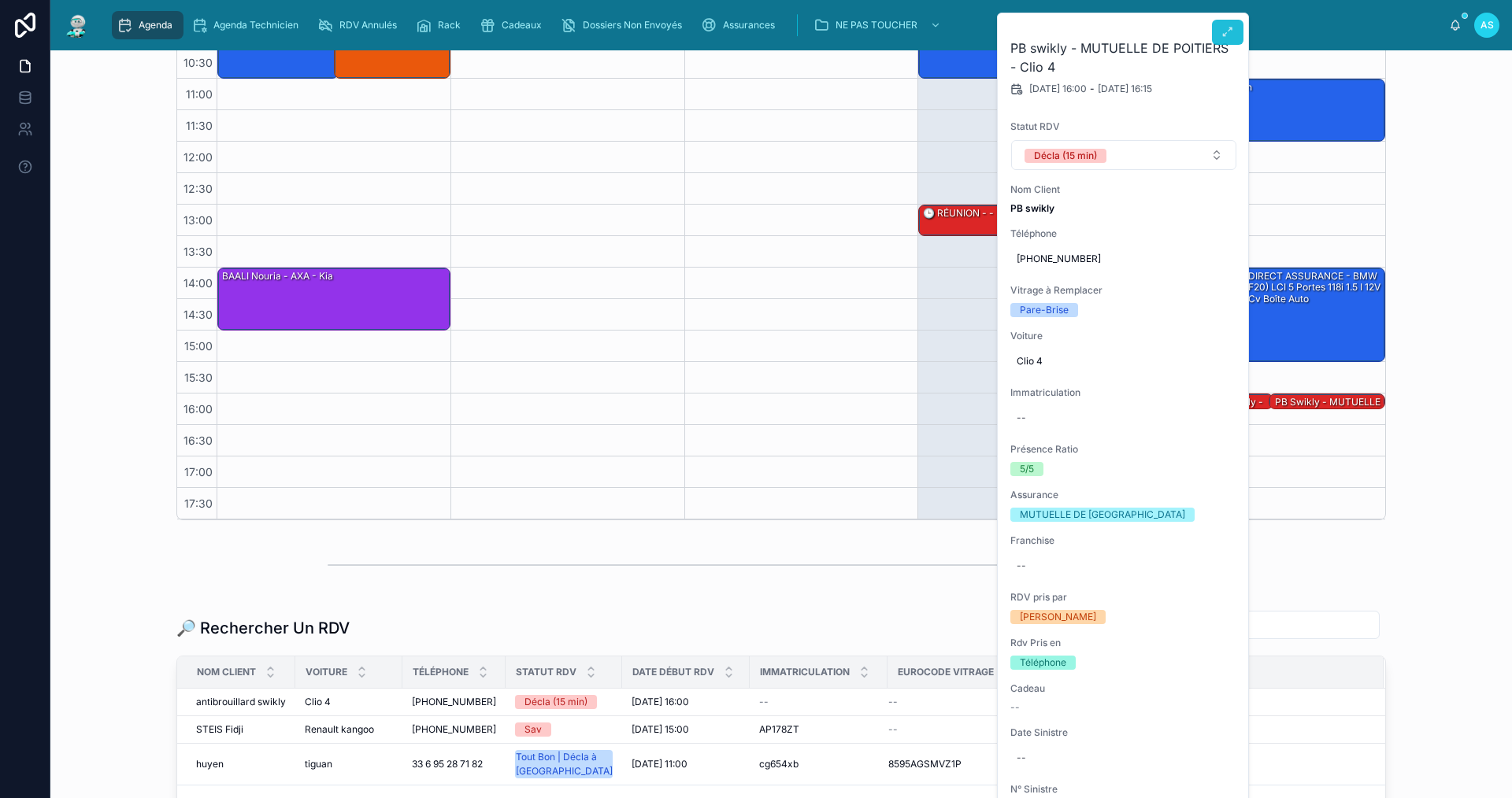
click at [1227, 31] on icon at bounding box center [1228, 33] width 13 height 13
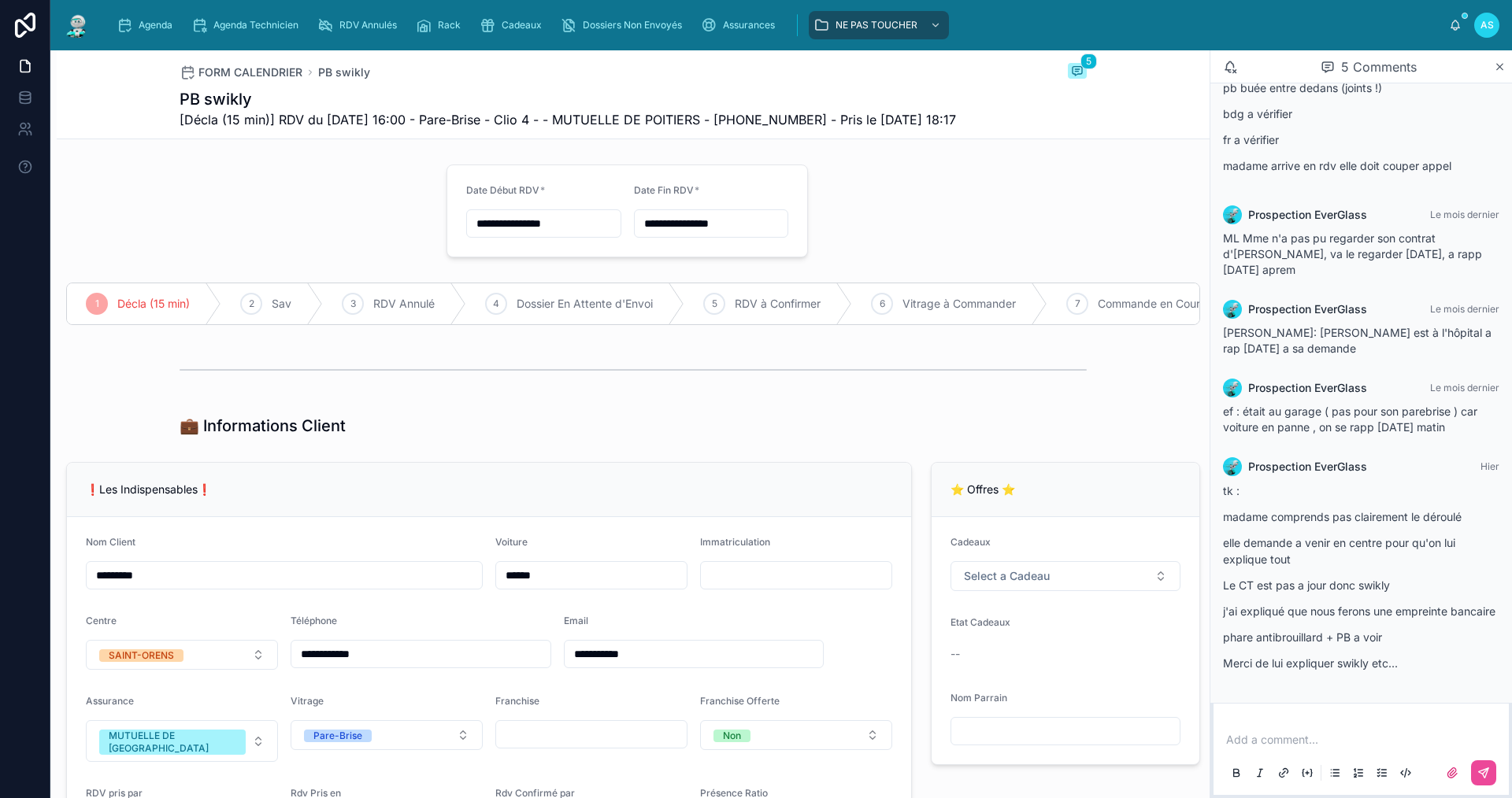
scroll to position [79, 0]
click at [144, 26] on span "Agenda" at bounding box center [156, 26] width 33 height 13
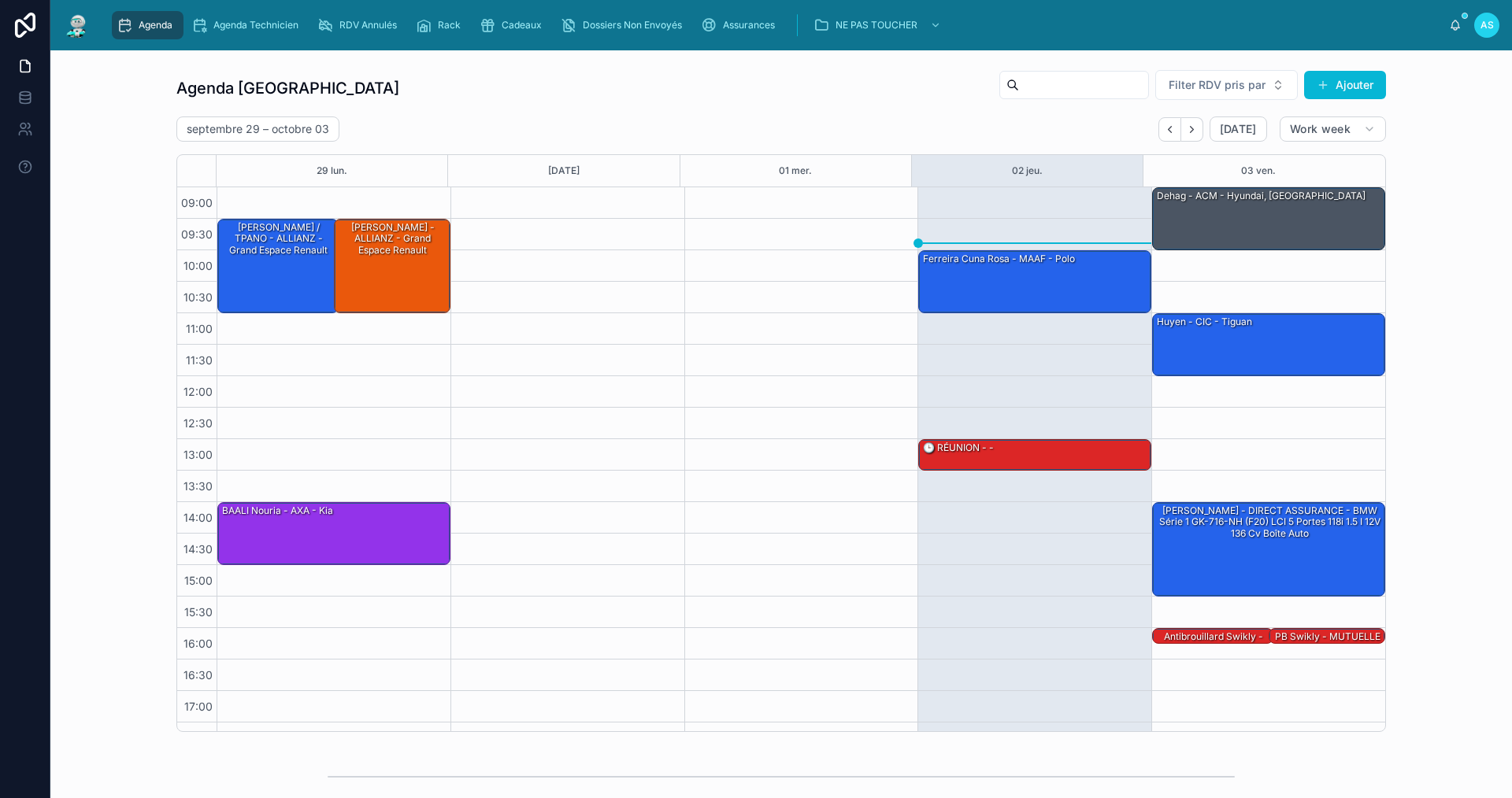
scroll to position [23, 0]
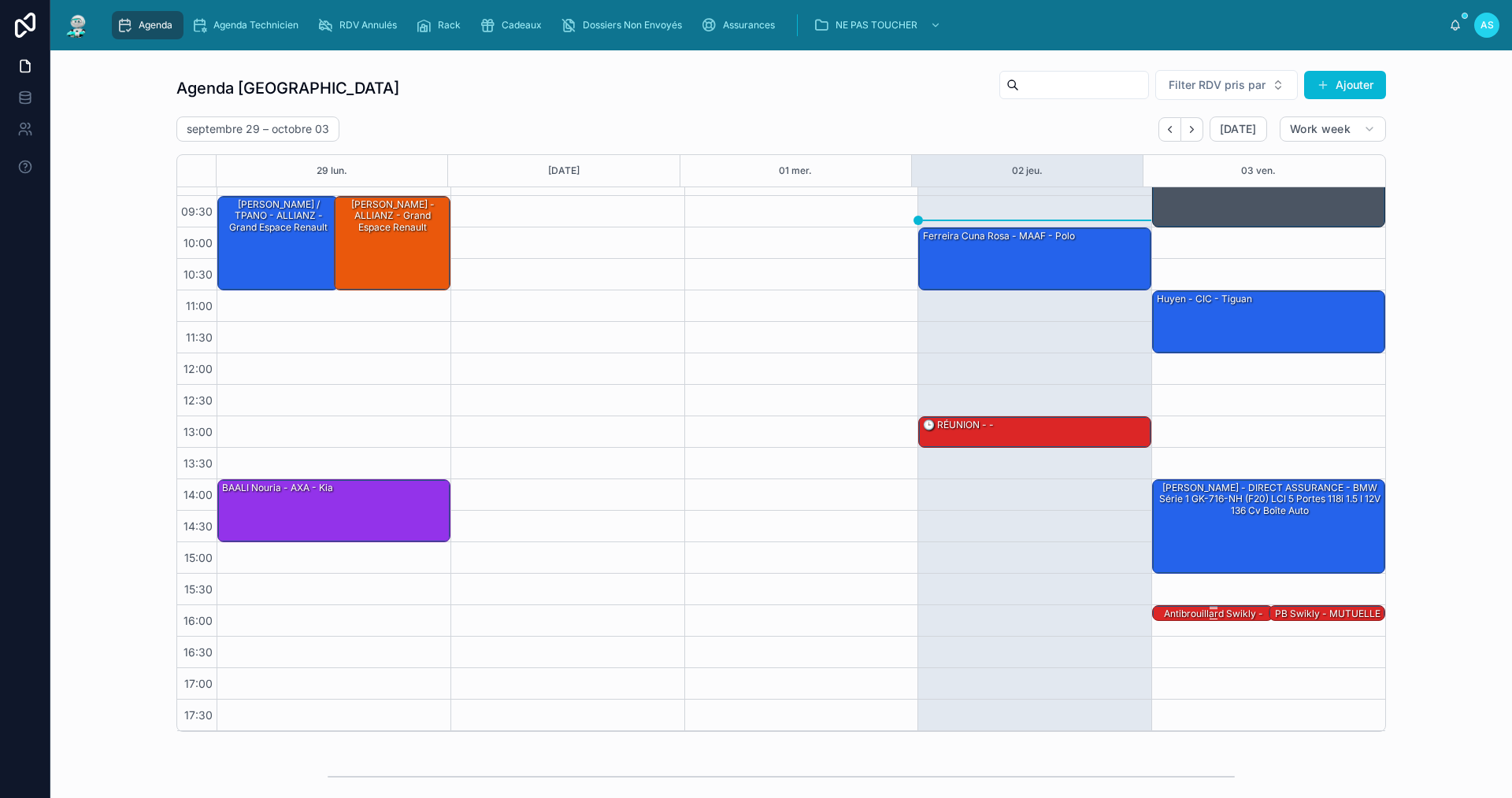
click at [1194, 612] on div "antibrouillard swikly - MUTUELLE DE POITIERS - Clio 4" at bounding box center [1214, 625] width 116 height 37
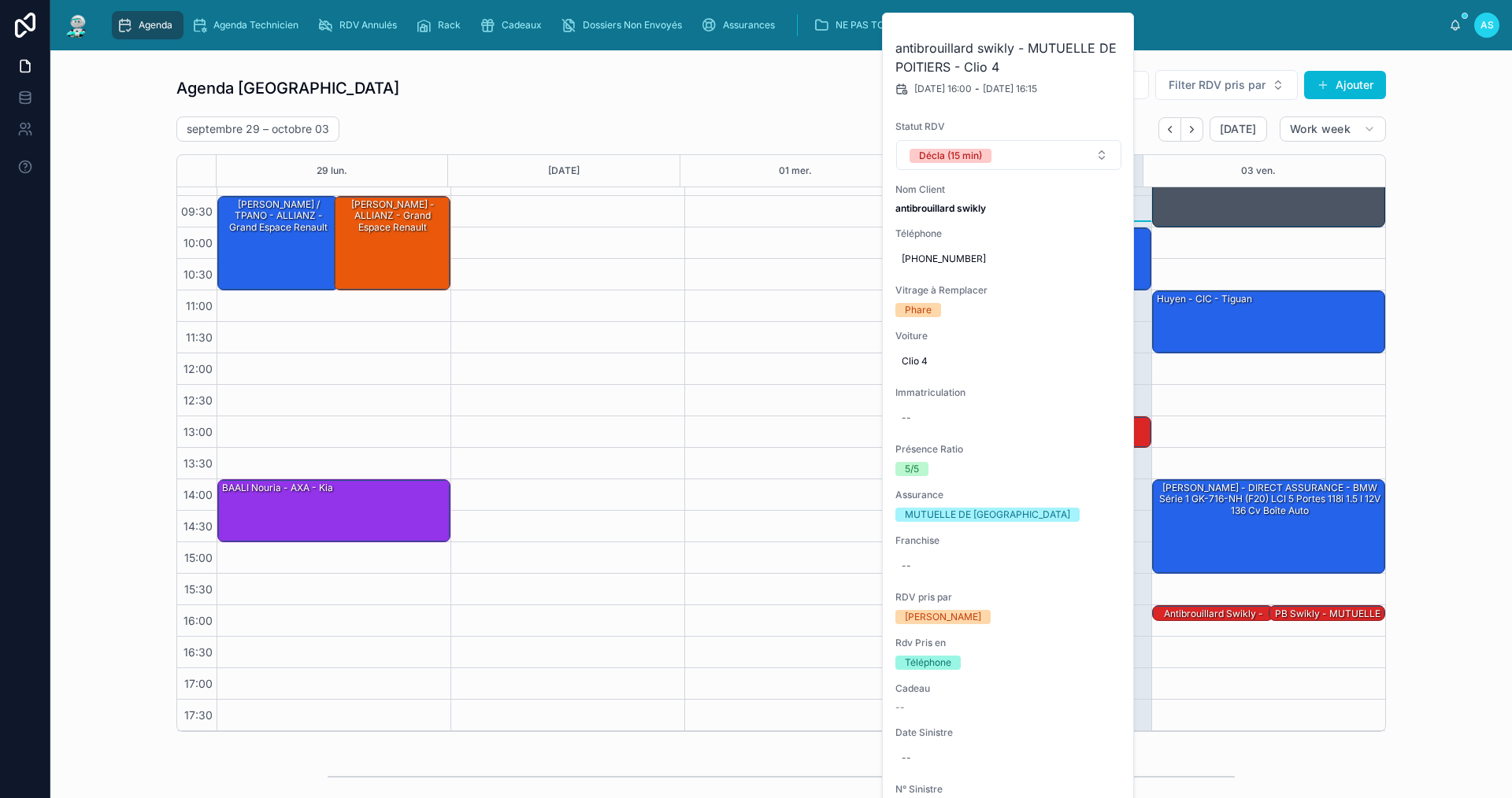
click at [1451, 312] on div "Agenda Saint-Orens Filter RDV pris par Ajouter [DATE] – [DATE] [DATE] Work week…" at bounding box center [781, 400] width 1436 height 675
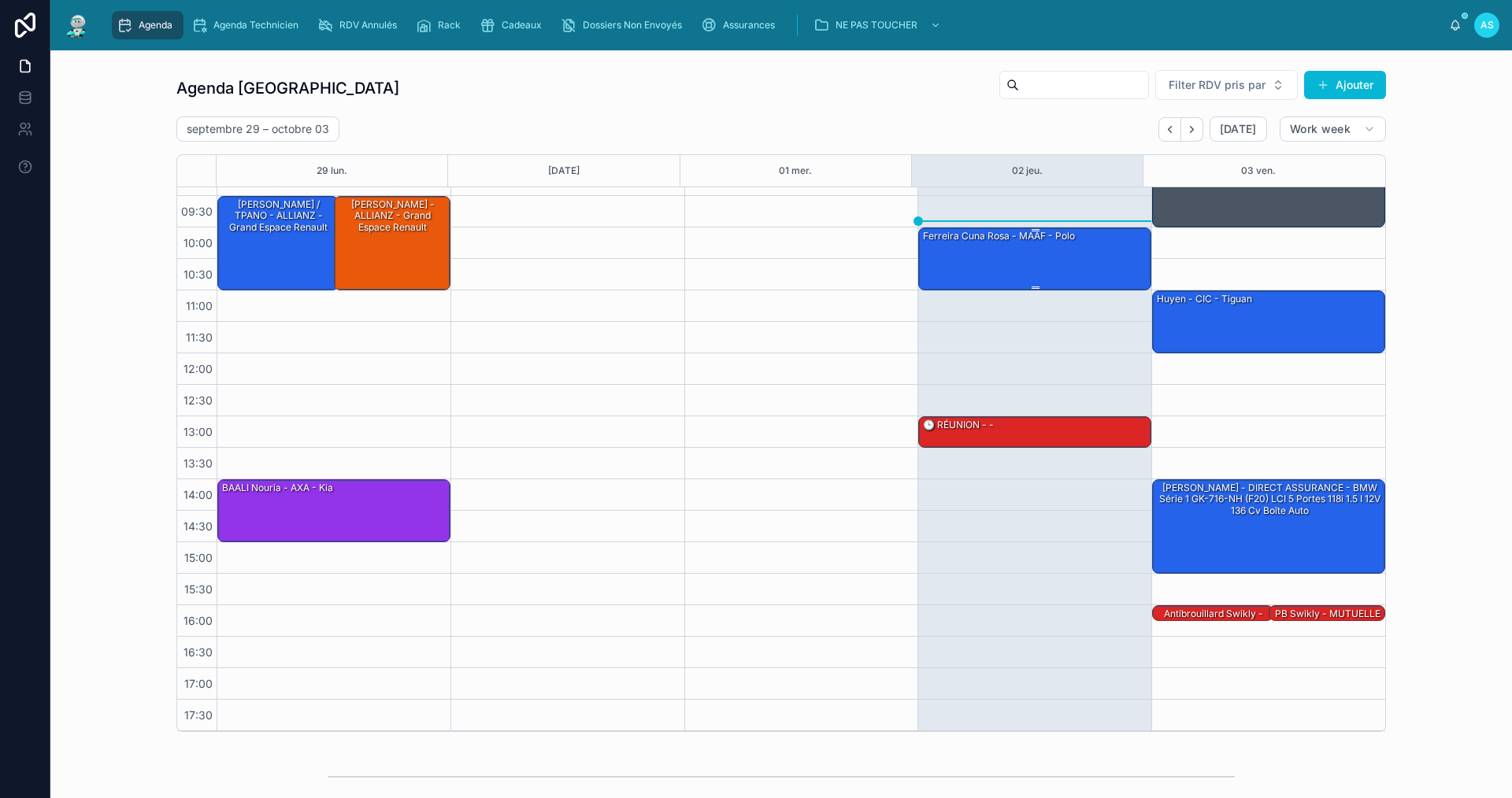
click at [985, 264] on div "ferreira cuna rosa - MAAF - polo" at bounding box center [1035, 257] width 228 height 60
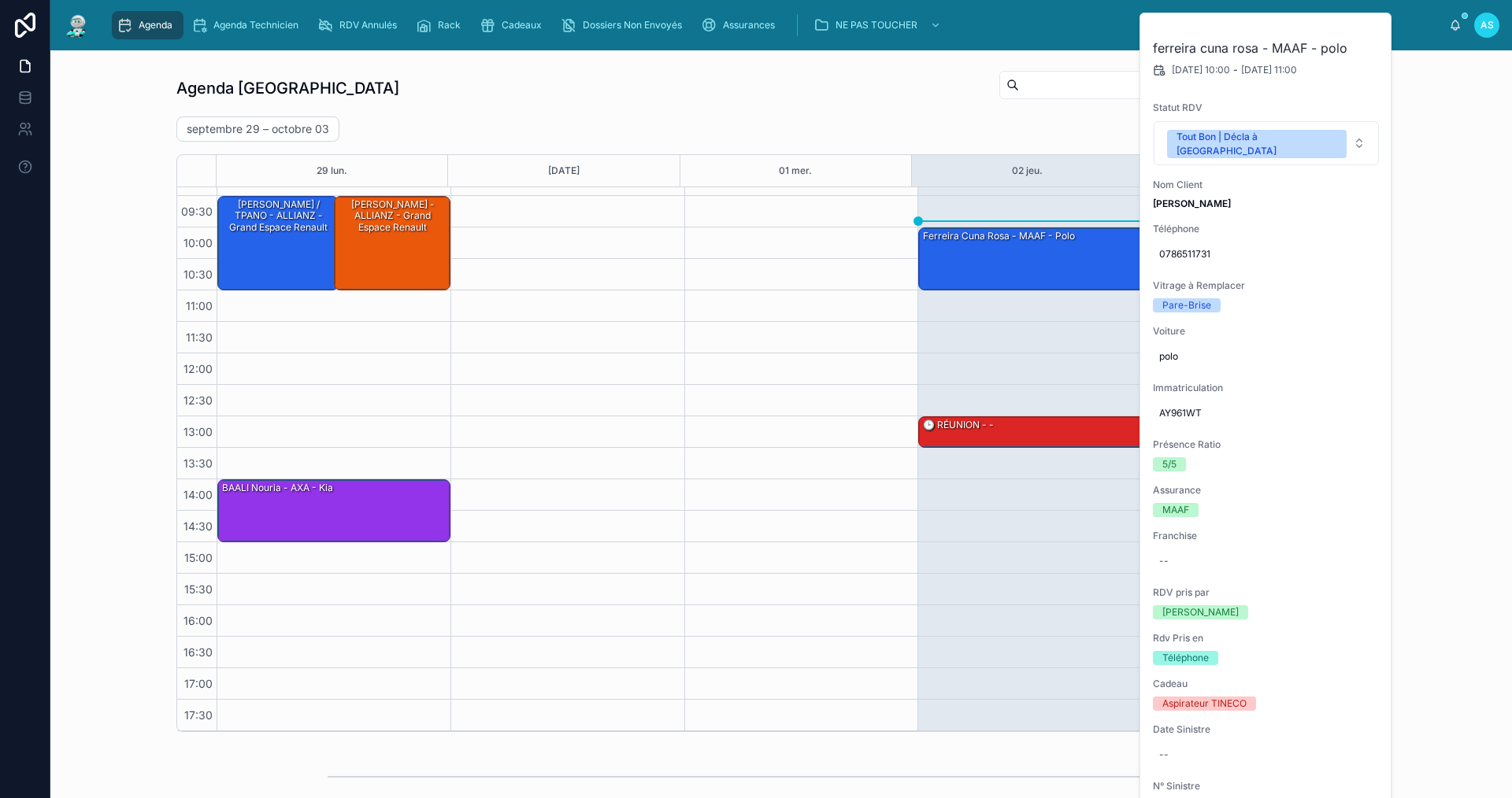
click at [0, 0] on icon at bounding box center [0, 0] width 0 height 0
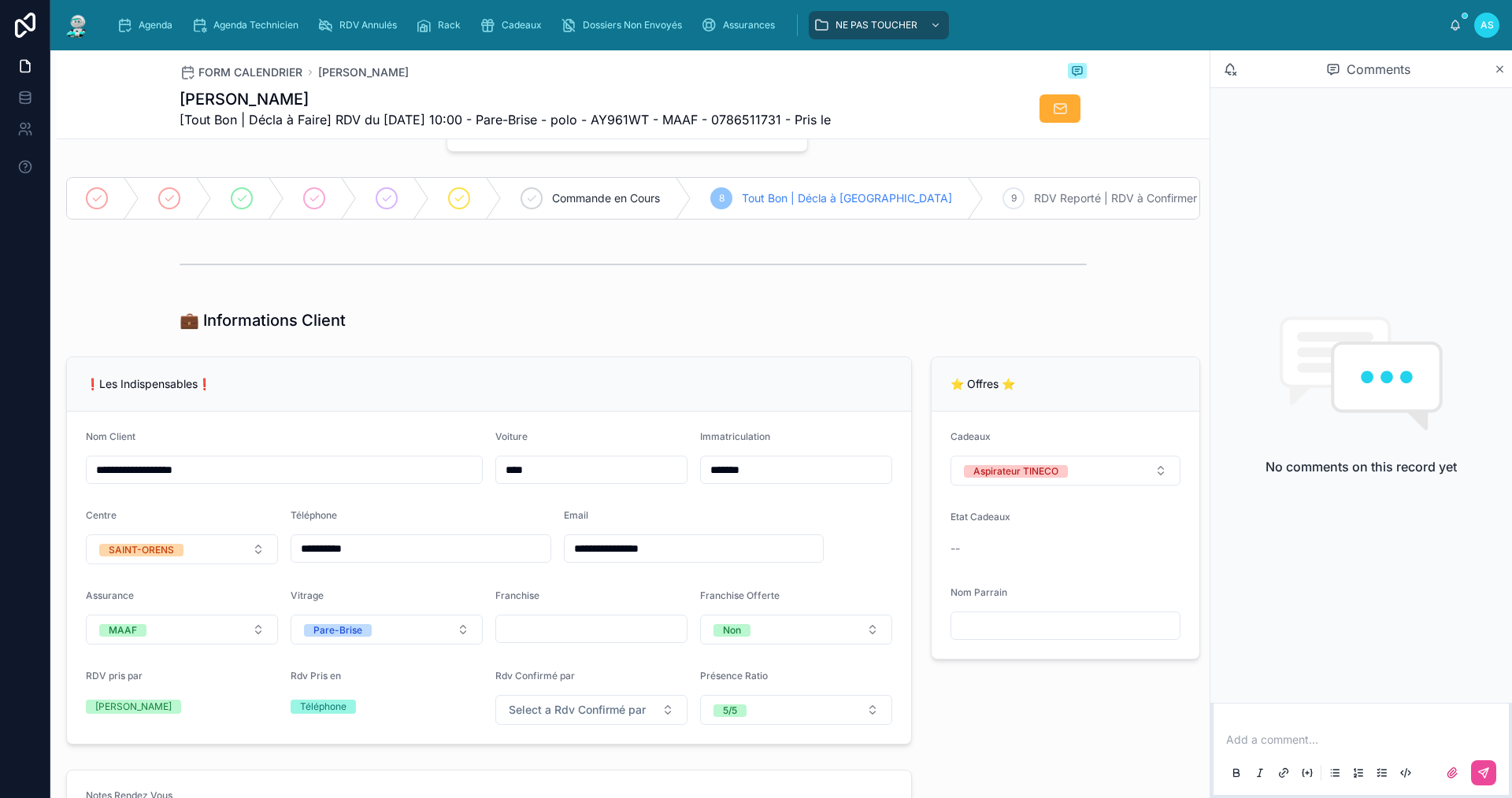
scroll to position [14, 0]
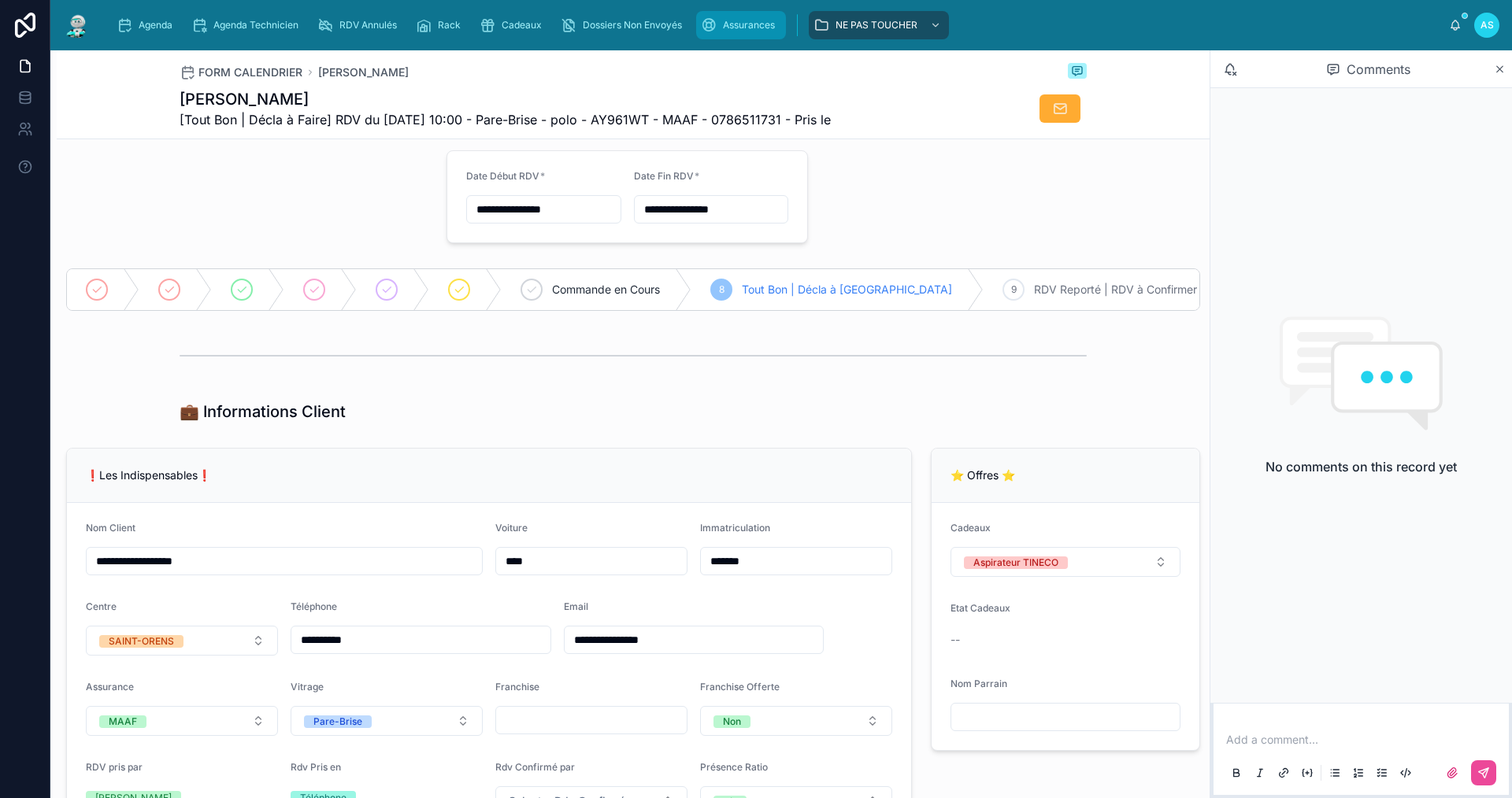
click at [765, 29] on span "Assurances" at bounding box center [748, 26] width 52 height 13
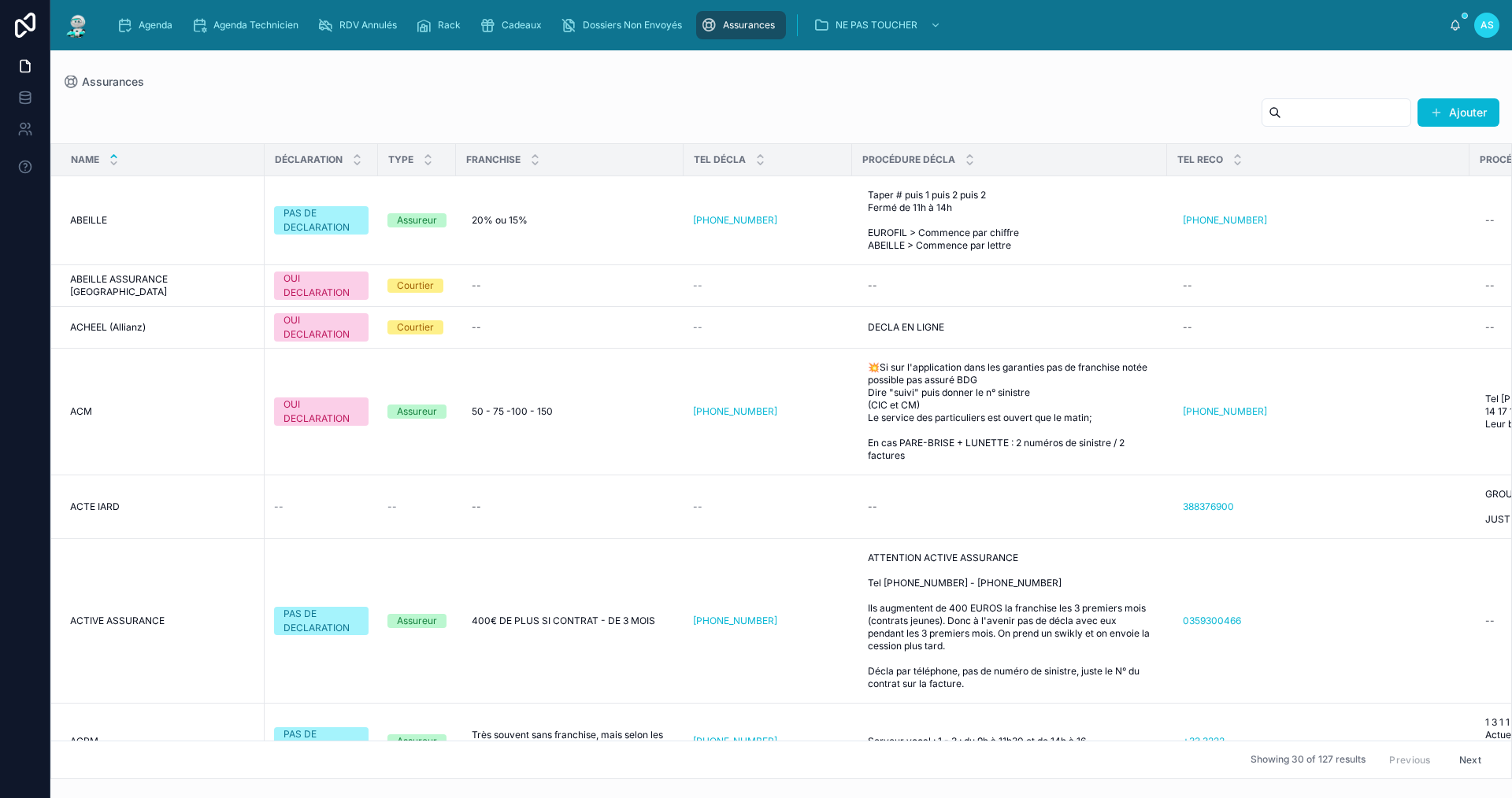
click at [1321, 108] on input "text" at bounding box center [1346, 112] width 129 height 22
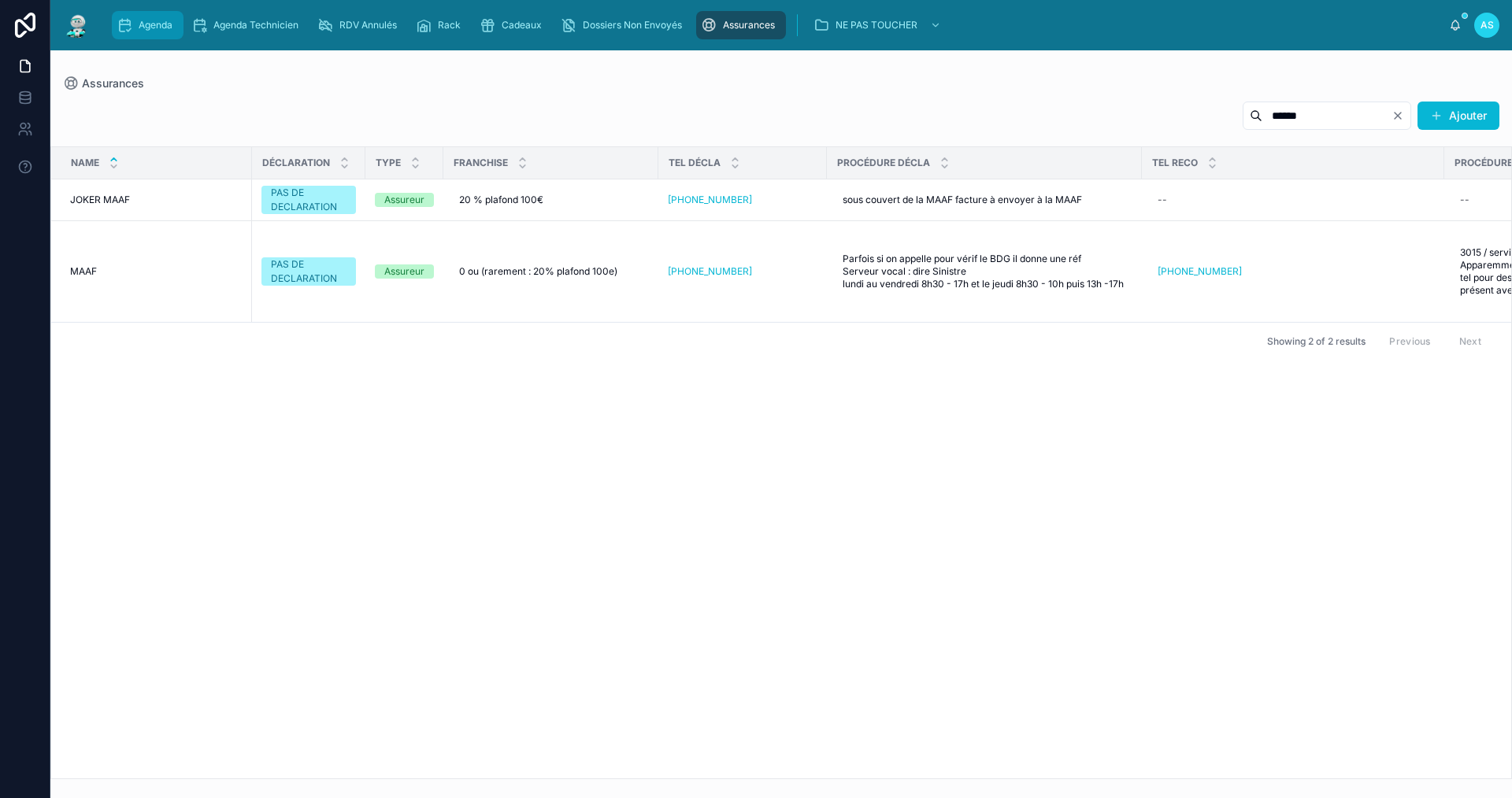
type input "****"
click at [149, 35] on div "Agenda" at bounding box center [148, 26] width 62 height 26
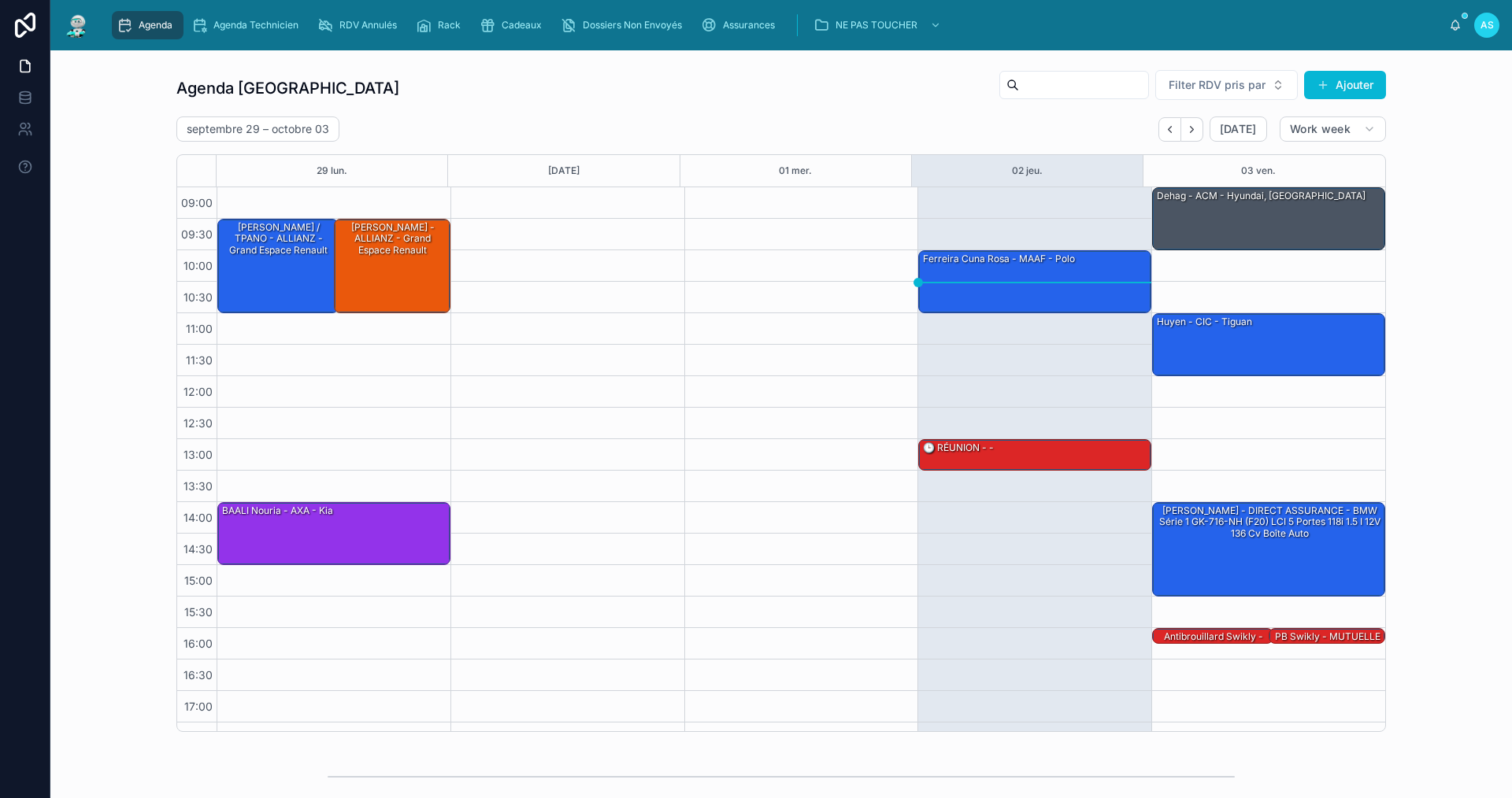
scroll to position [23, 0]
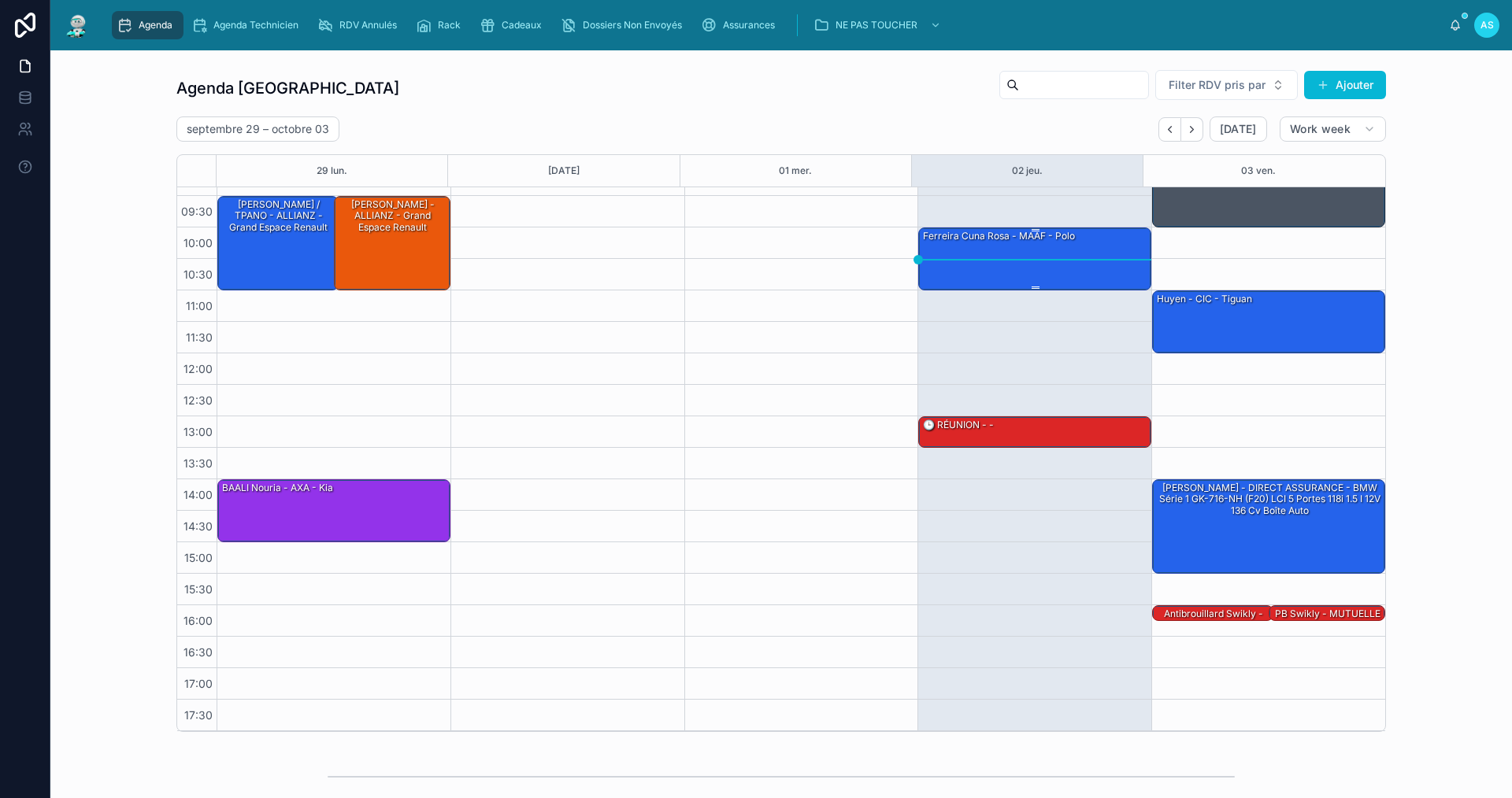
click at [1035, 265] on div "ferreira cuna rosa - MAAF - polo" at bounding box center [1035, 257] width 228 height 60
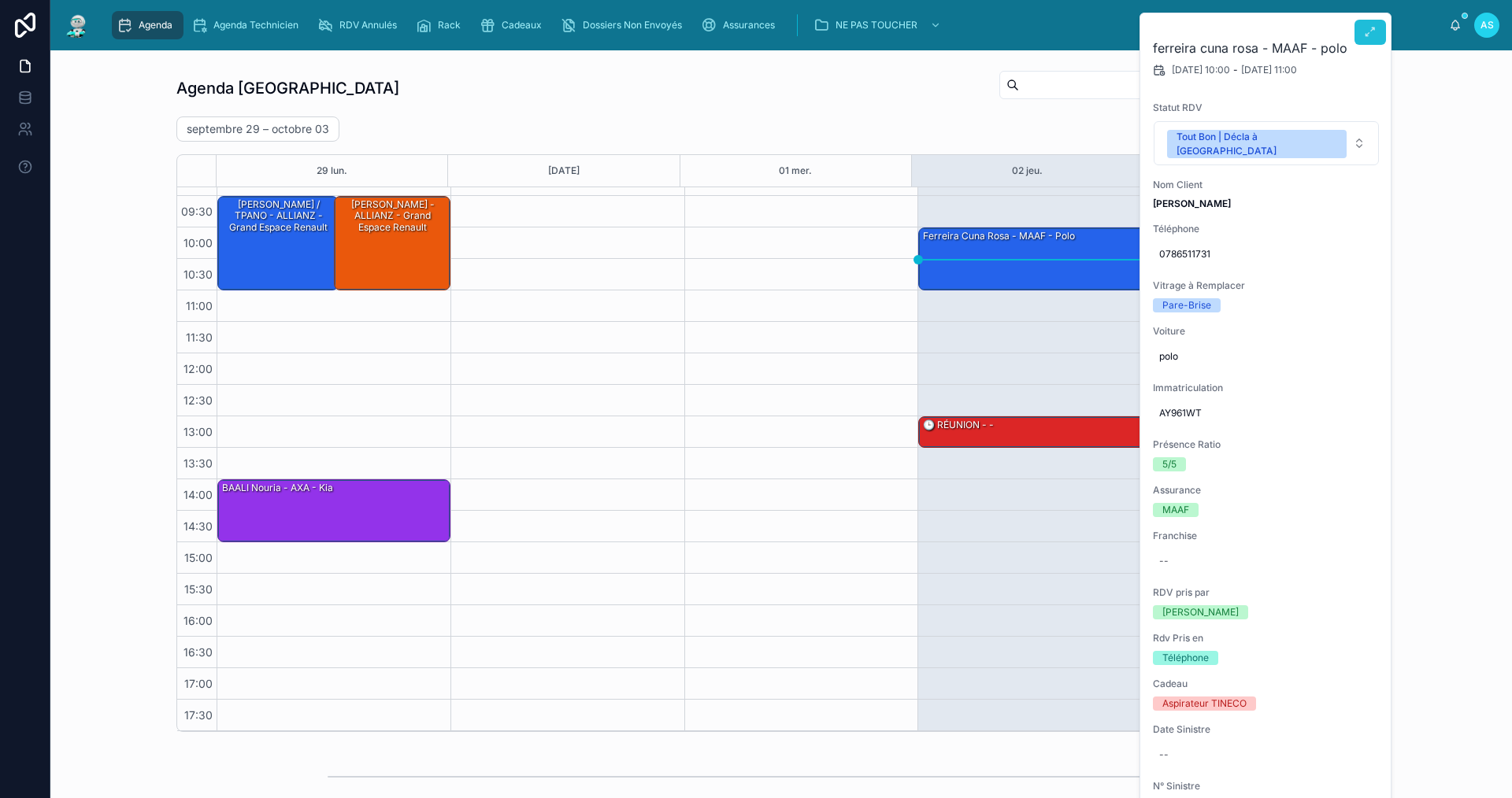
click at [1359, 26] on button at bounding box center [1369, 33] width 31 height 26
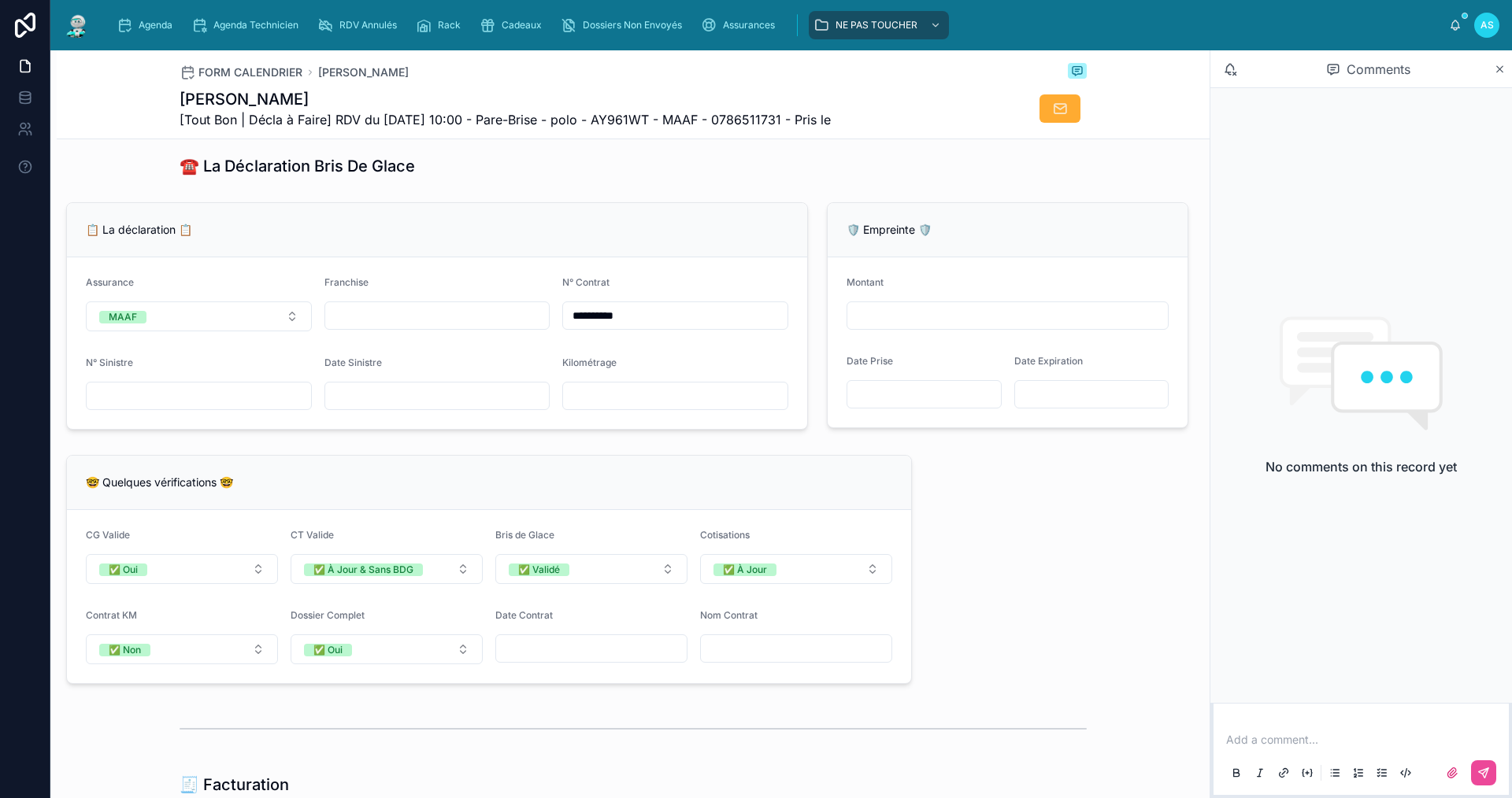
scroll to position [945, 0]
click at [589, 407] on input "text" at bounding box center [675, 397] width 224 height 22
type input "******"
click at [466, 407] on input "text" at bounding box center [437, 397] width 224 height 22
click at [384, 407] on input "text" at bounding box center [437, 397] width 224 height 22
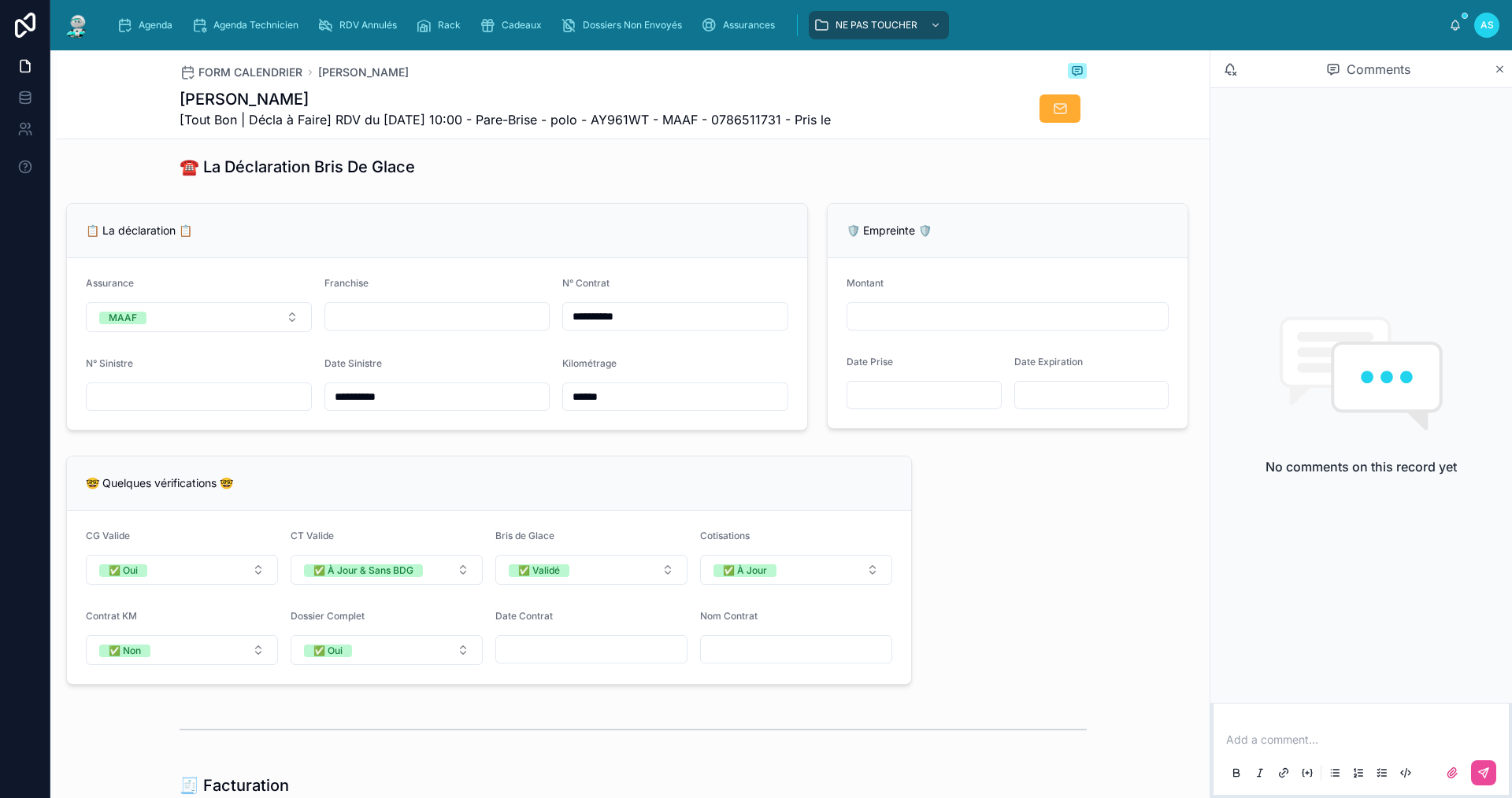
type input "**********"
click at [396, 324] on input "text" at bounding box center [437, 316] width 224 height 22
type input "*"
click at [189, 407] on input "text" at bounding box center [199, 397] width 224 height 22
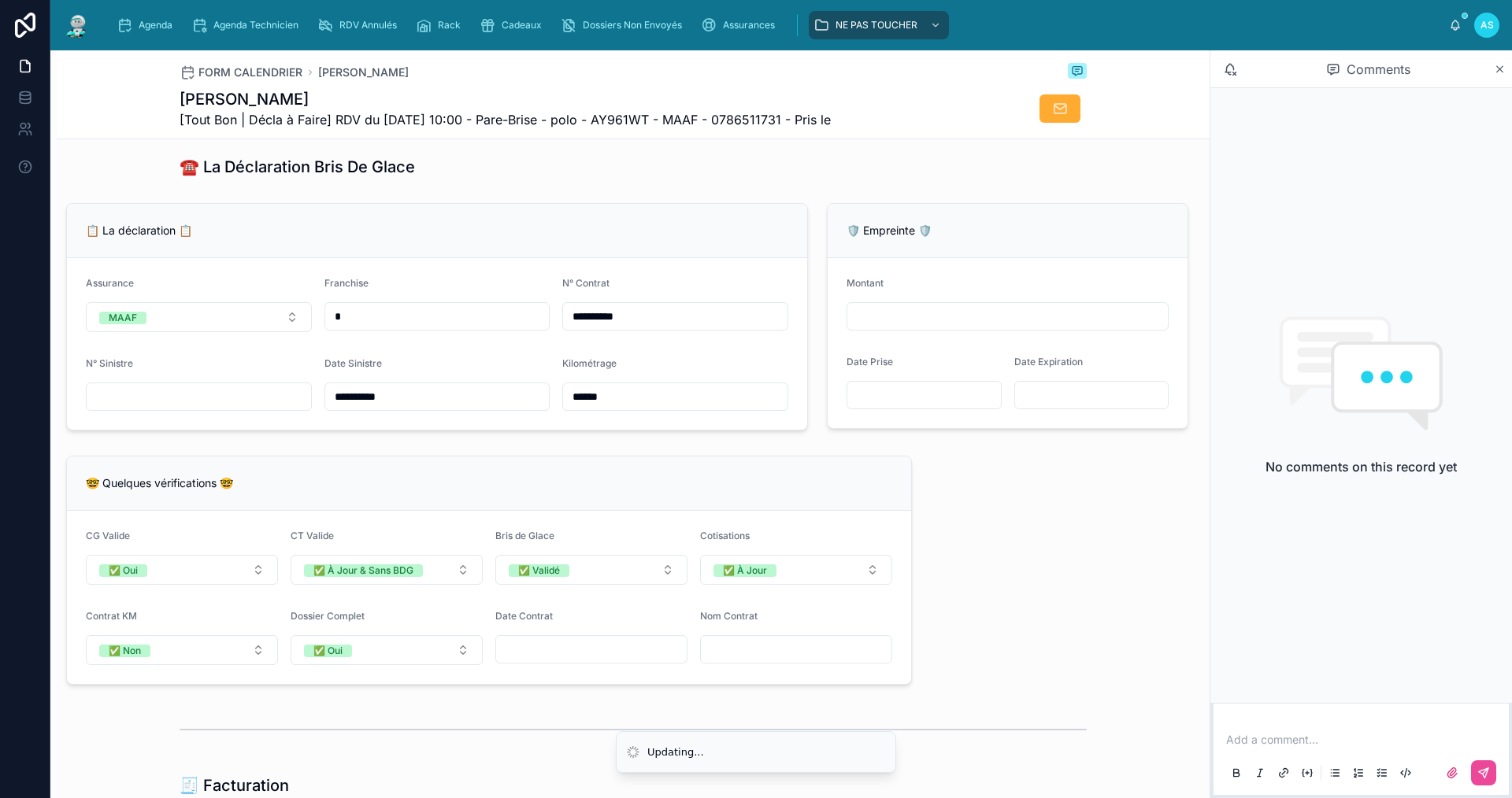
type input "**********"
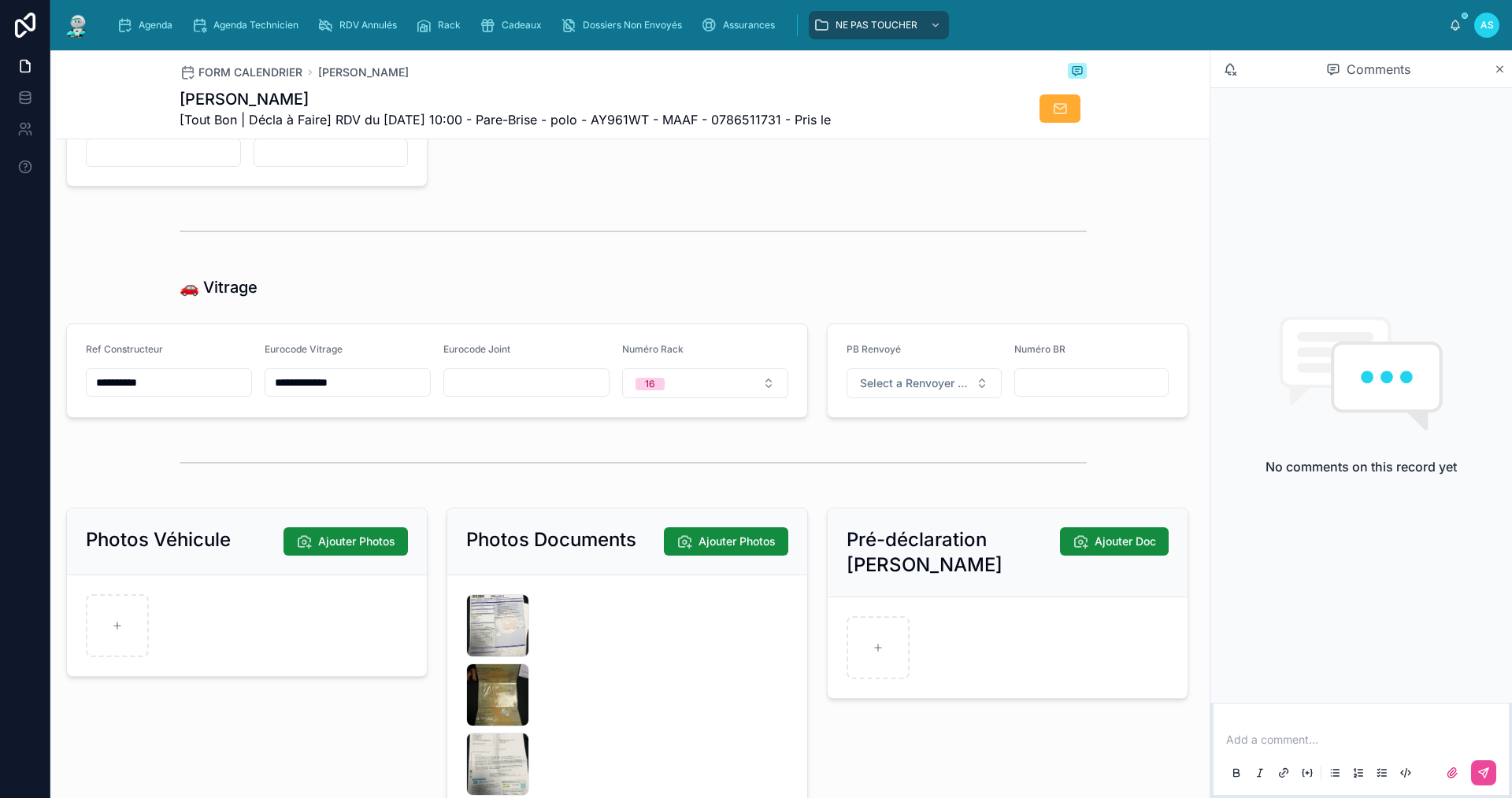
scroll to position [2140, 0]
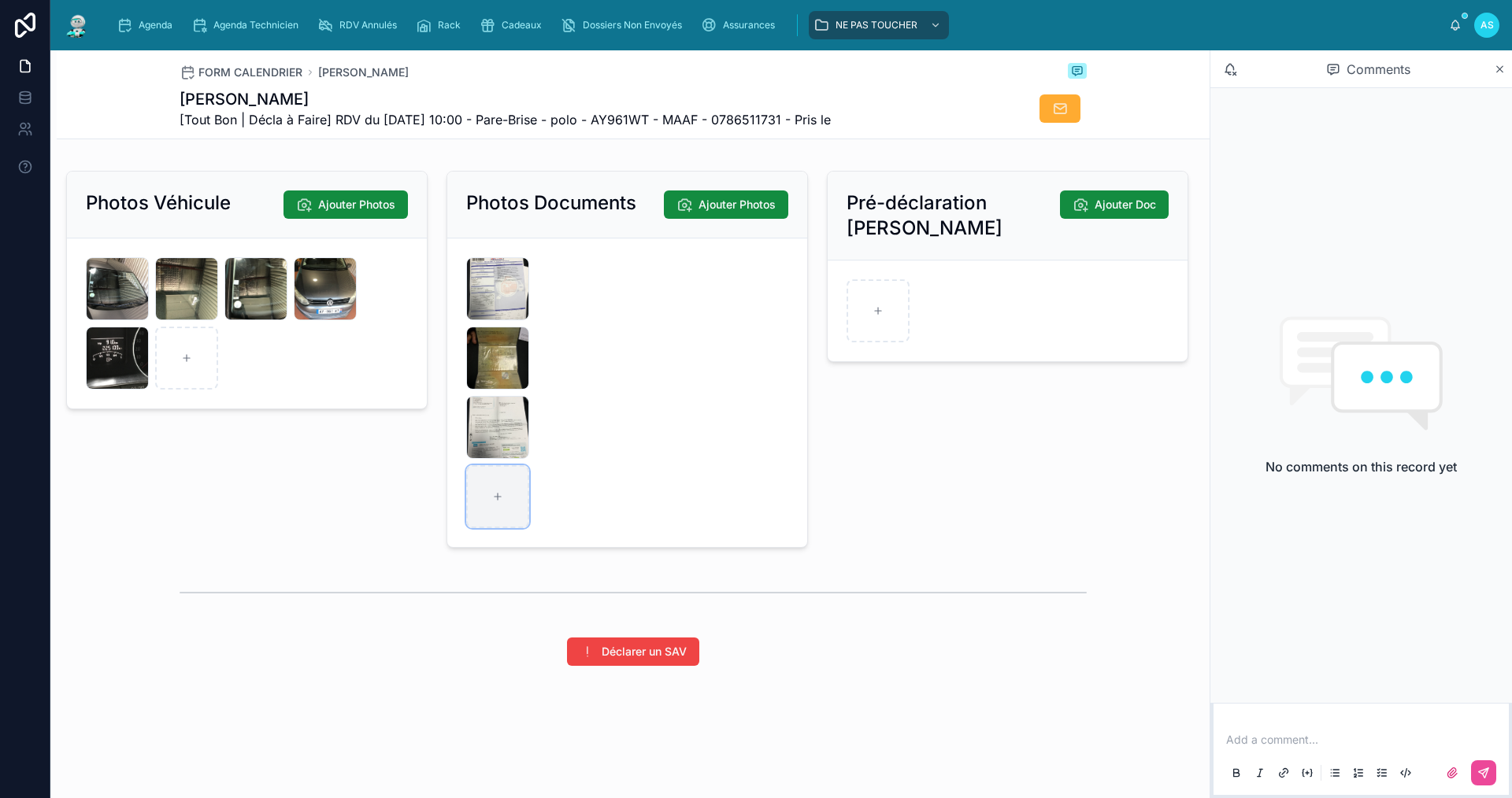
click at [503, 504] on div at bounding box center [498, 497] width 63 height 63
type input "**********"
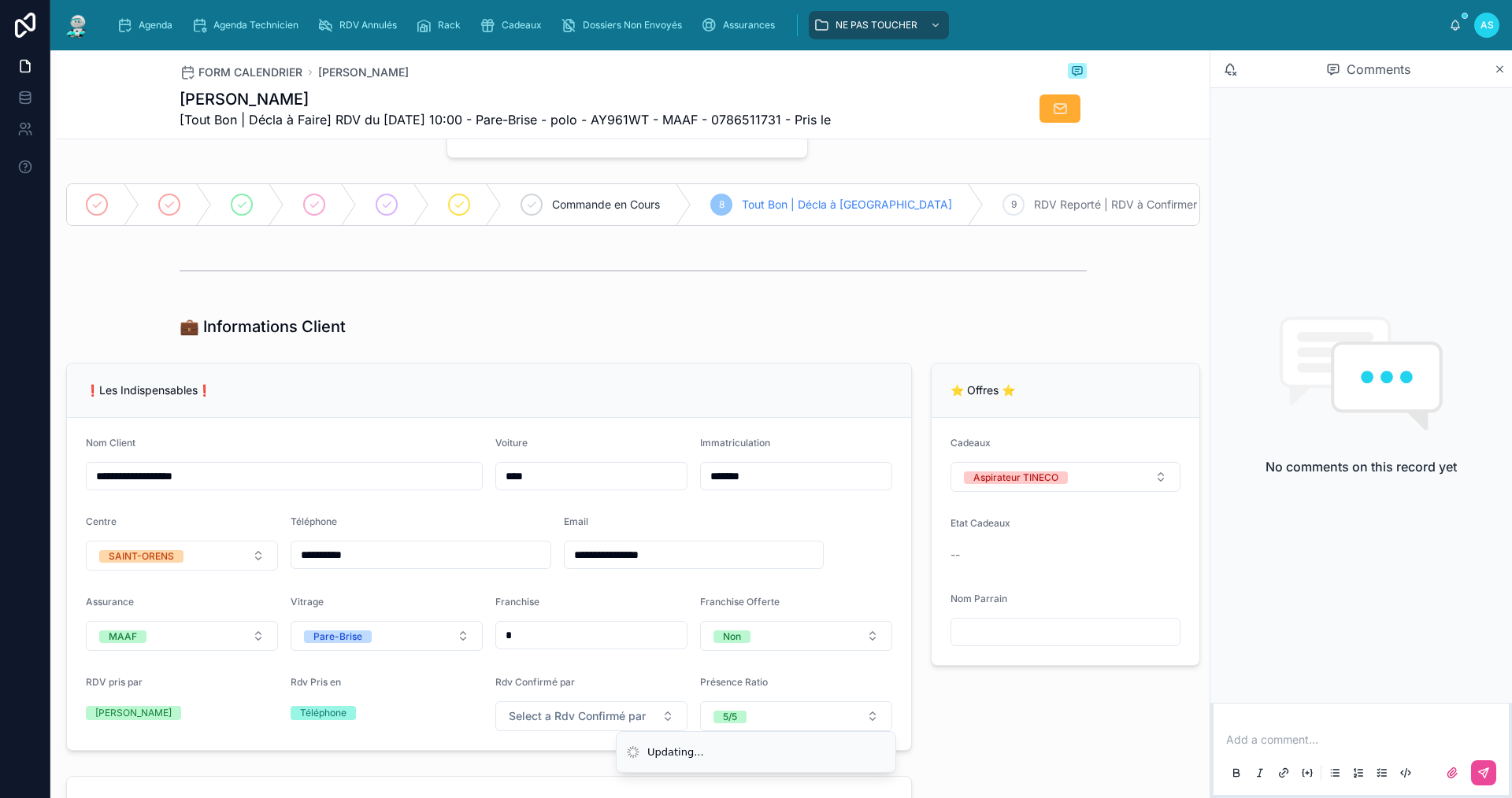
scroll to position [0, 0]
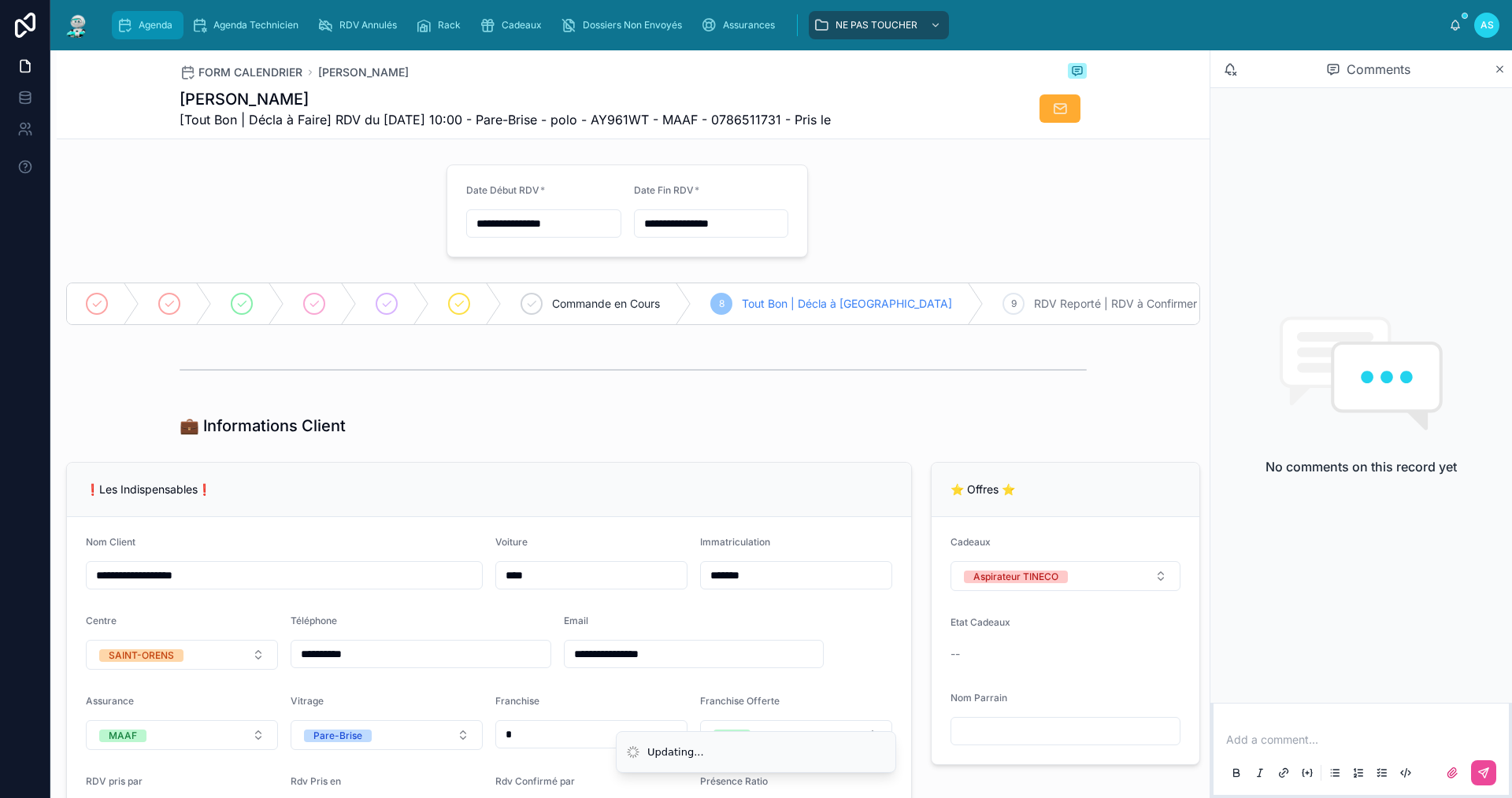
click at [144, 25] on span "Agenda" at bounding box center [156, 26] width 33 height 13
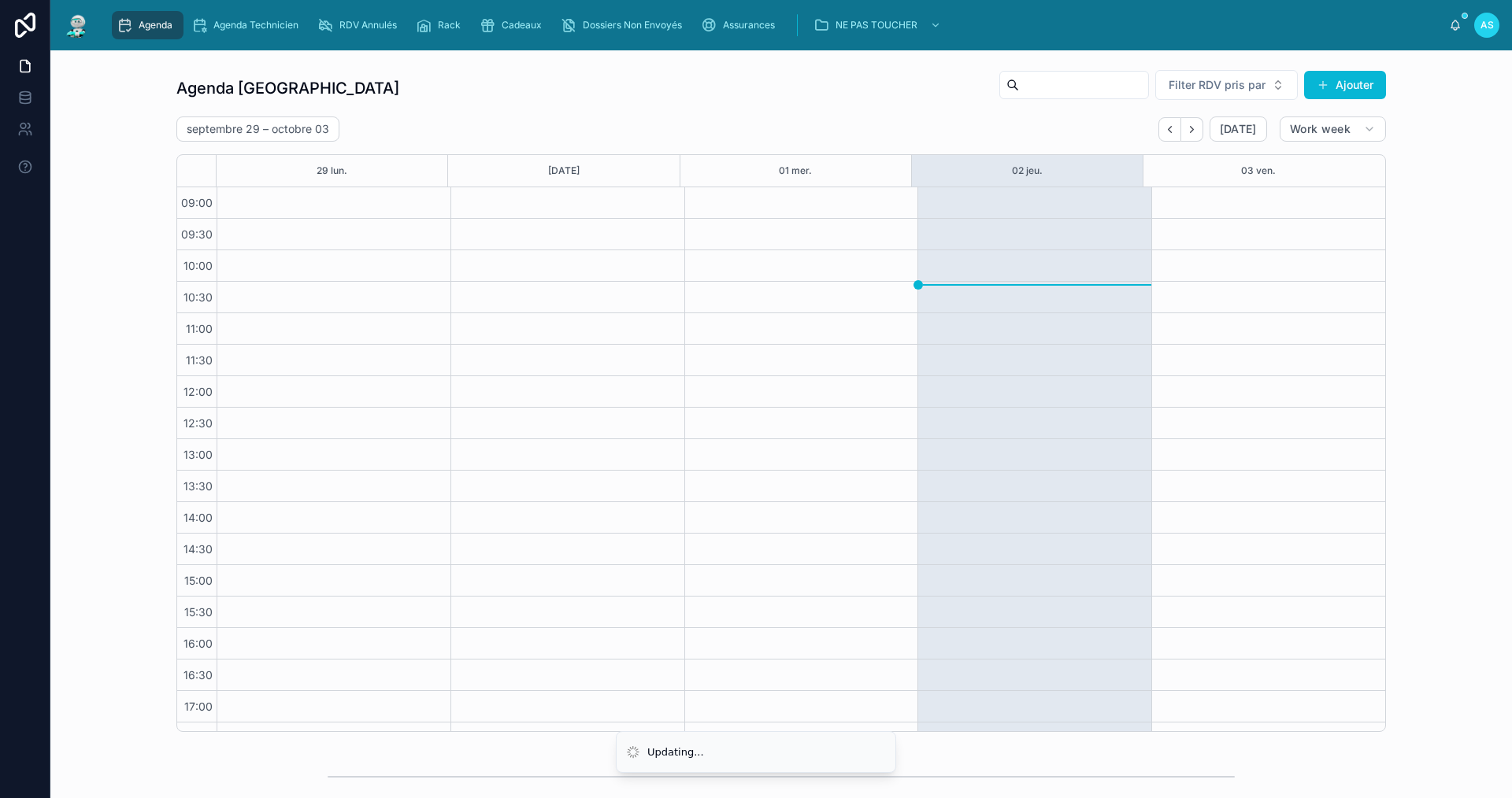
scroll to position [23, 0]
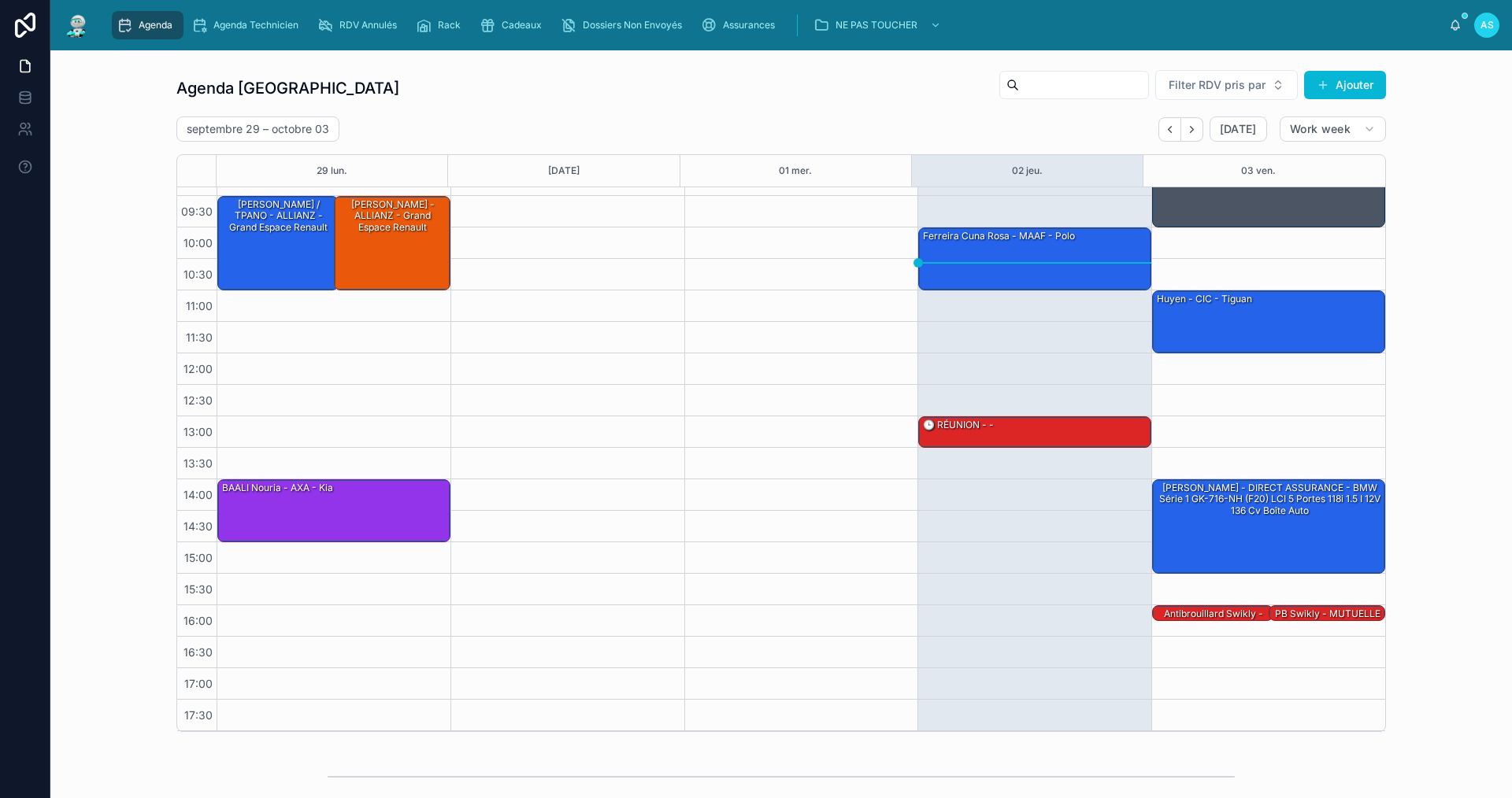
click at [137, 29] on div "Agenda" at bounding box center [148, 26] width 62 height 26
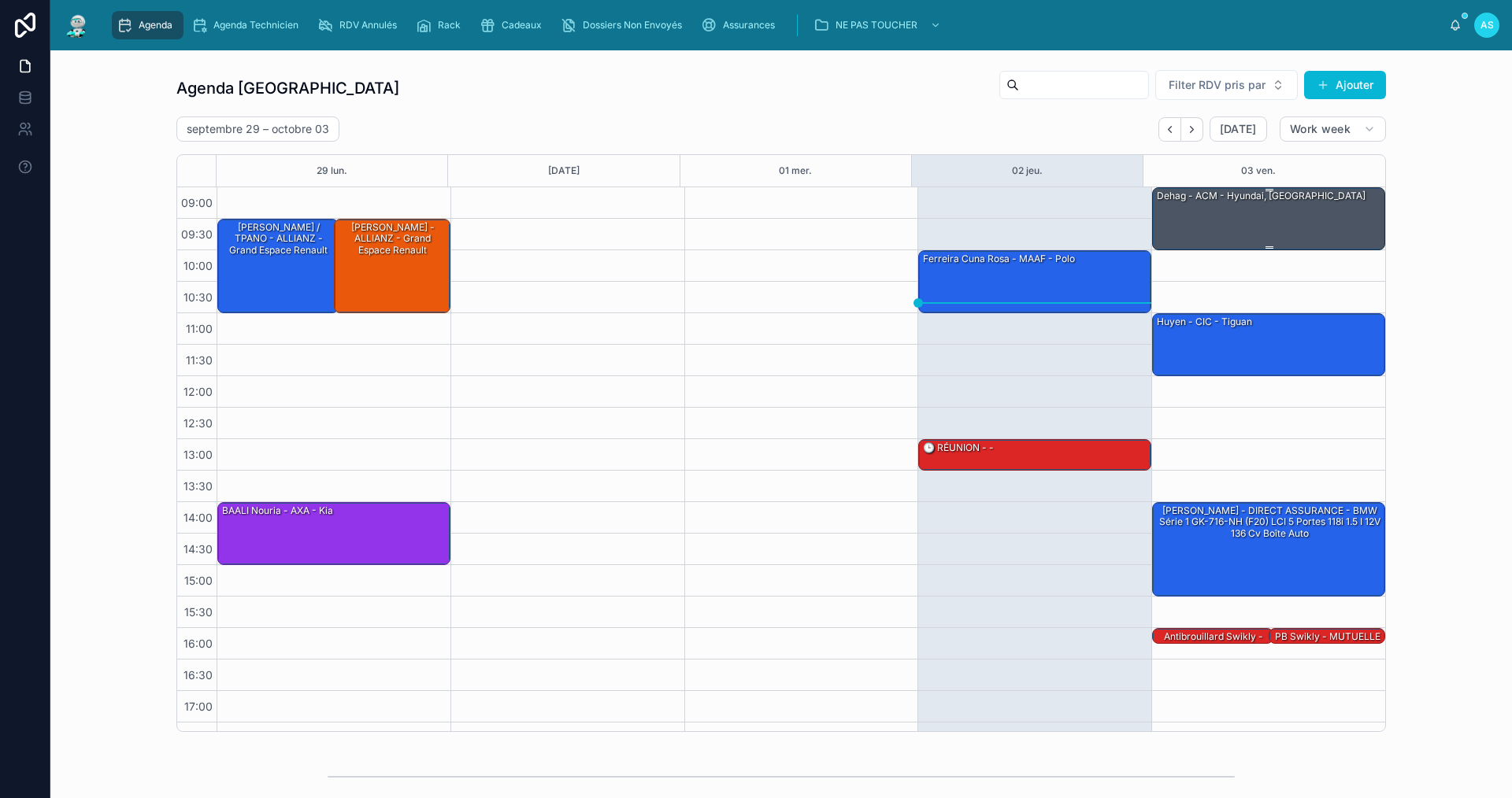
click at [1207, 216] on div "dehag - ACM - Hyundai, [GEOGRAPHIC_DATA]" at bounding box center [1270, 218] width 228 height 60
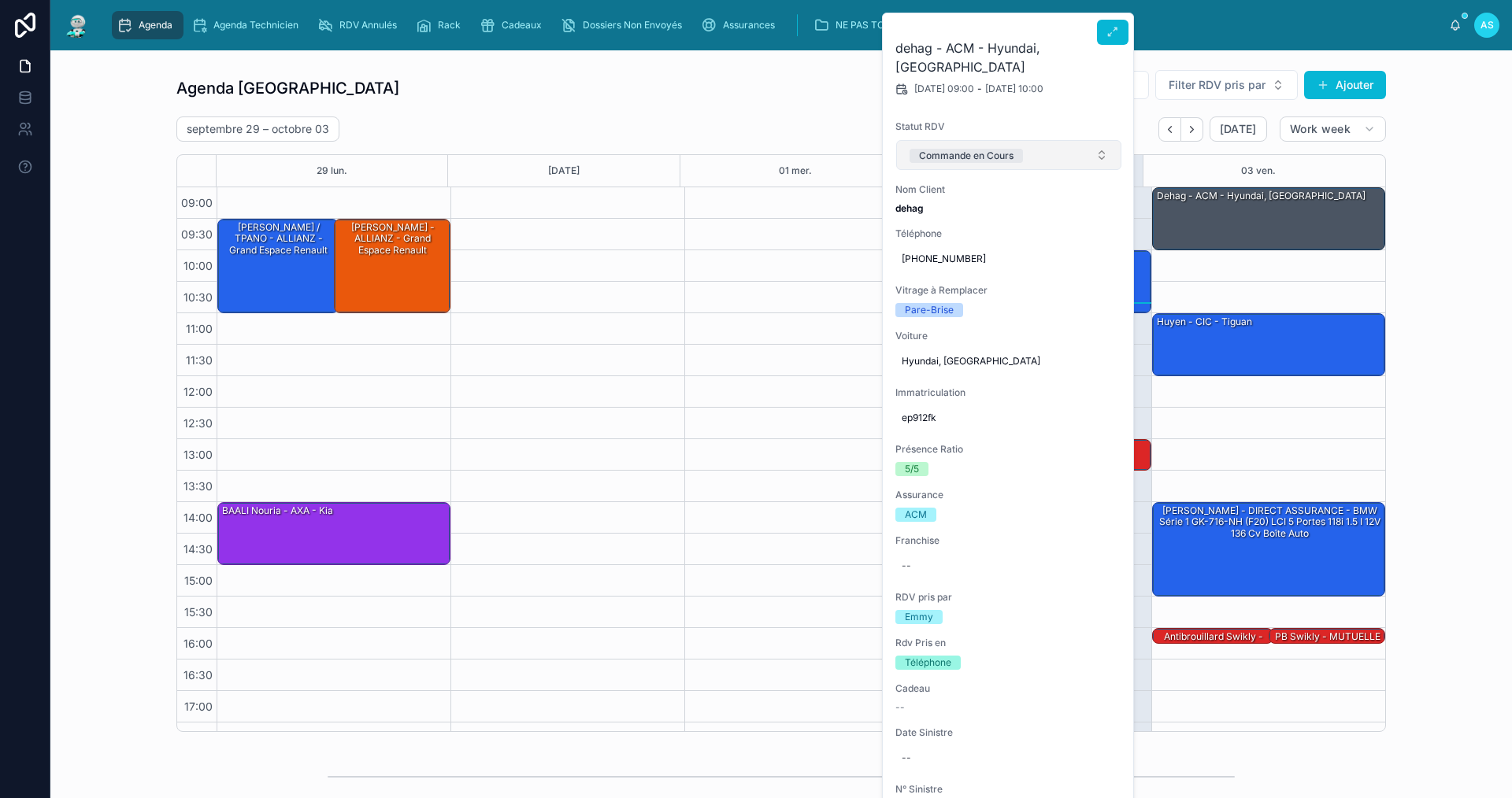
click at [1048, 142] on button "Commande en Cours" at bounding box center [1009, 155] width 225 height 30
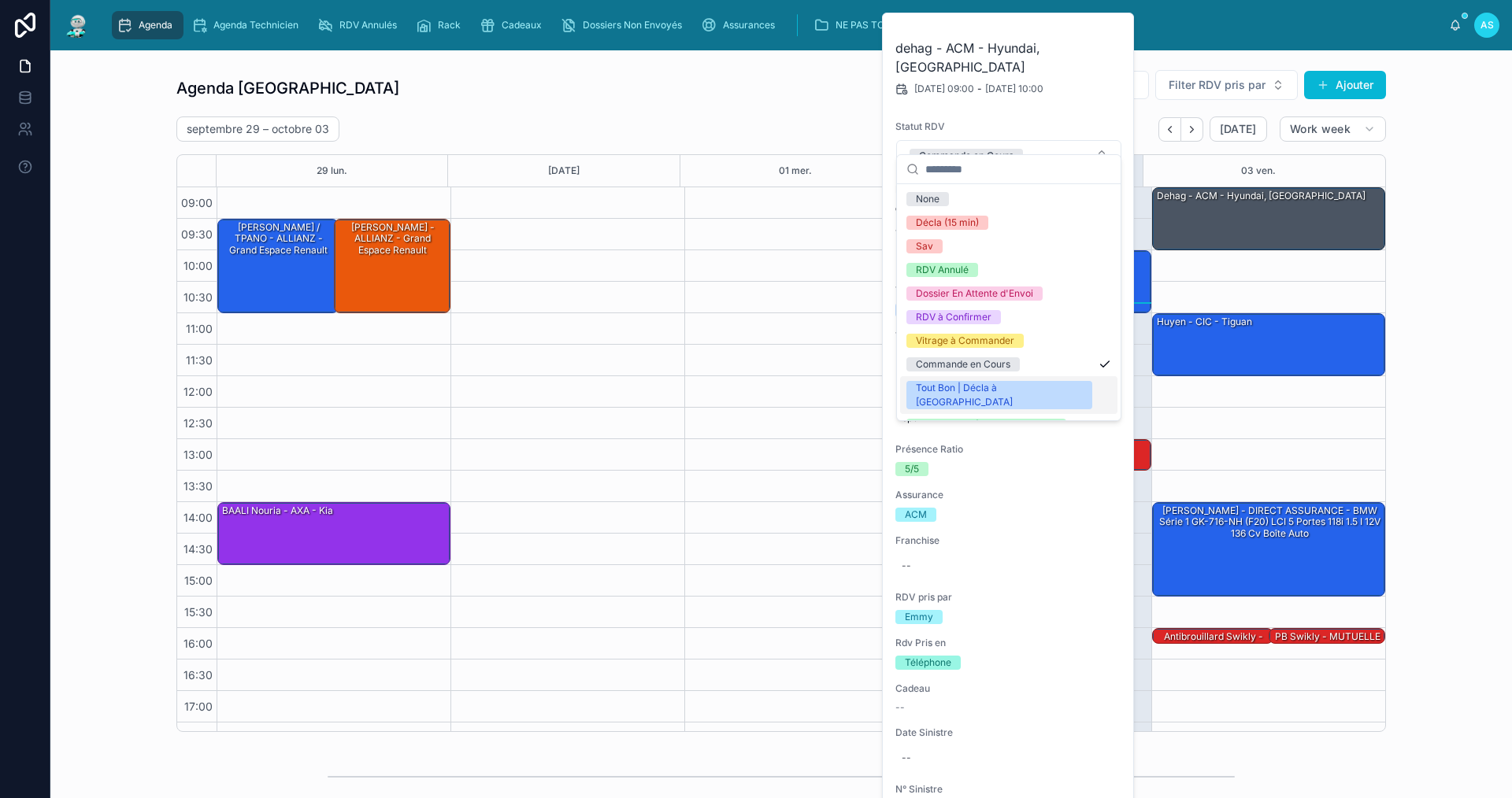
click at [991, 391] on div "Tout Bon | Décla à [GEOGRAPHIC_DATA]" at bounding box center [998, 395] width 167 height 29
